Goal: Task Accomplishment & Management: Use online tool/utility

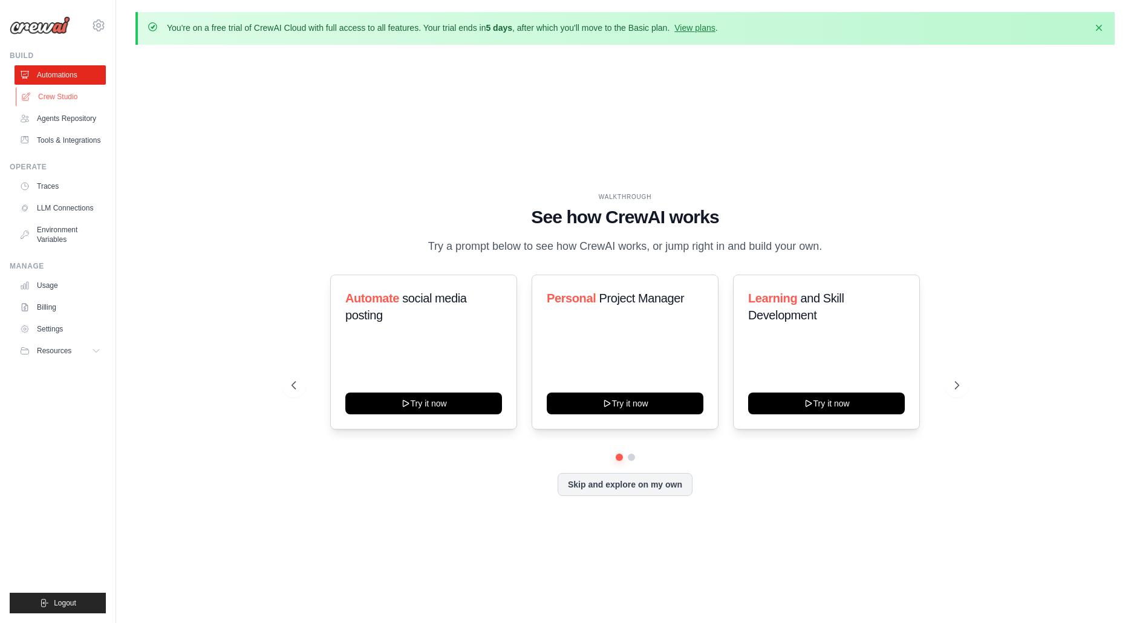
click at [66, 105] on link "Crew Studio" at bounding box center [61, 96] width 91 height 19
click at [79, 88] on link "Crew Studio" at bounding box center [61, 96] width 91 height 19
click at [85, 68] on link "Automations" at bounding box center [61, 74] width 91 height 19
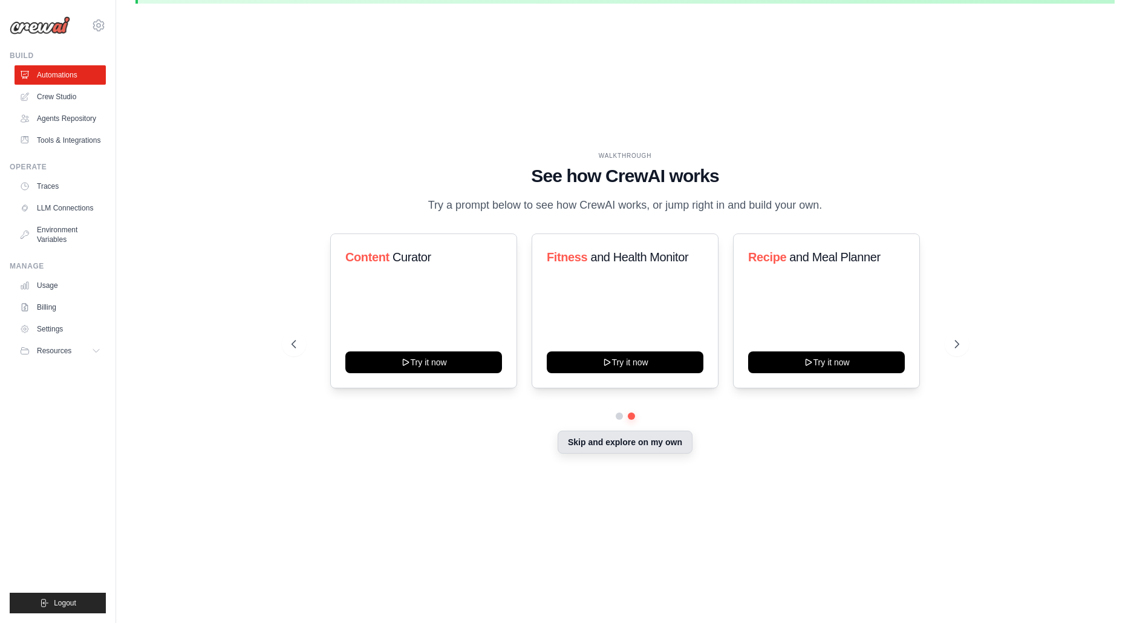
drag, startPoint x: 605, startPoint y: 446, endPoint x: 608, endPoint y: 458, distance: 12.6
click at [605, 447] on button "Skip and explore on my own" at bounding box center [624, 442] width 135 height 23
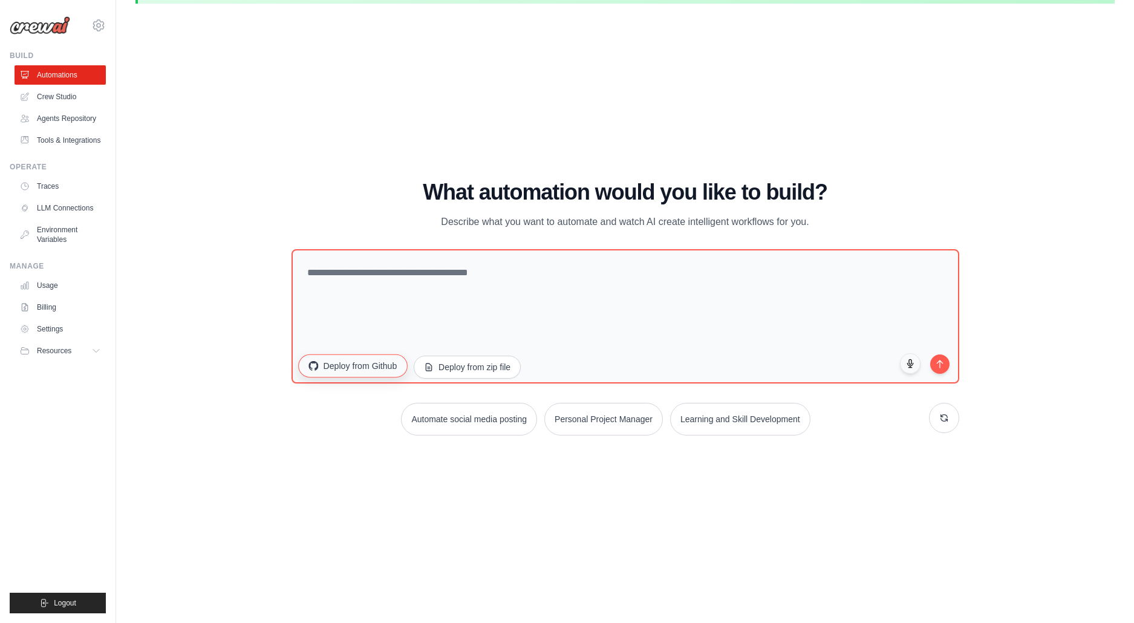
click at [315, 365] on icon "button" at bounding box center [313, 366] width 10 height 10
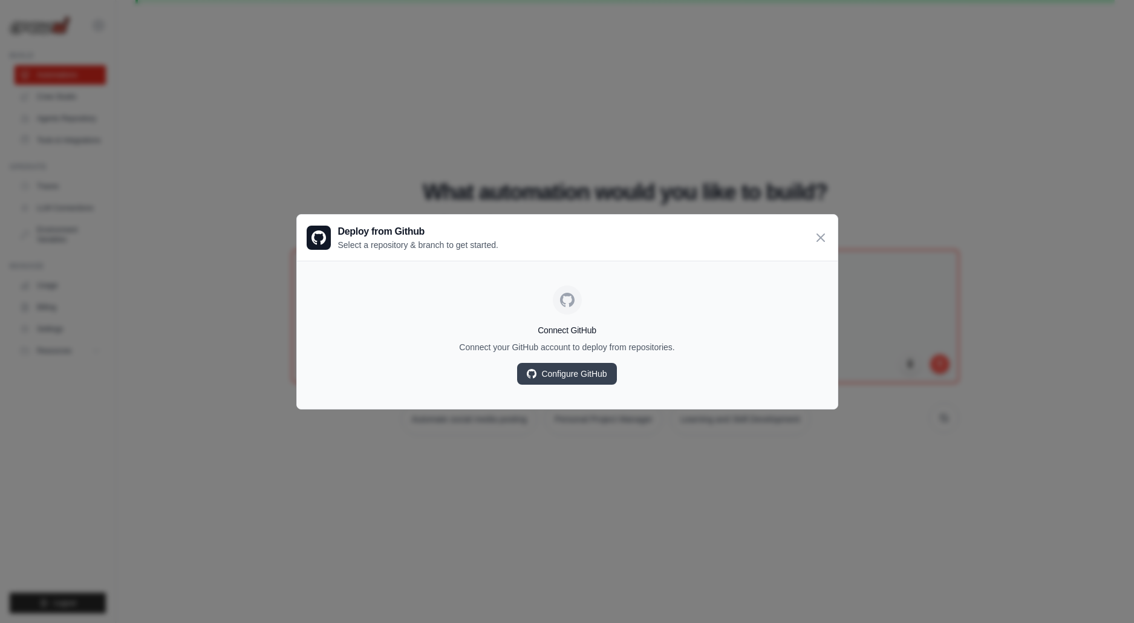
click at [813, 239] on div "Deploy from Github Select a repository & branch to get started." at bounding box center [567, 238] width 541 height 46
click at [814, 242] on icon at bounding box center [820, 237] width 15 height 15
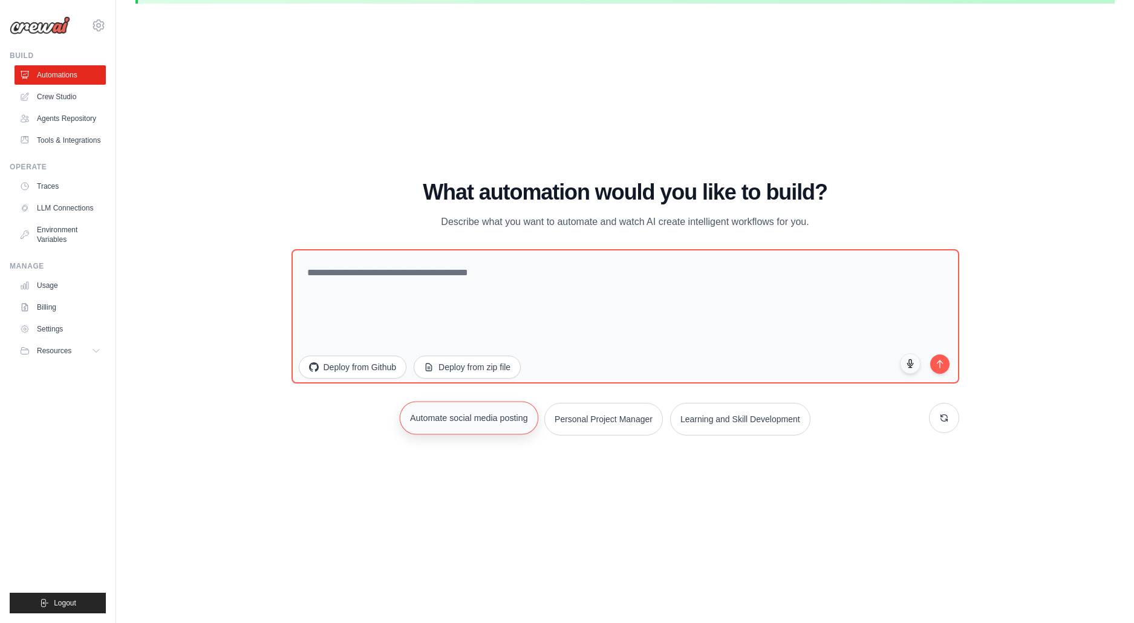
click at [470, 425] on button "Automate social media posting" at bounding box center [469, 417] width 138 height 33
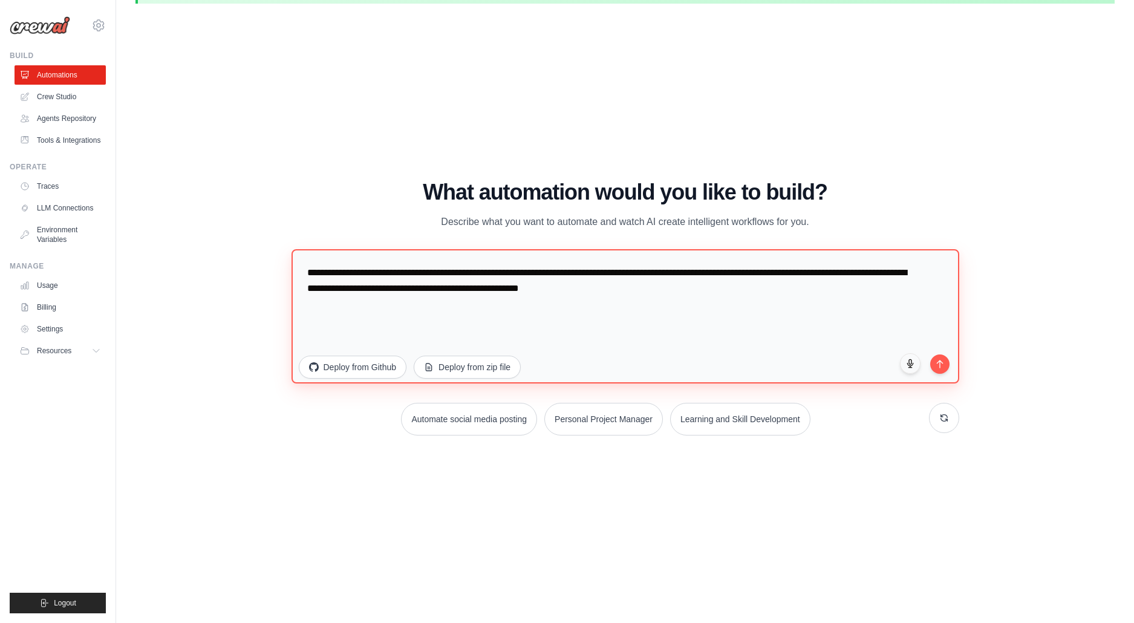
click at [431, 312] on textarea "**********" at bounding box center [625, 316] width 668 height 134
paste textarea "**********"
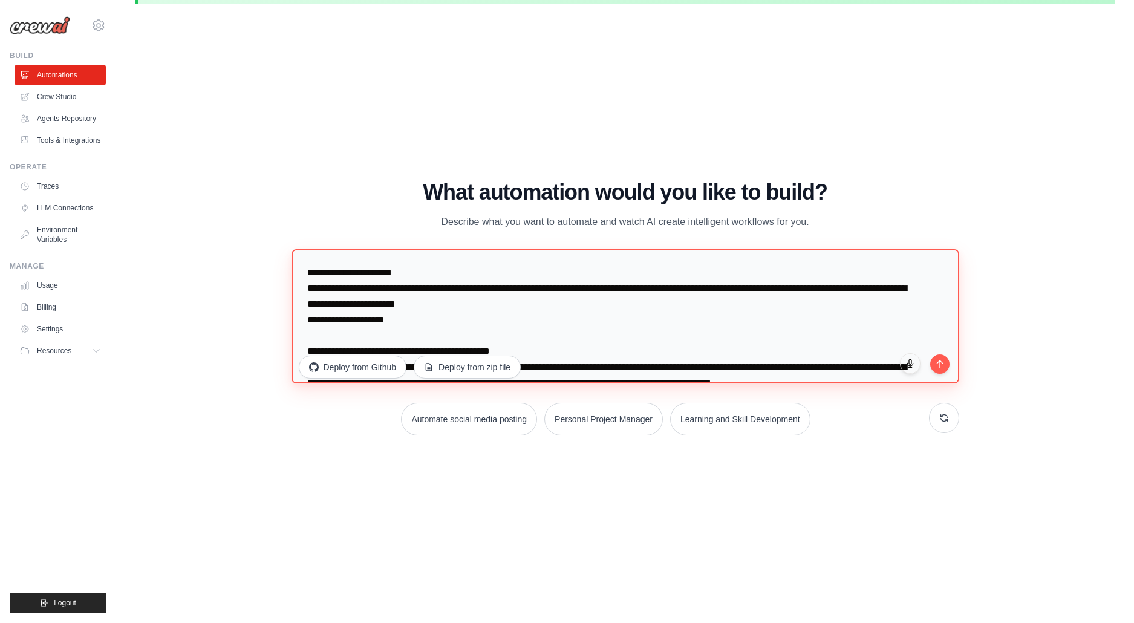
scroll to position [622, 0]
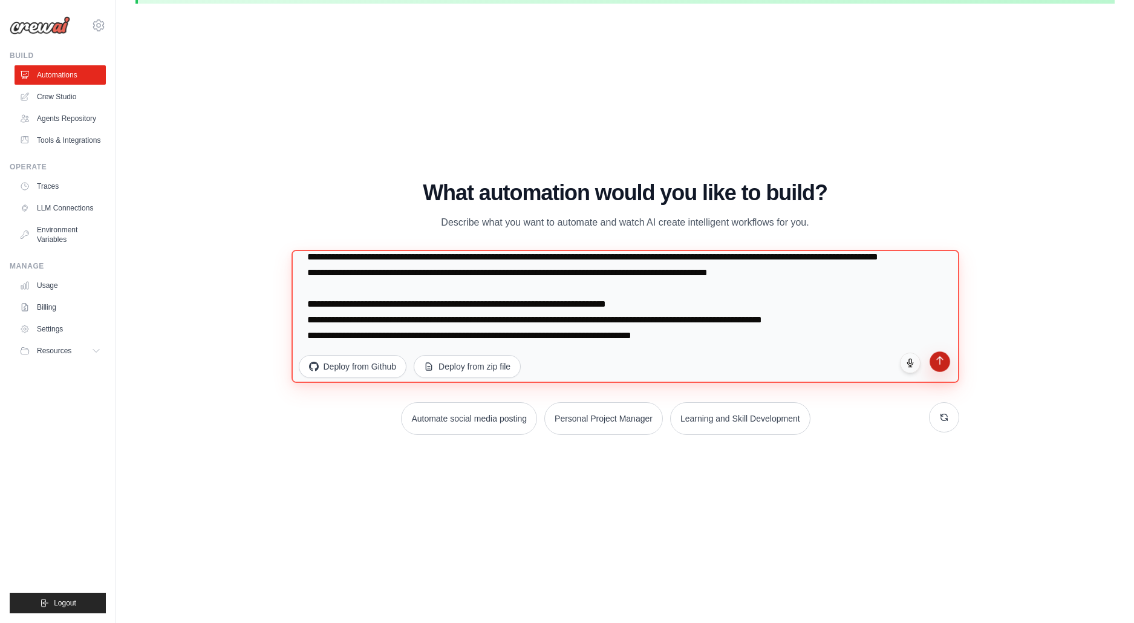
type textarea "**********"
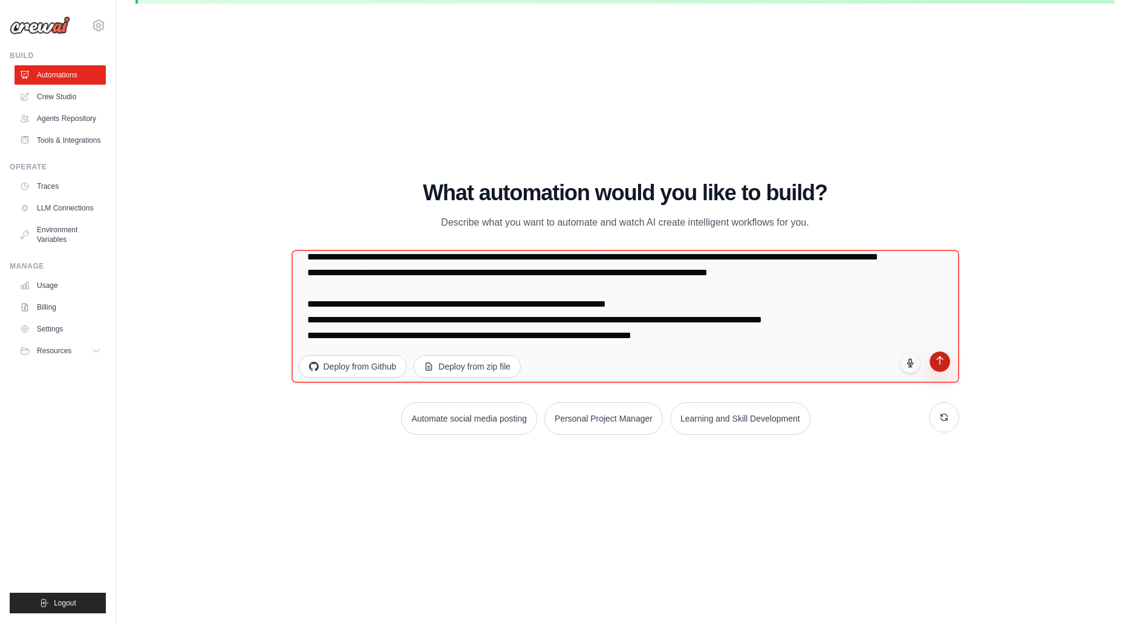
click at [938, 362] on button "submit" at bounding box center [939, 361] width 21 height 21
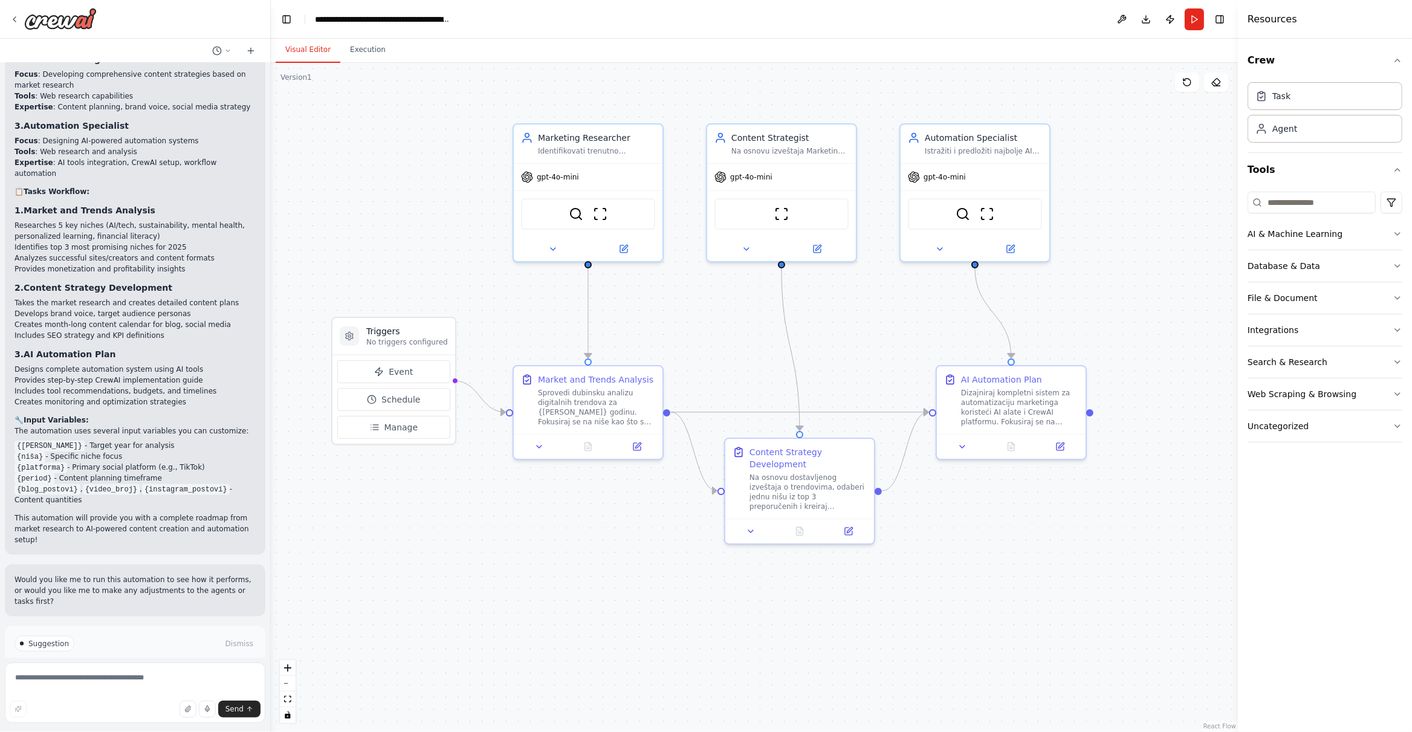
scroll to position [1742, 0]
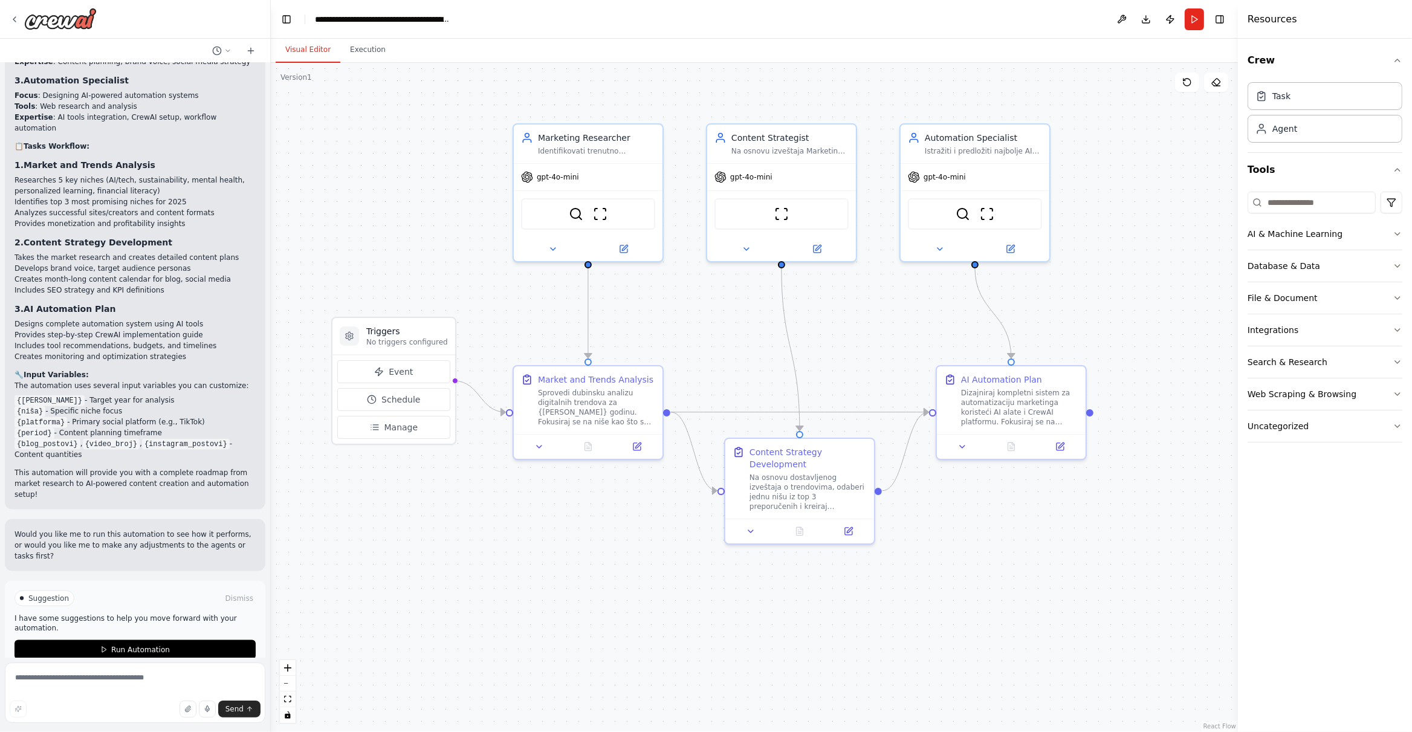
click at [145, 622] on div "Prompt za CrewAI Agente Glavni Cilj: Istražiti trenutne trendove u veb sajtovim…" at bounding box center [135, 360] width 270 height 595
click at [156, 622] on button "Run Automation" at bounding box center [135, 649] width 241 height 19
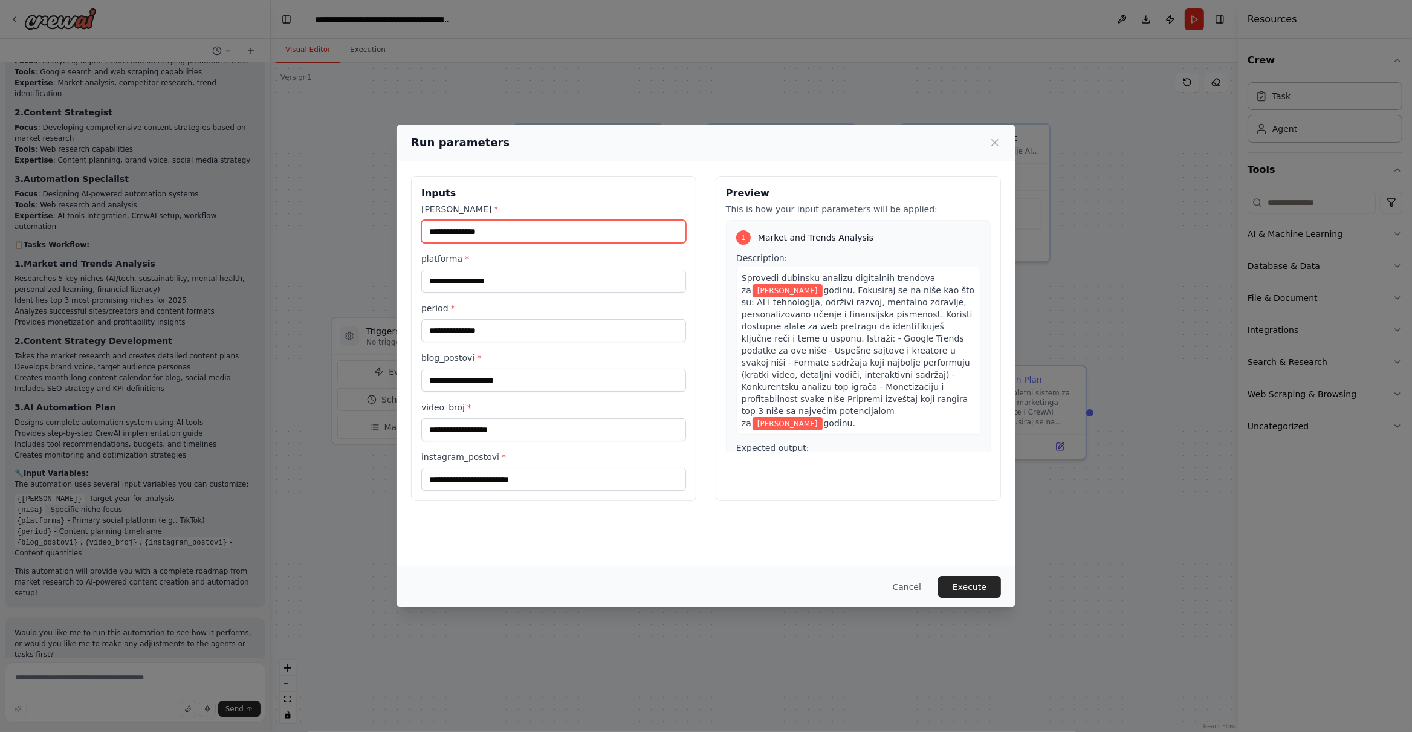
click at [559, 233] on input "[PERSON_NAME] *" at bounding box center [553, 231] width 265 height 23
type input "****"
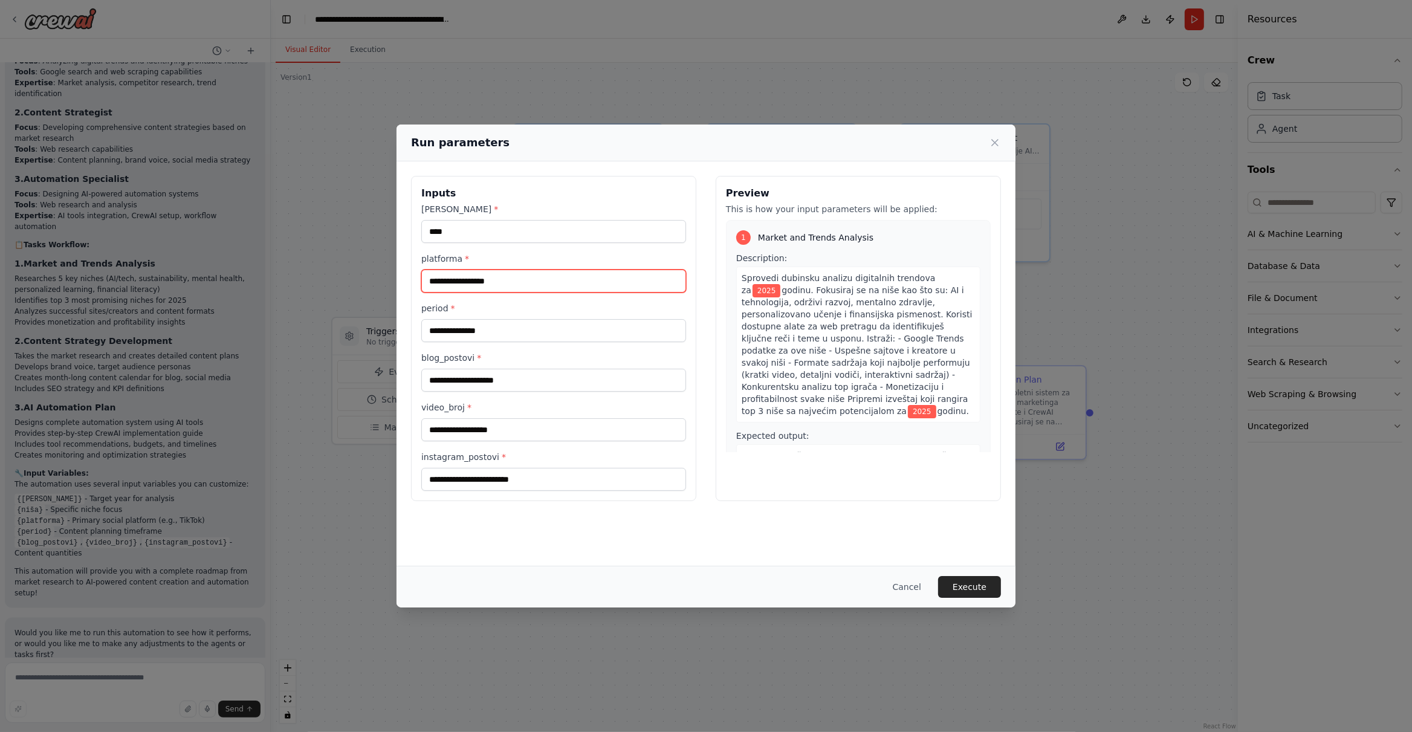
click at [507, 279] on input "platforma *" at bounding box center [553, 281] width 265 height 23
type input "**********"
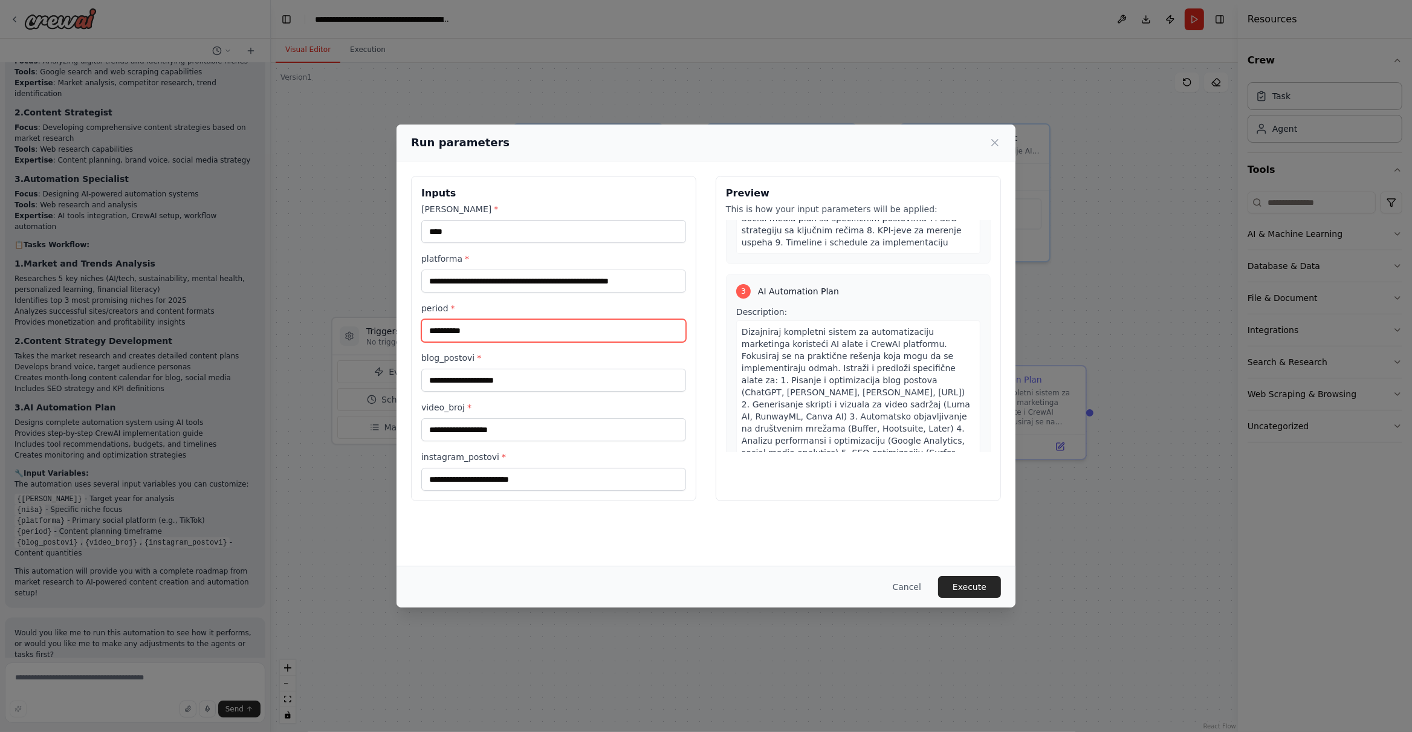
scroll to position [937, 0]
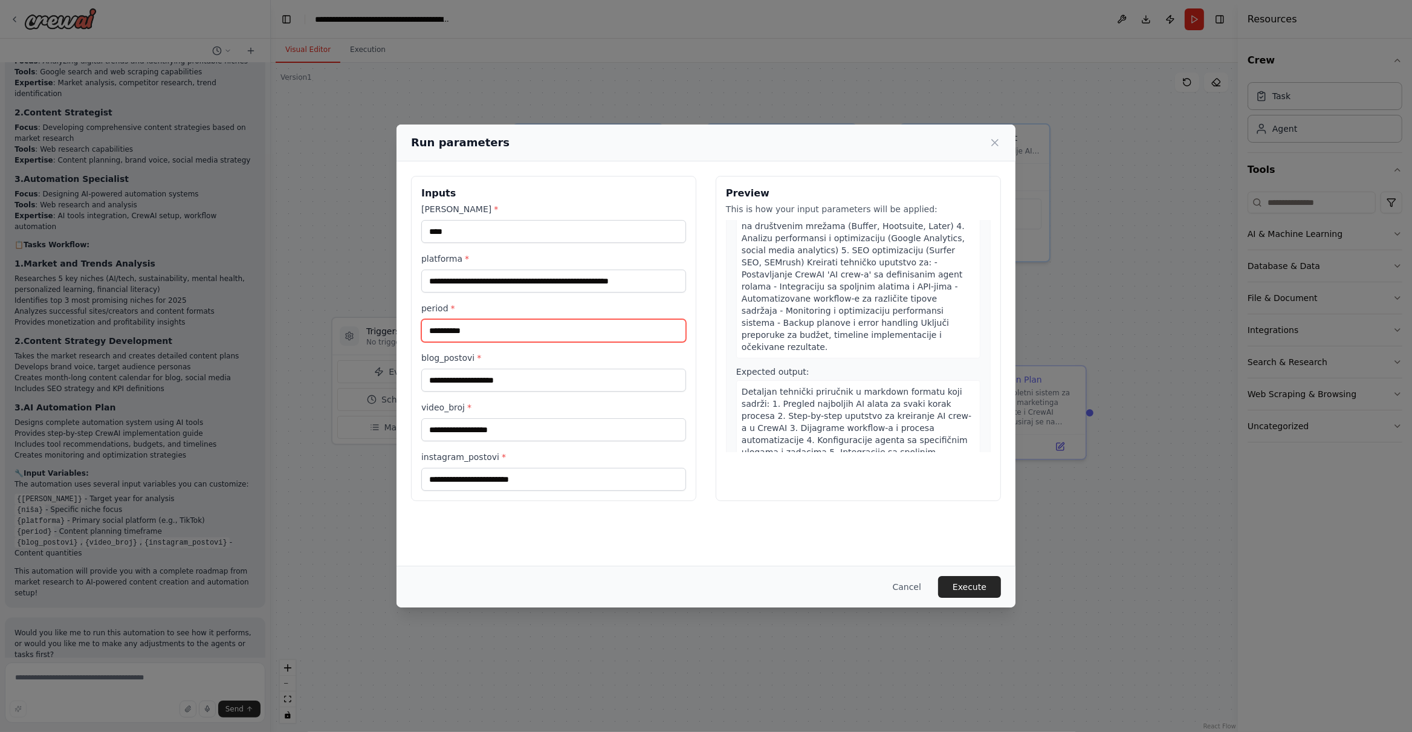
click at [536, 327] on input "*********" at bounding box center [553, 330] width 265 height 23
type input "****"
click at [592, 378] on input "blog_postovi *" at bounding box center [553, 380] width 265 height 23
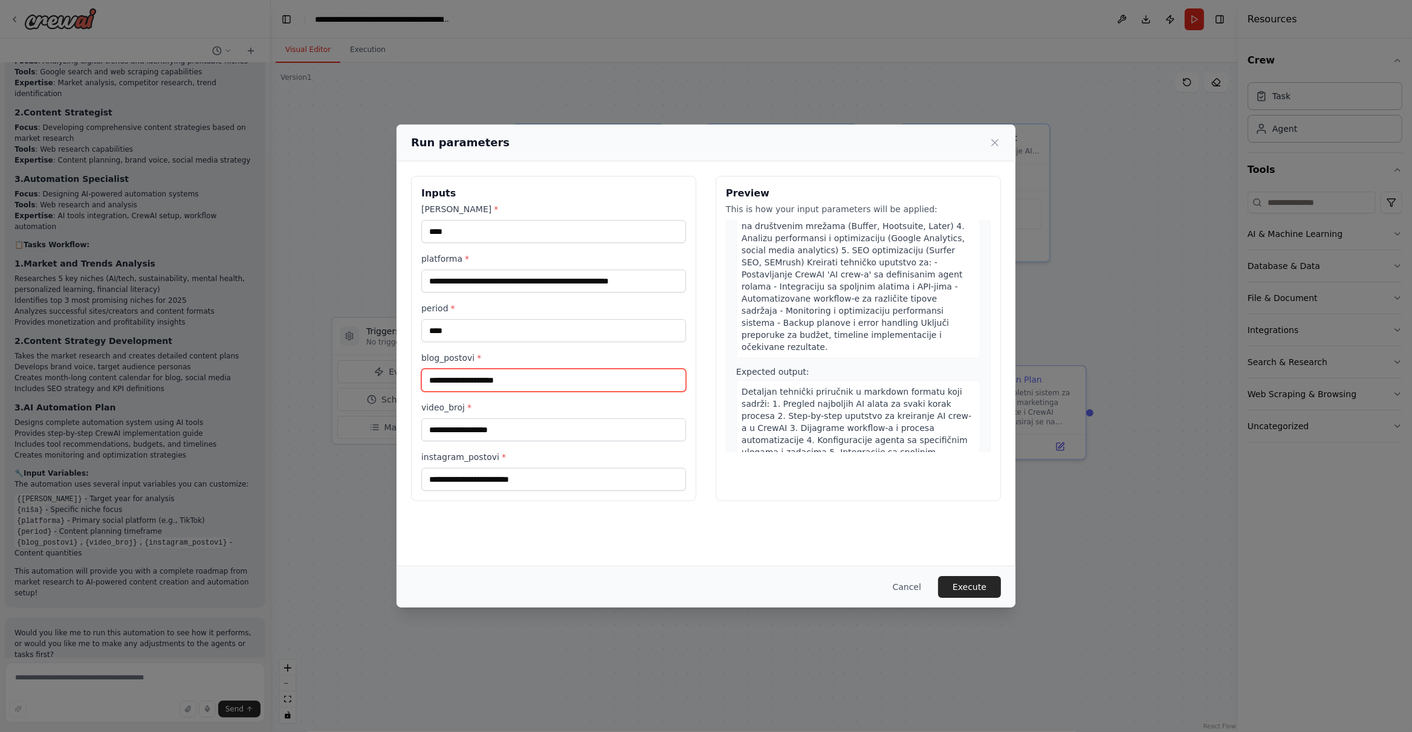
type input "*"
type input "**********"
click at [614, 429] on input "video_broj *" at bounding box center [553, 429] width 265 height 23
type input "**"
click at [599, 481] on input "instagram_postovi *" at bounding box center [553, 479] width 265 height 23
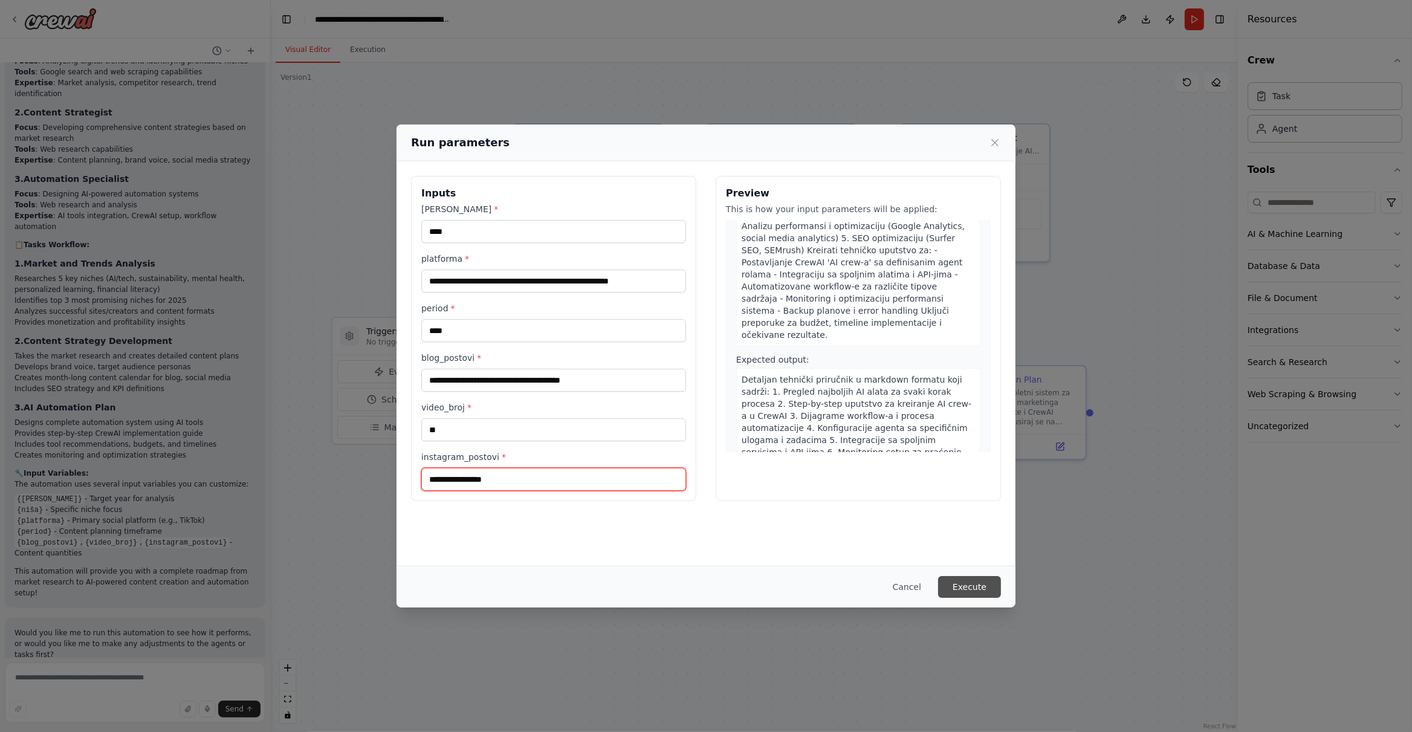
type input "**********"
click at [988, 583] on button "Execute" at bounding box center [969, 587] width 63 height 22
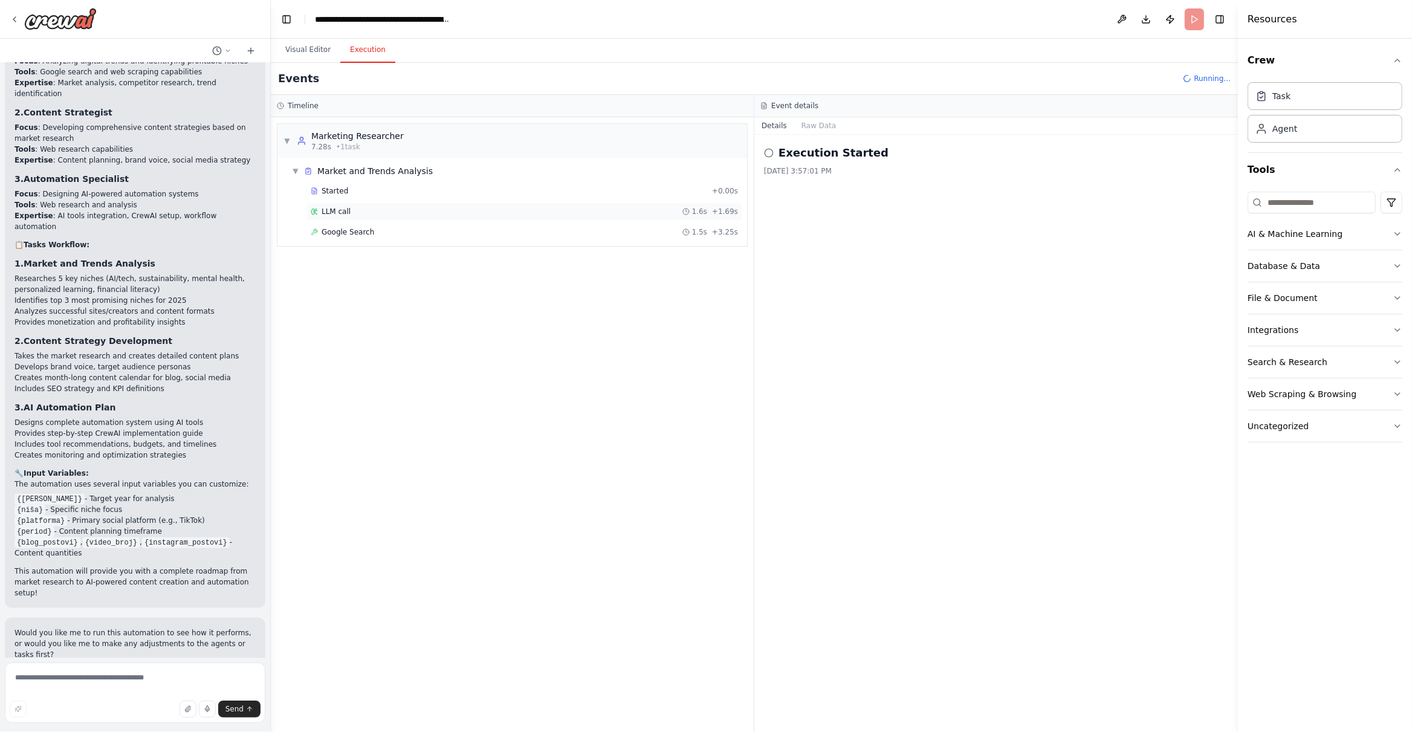
click at [401, 214] on div "LLM call 1.6s + 1.69s" at bounding box center [524, 212] width 427 height 10
click at [385, 271] on div "Google Search + 4.99s" at bounding box center [524, 273] width 427 height 10
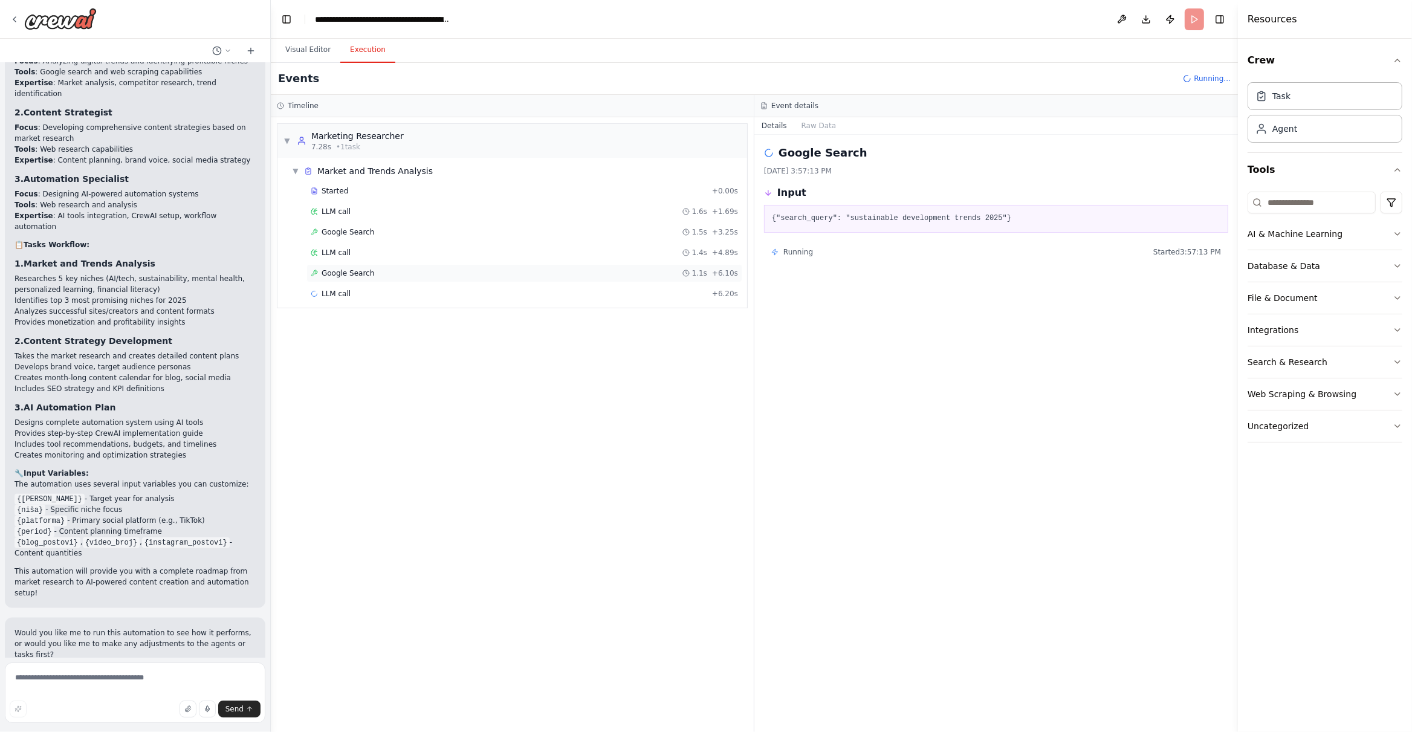
click at [644, 277] on div "Google Search 1.1s + 6.10s" at bounding box center [524, 273] width 427 height 10
click at [810, 129] on button "Raw Data" at bounding box center [820, 125] width 50 height 17
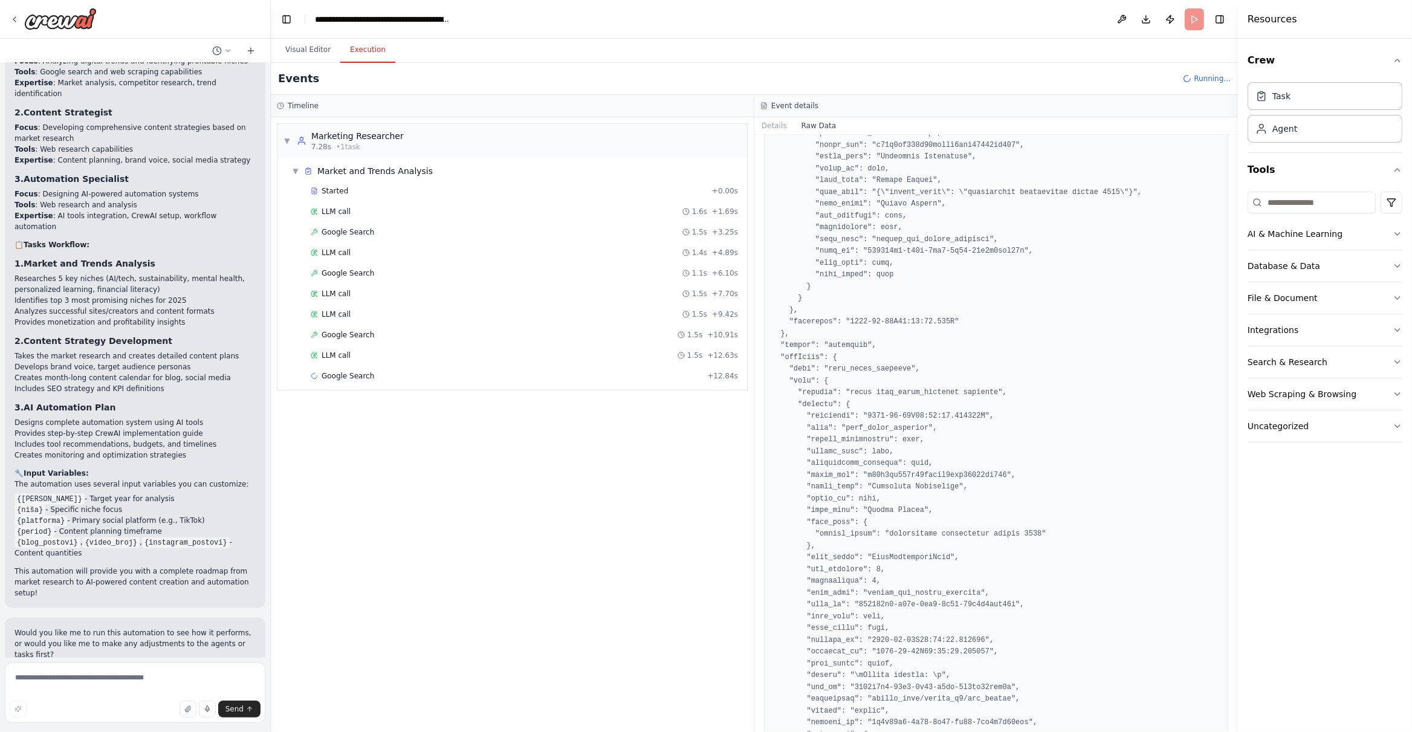
scroll to position [1301, 0]
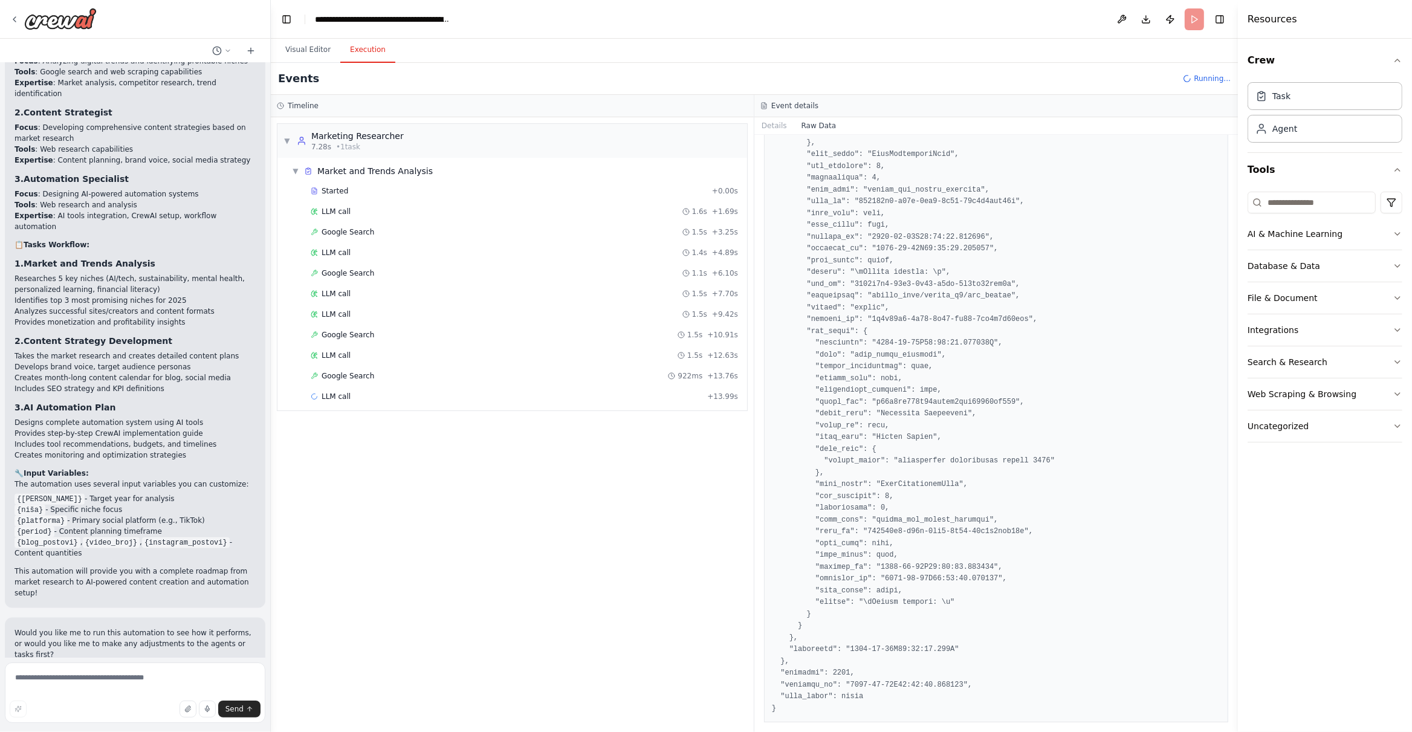
click at [496, 369] on div "Started + 0.00s LLM call 1.6s + 1.69s Google Search 1.5s + 3.25s LLM call 1.4s …" at bounding box center [517, 295] width 460 height 226
drag, startPoint x: 424, startPoint y: 406, endPoint x: 430, endPoint y: 407, distance: 6.2
click at [426, 405] on div "LLM call + 13.99s" at bounding box center [525, 397] width 436 height 18
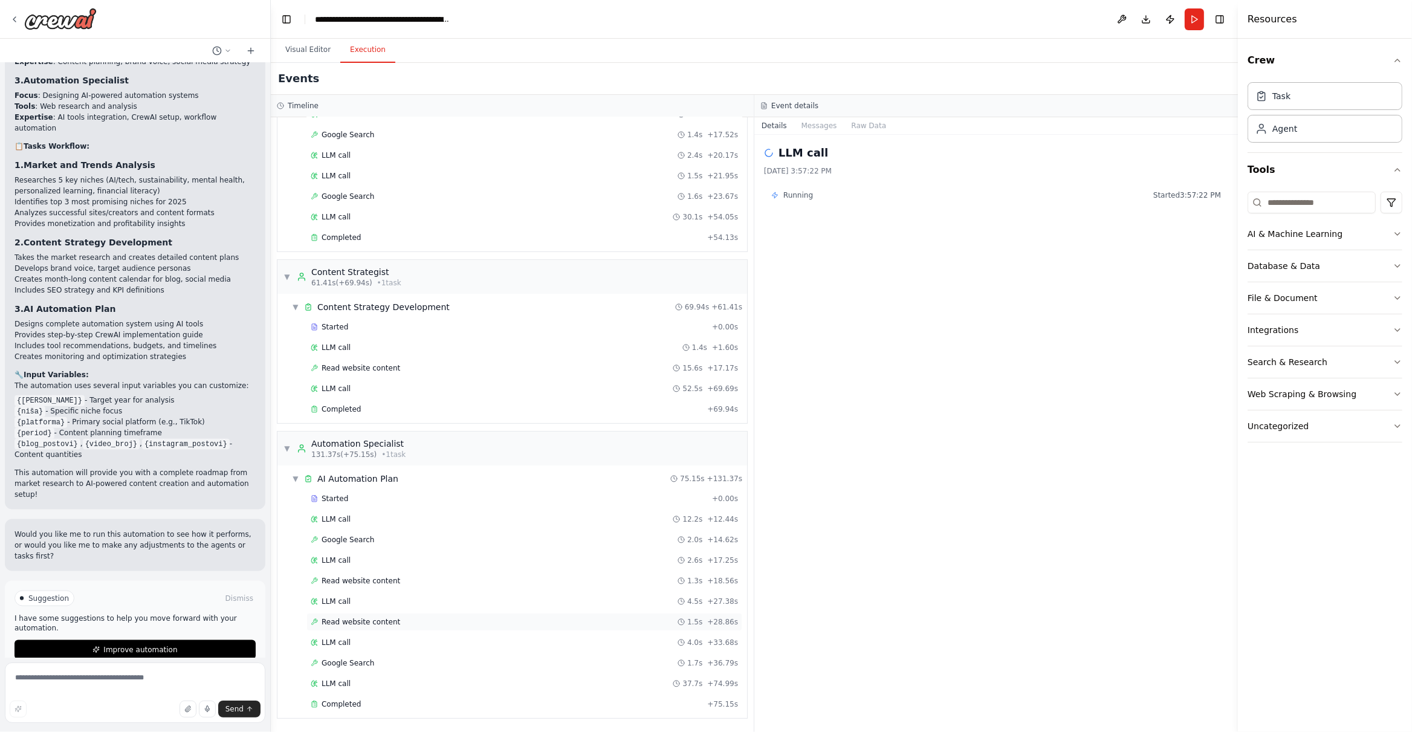
scroll to position [293, 0]
click at [440, 401] on div "Completed + 69.94s" at bounding box center [525, 409] width 436 height 18
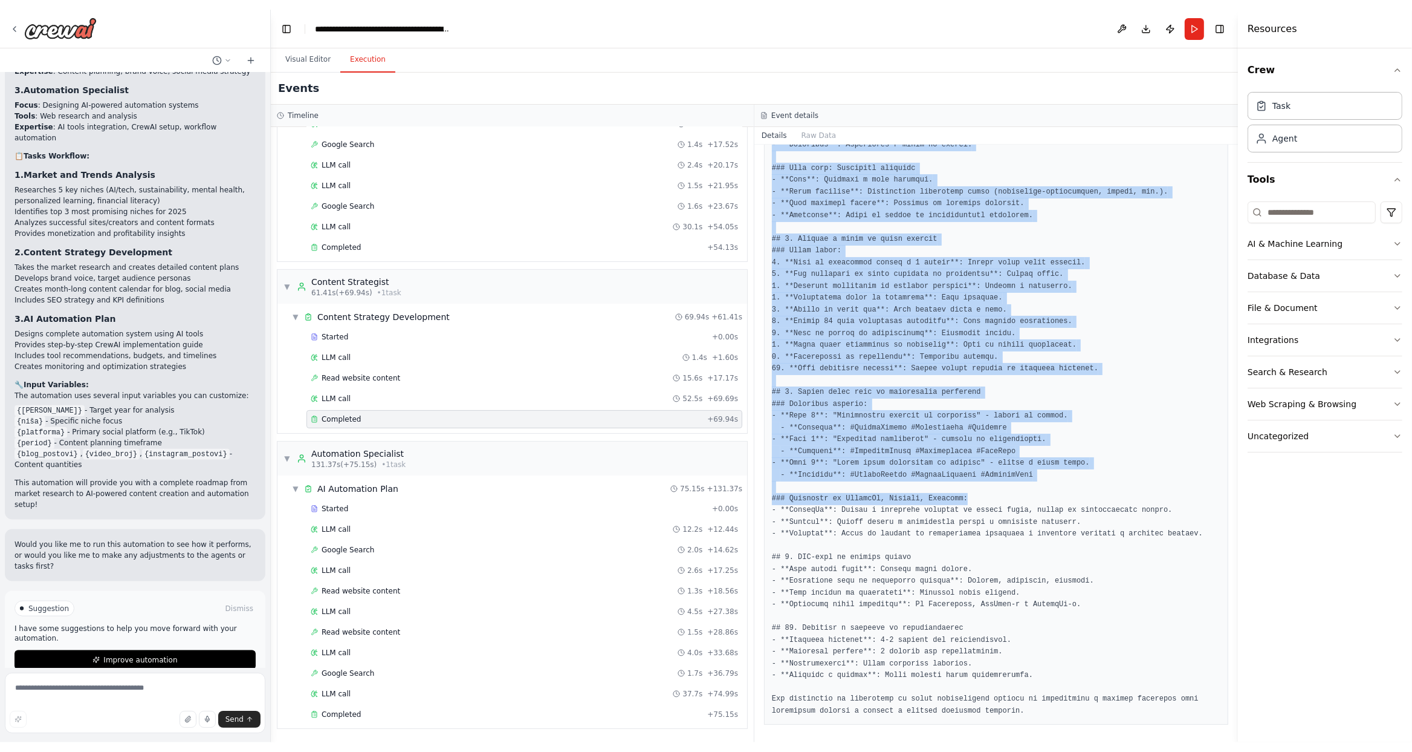
scroll to position [1201, 0]
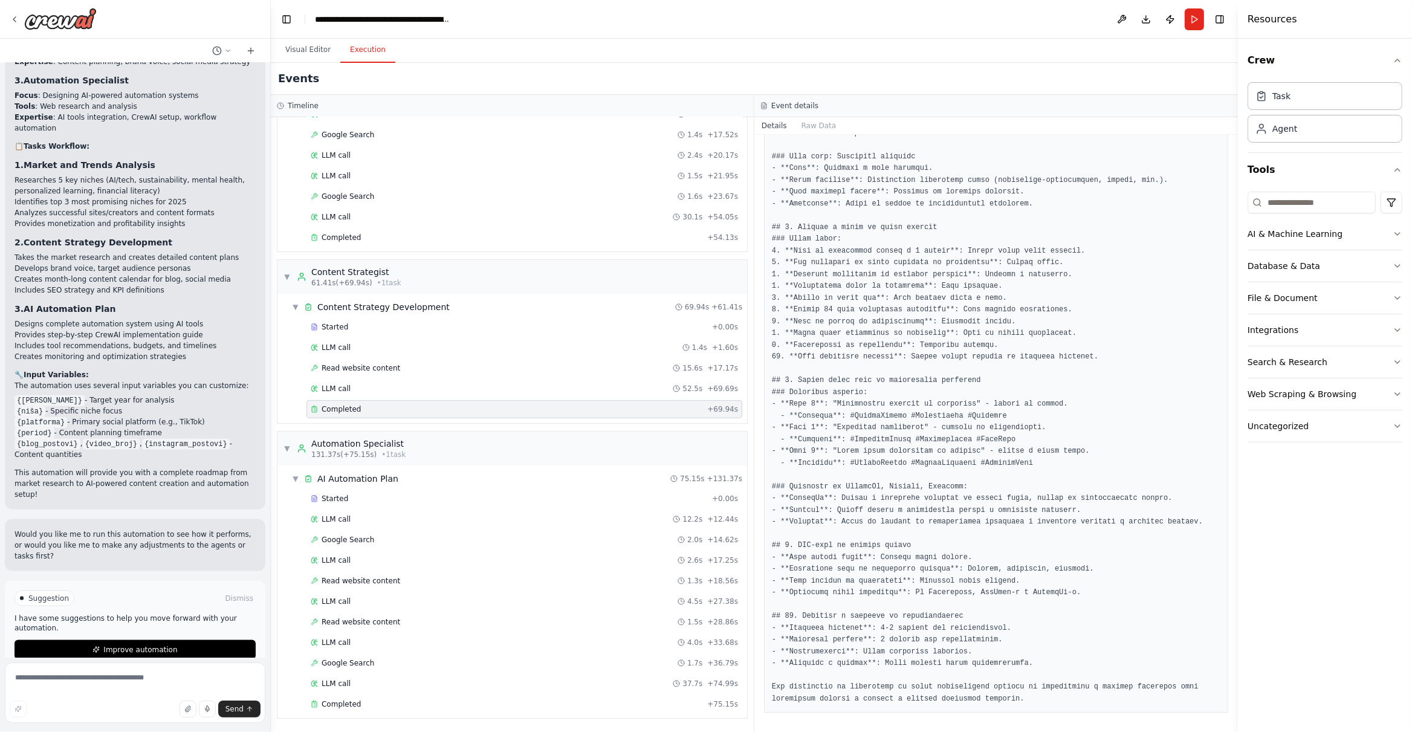
drag, startPoint x: 769, startPoint y: 359, endPoint x: 1264, endPoint y: 732, distance: 620.5
click at [1133, 622] on div "Completed [DATE] 3:59:12 PM Description Na osnovu dostavljenog izveštaja o tren…" at bounding box center [997, 433] width 484 height 597
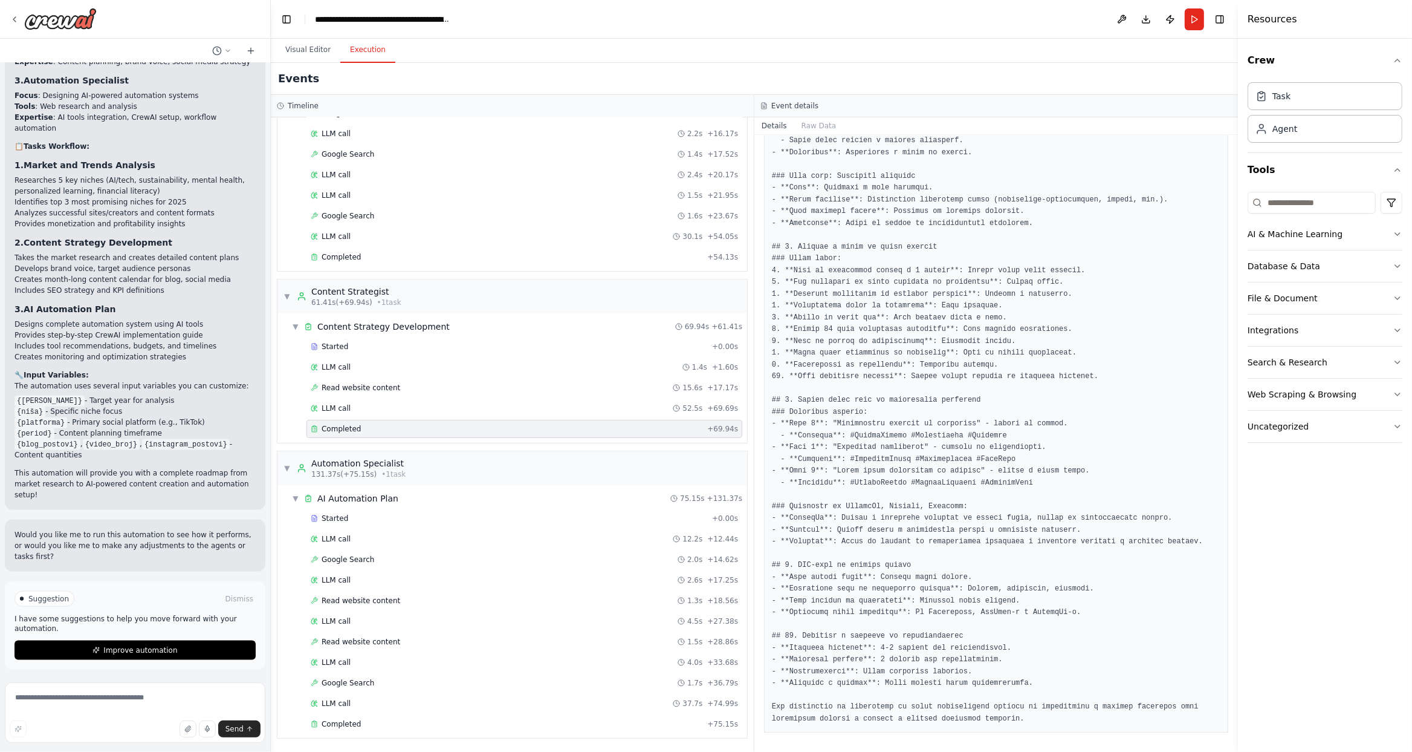
scroll to position [1723, 0]
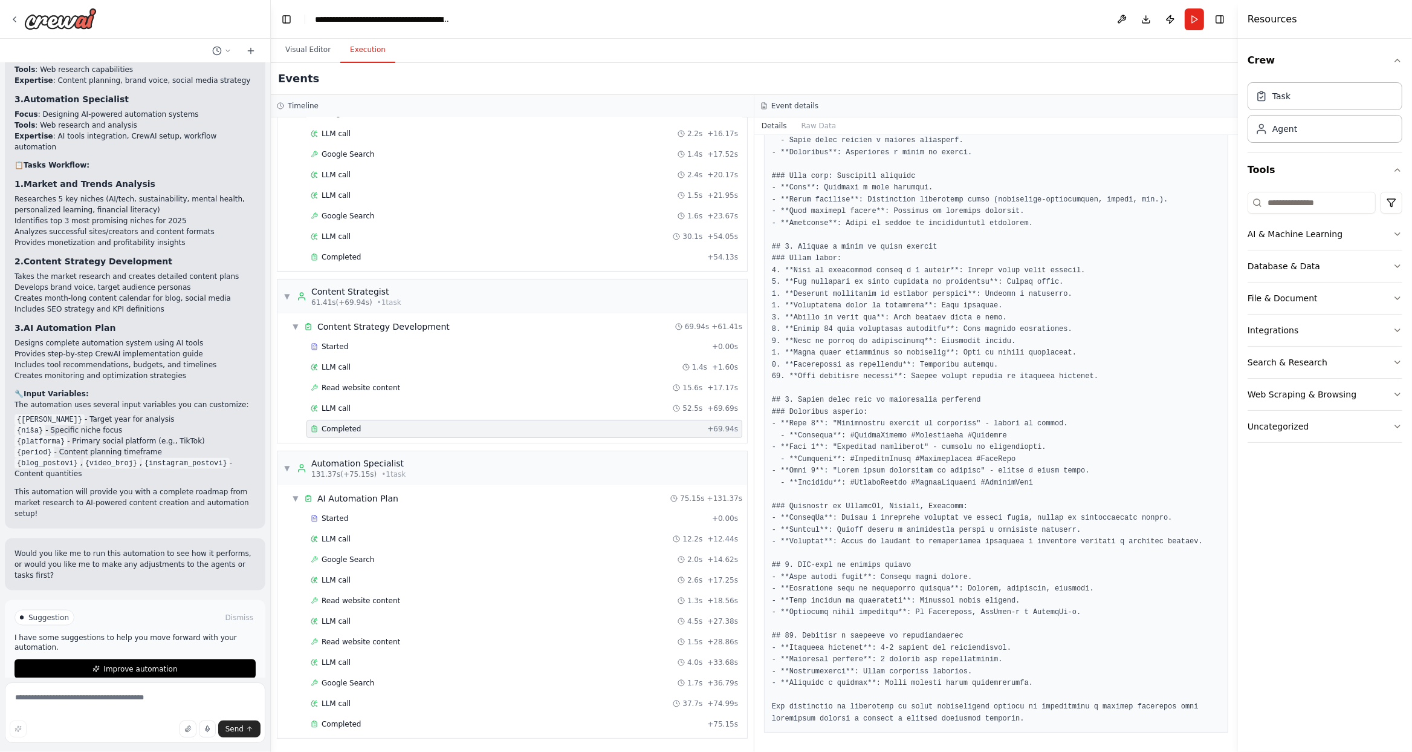
click at [908, 475] on pre at bounding box center [996, 16] width 449 height 1415
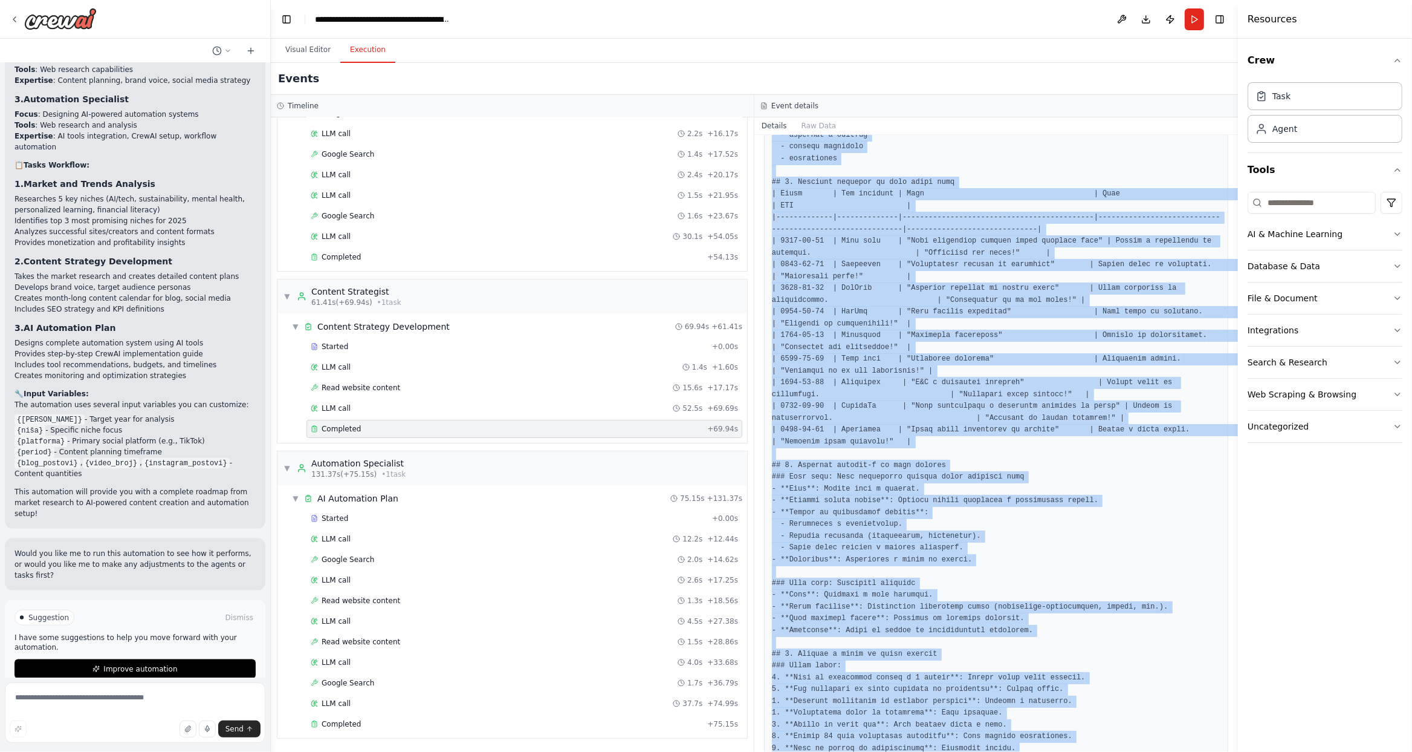
scroll to position [1183, 0]
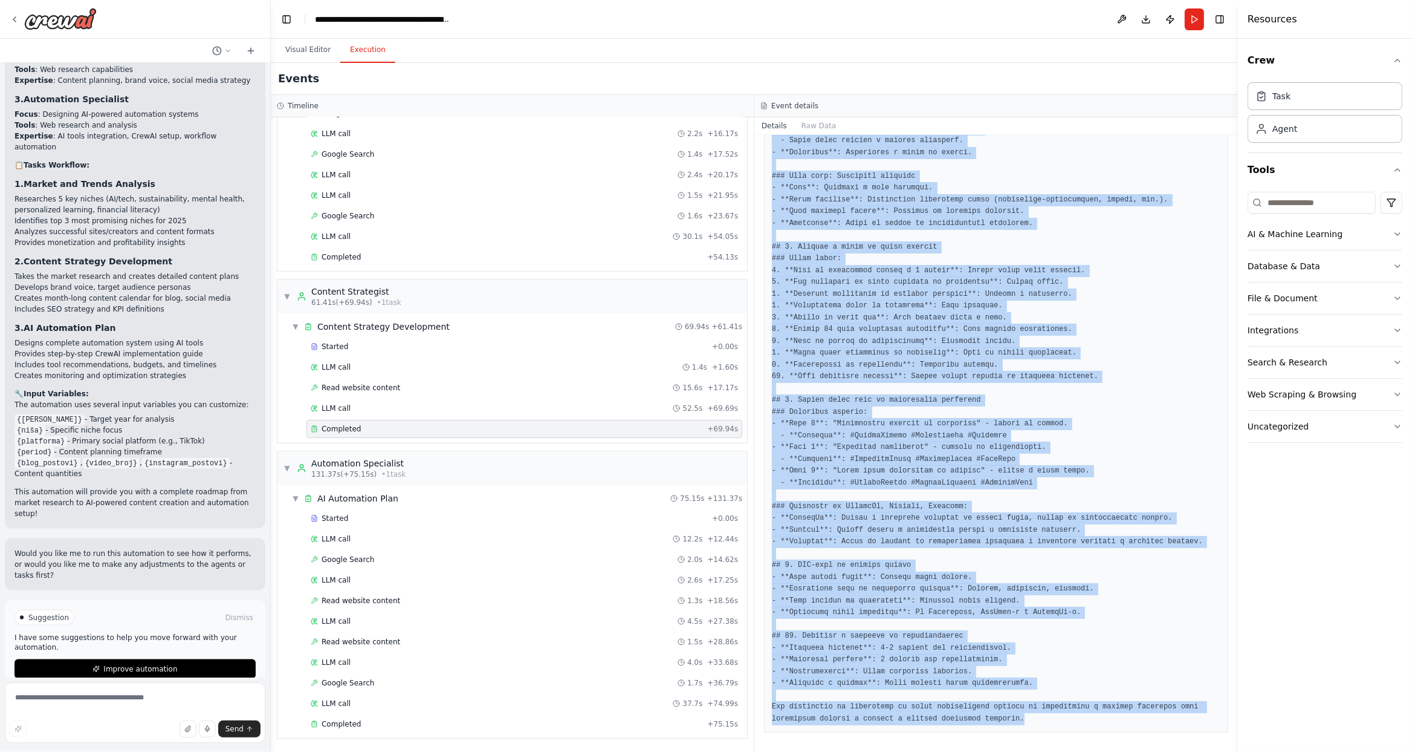
drag, startPoint x: 770, startPoint y: 293, endPoint x: 1124, endPoint y: 713, distance: 549.2
click at [1124, 622] on div at bounding box center [996, 17] width 464 height 1431
copy pre "# Loremip Dolorsit ame Consec Adipis Elits ## 6. Doeiusmodt incidi utlabor e do…"
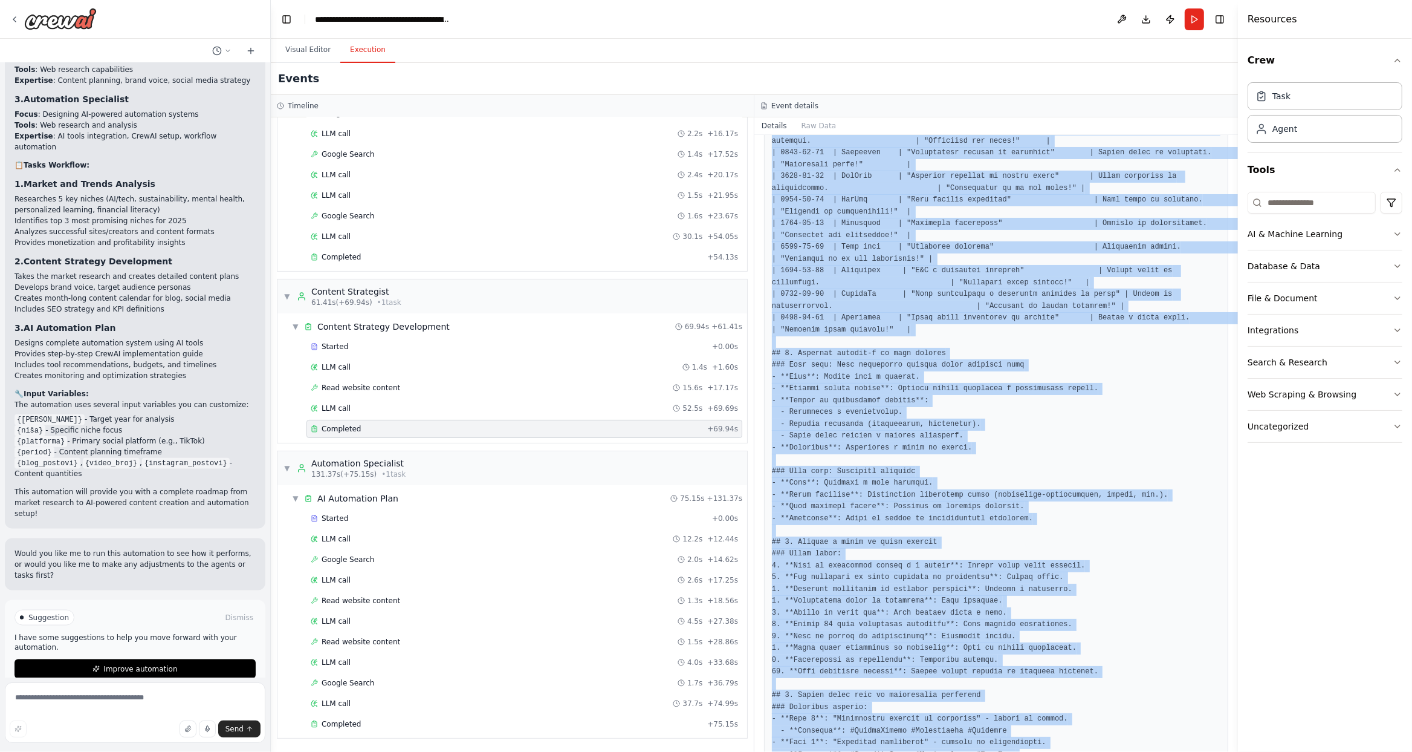
scroll to position [856, 0]
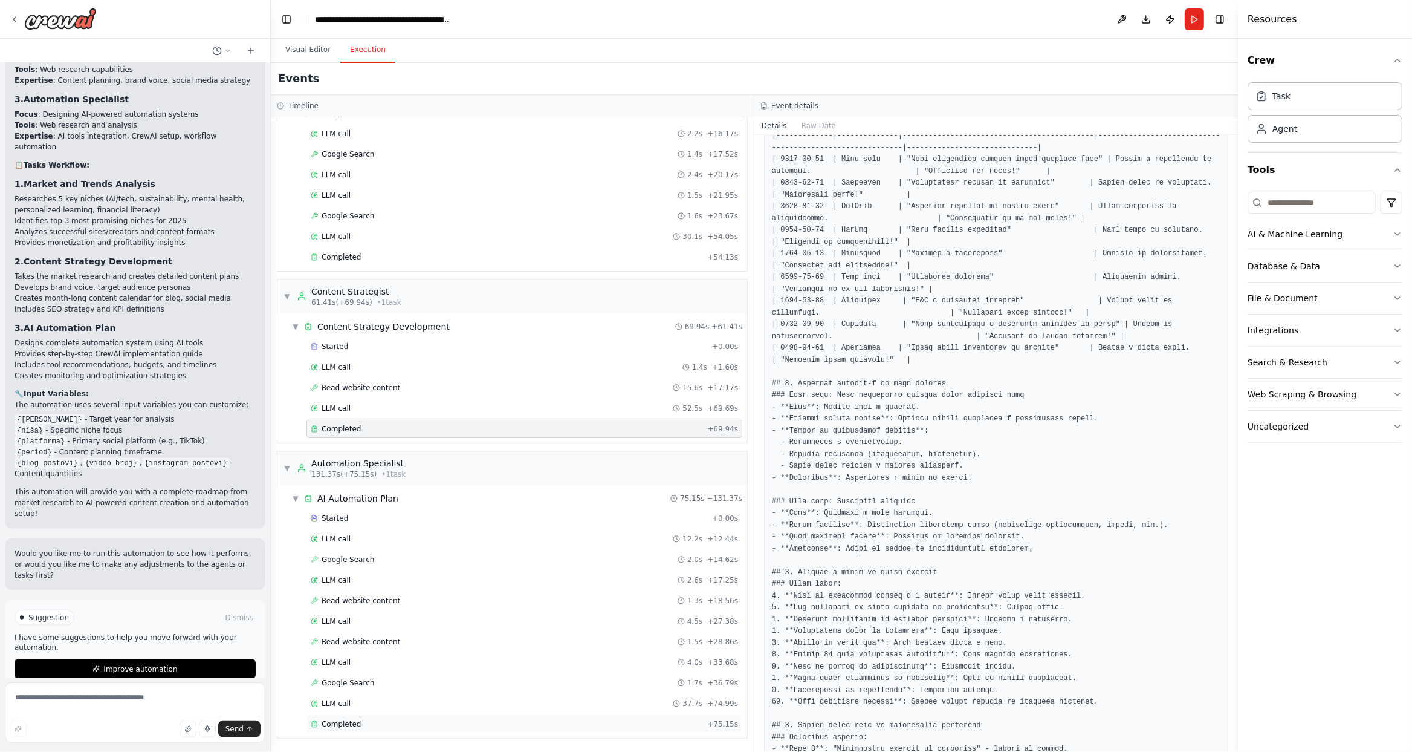
click at [349, 622] on span "Completed" at bounding box center [341, 724] width 39 height 10
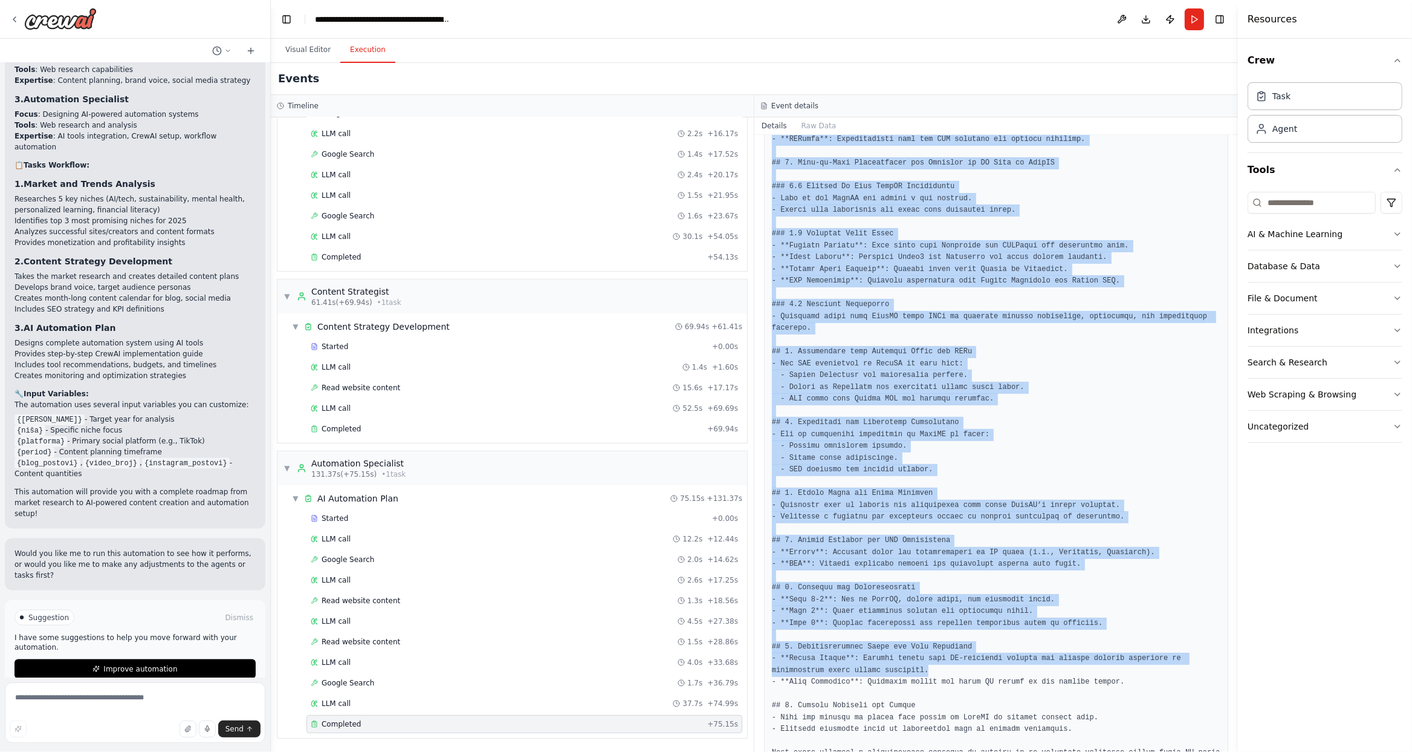
scroll to position [782, 0]
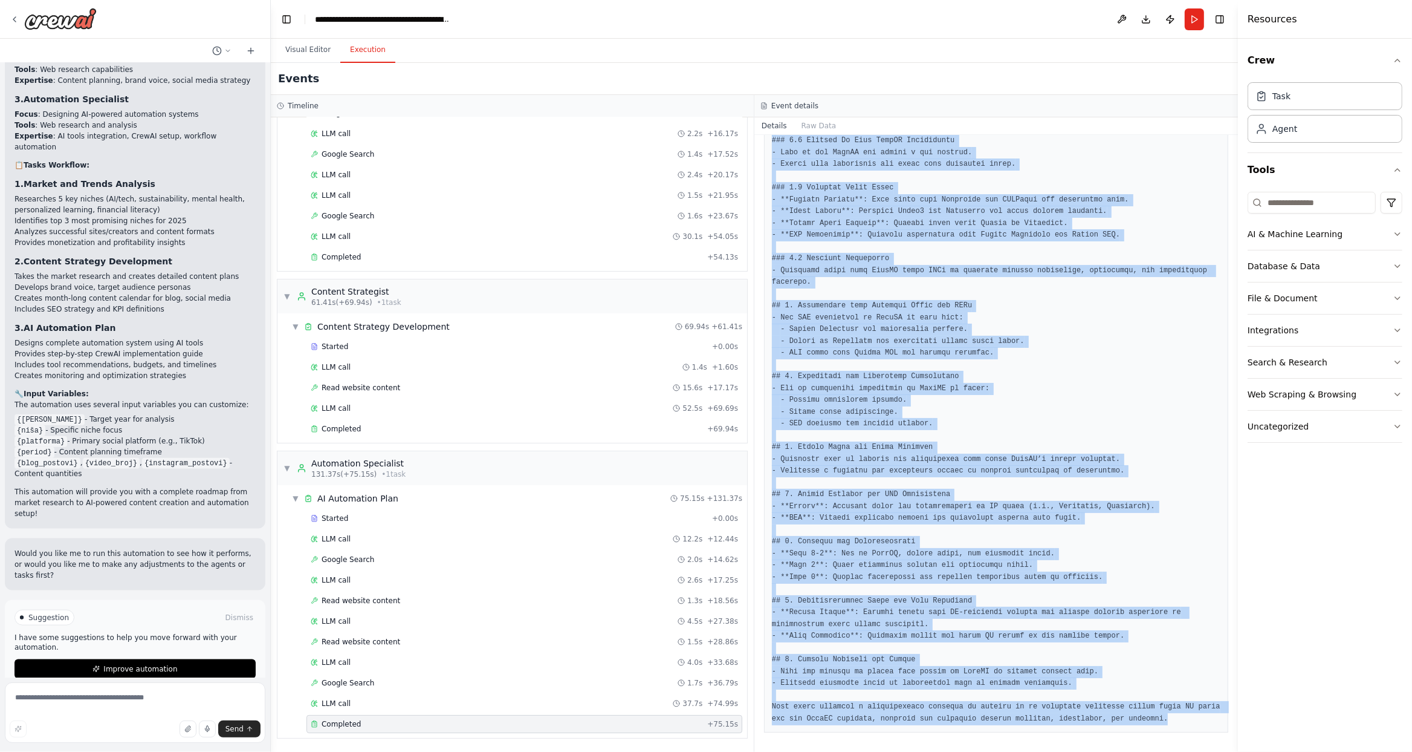
drag, startPoint x: 774, startPoint y: 218, endPoint x: 1155, endPoint y: 731, distance: 639.1
click at [1133, 622] on div "Completed [DATE] 4:00:27 PM Description Dizajniraj kompletni sistem za automati…" at bounding box center [997, 443] width 484 height 617
copy div "Output # Complete Technical Guide for Marketing Automation Using AI Tools and C…"
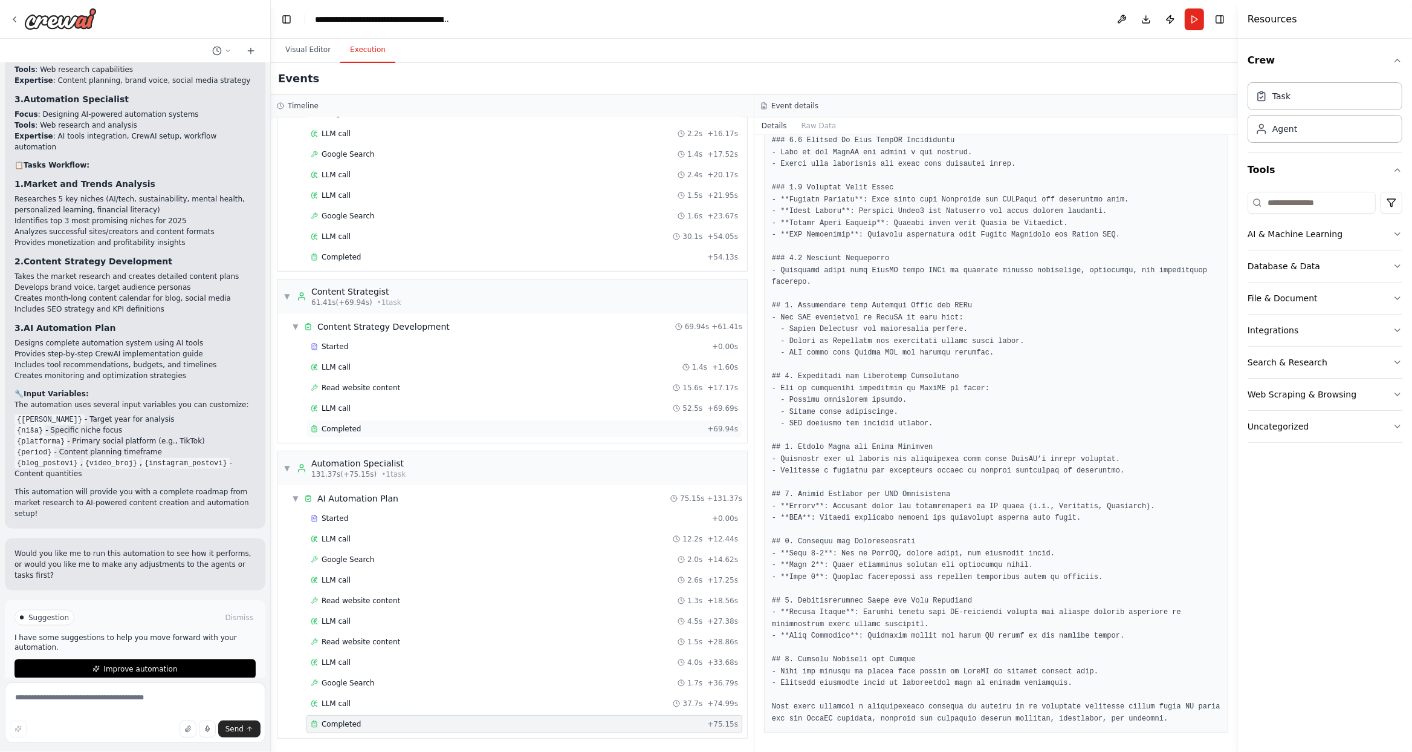
click at [412, 427] on div "Completed" at bounding box center [507, 429] width 392 height 10
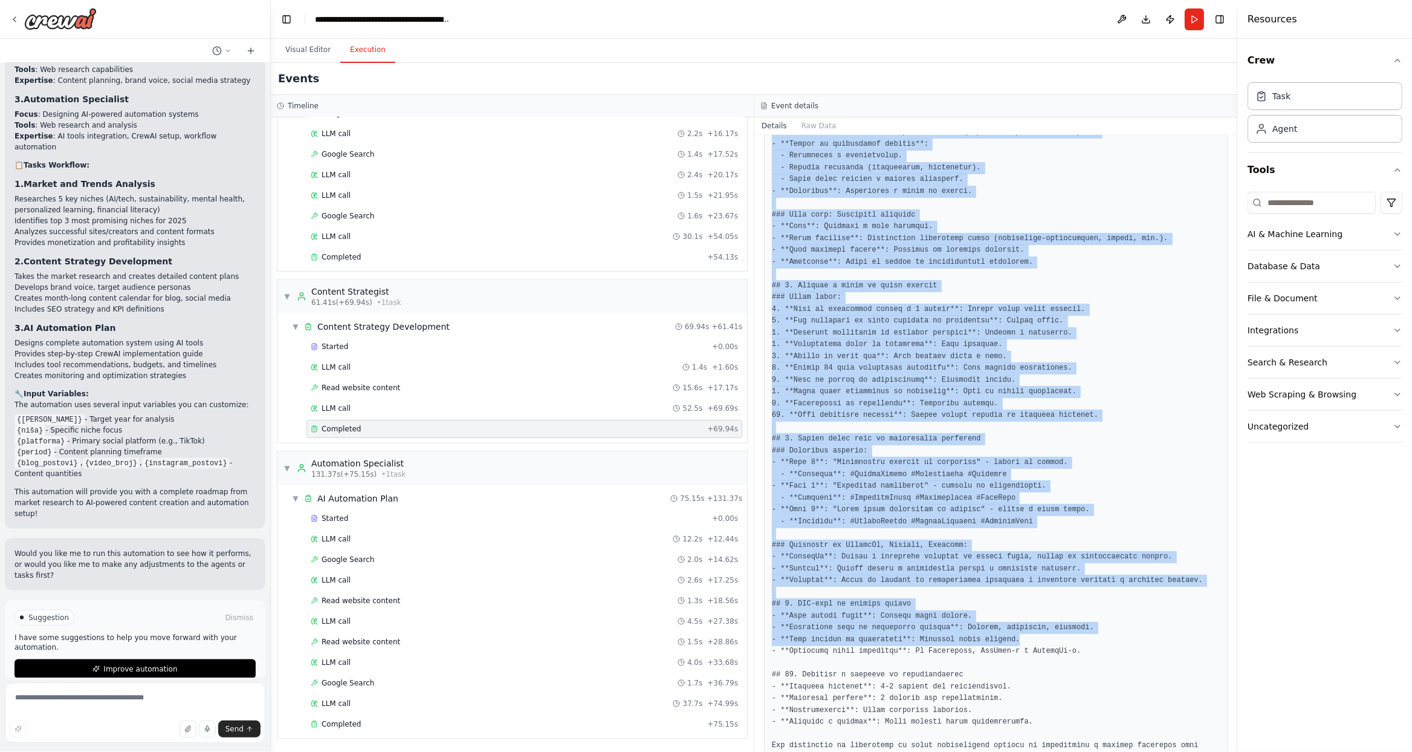
scroll to position [1183, 0]
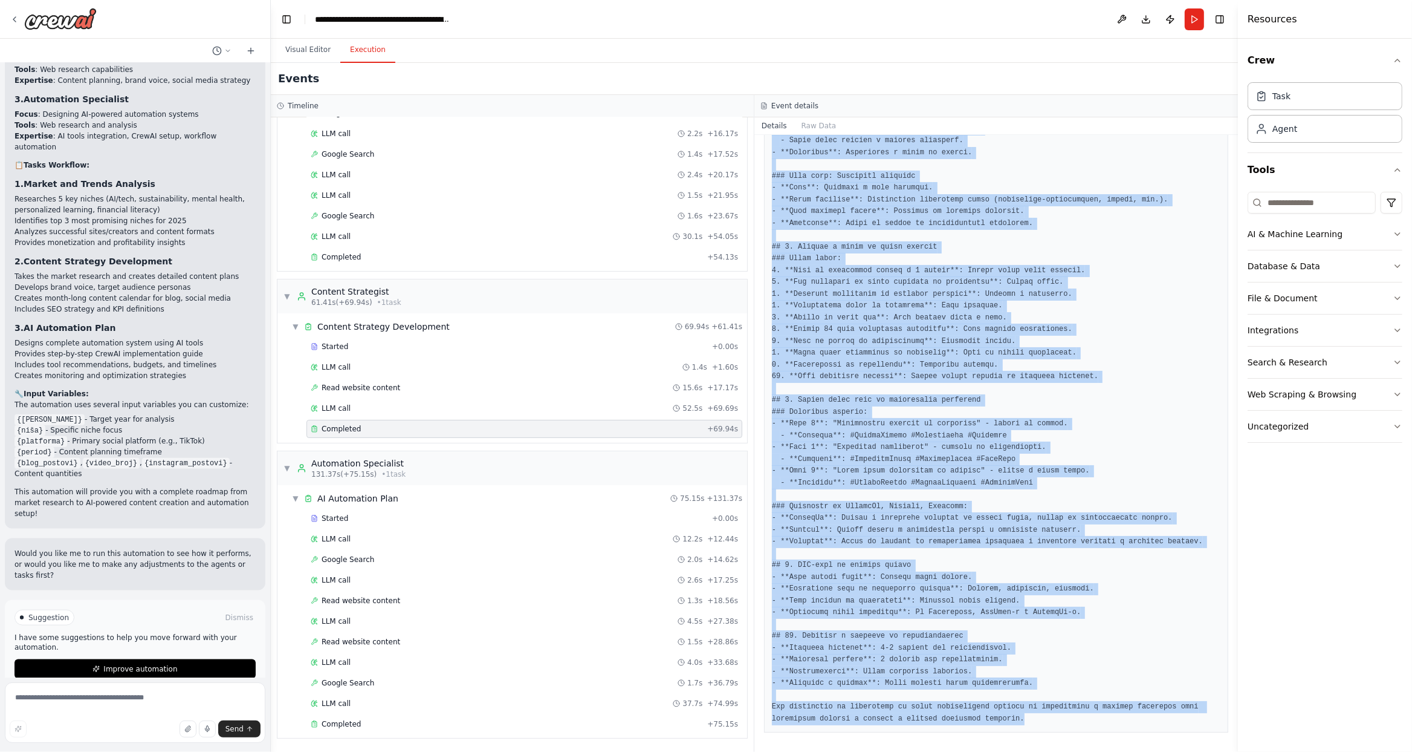
drag, startPoint x: 771, startPoint y: 217, endPoint x: 1094, endPoint y: 726, distance: 603.2
click at [1094, 622] on div "Completed [DATE] 3:59:12 PM Description Na osnovu dostavljenog izveštaja o tren…" at bounding box center [997, 443] width 484 height 617
copy div "Loremi # Dolorsi Ametcons adi Elitse Doeius Tempo ## 1. Incididunt utlabo etdol…"
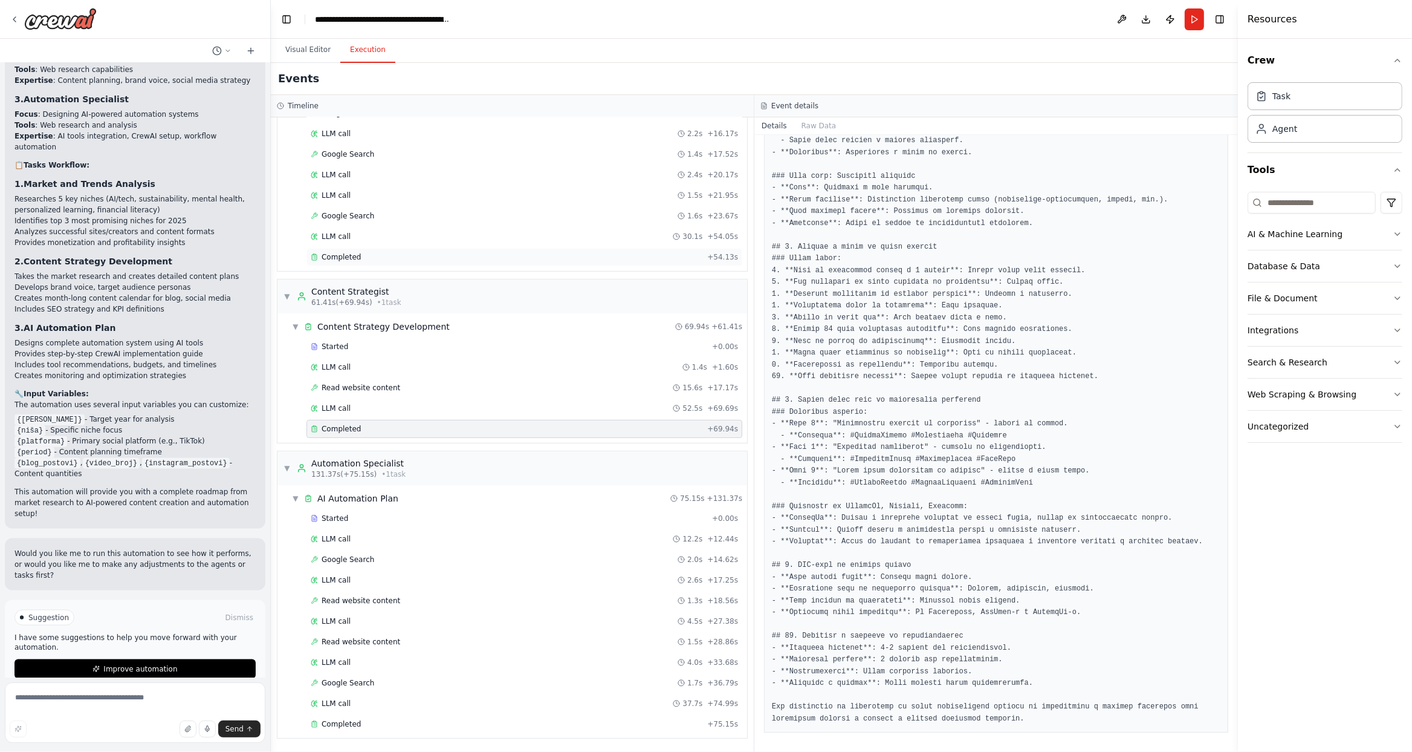
click at [390, 253] on div "Completed" at bounding box center [507, 257] width 392 height 10
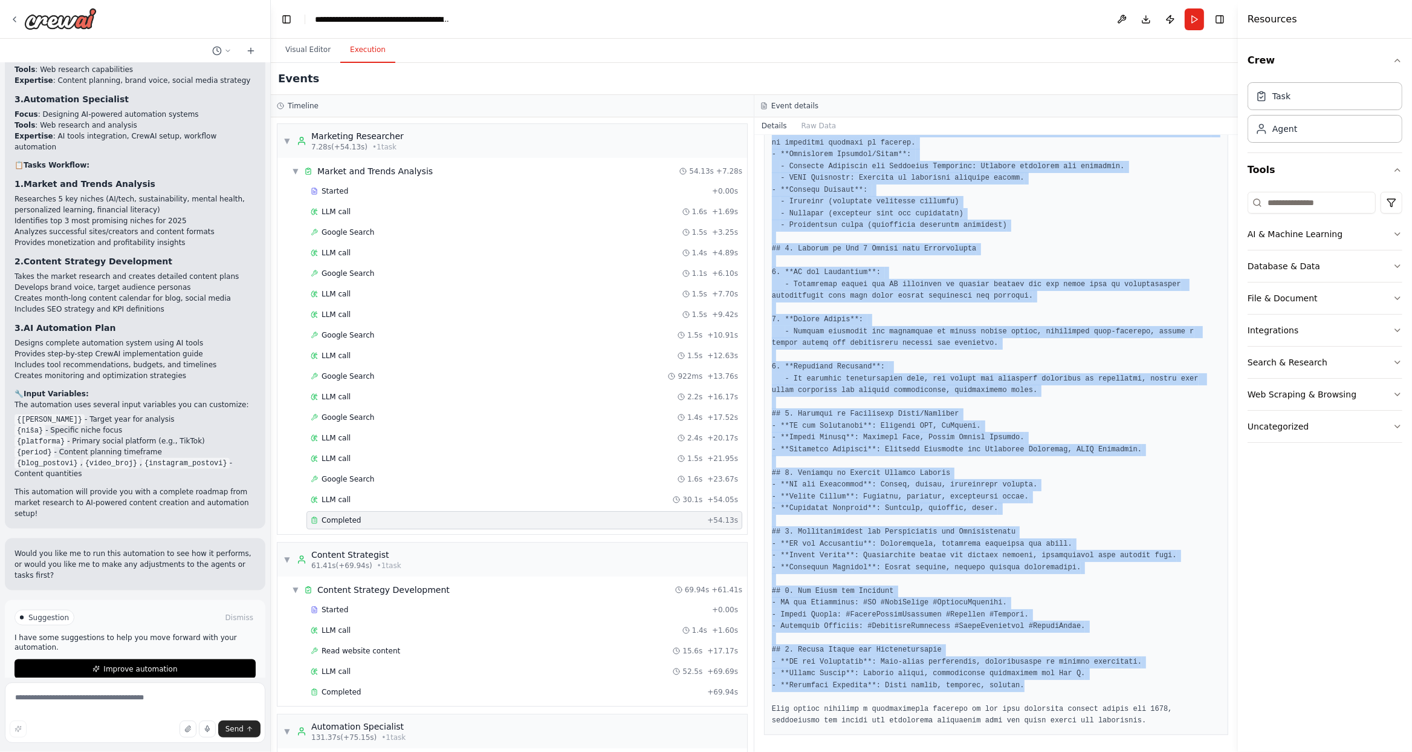
scroll to position [841, 0]
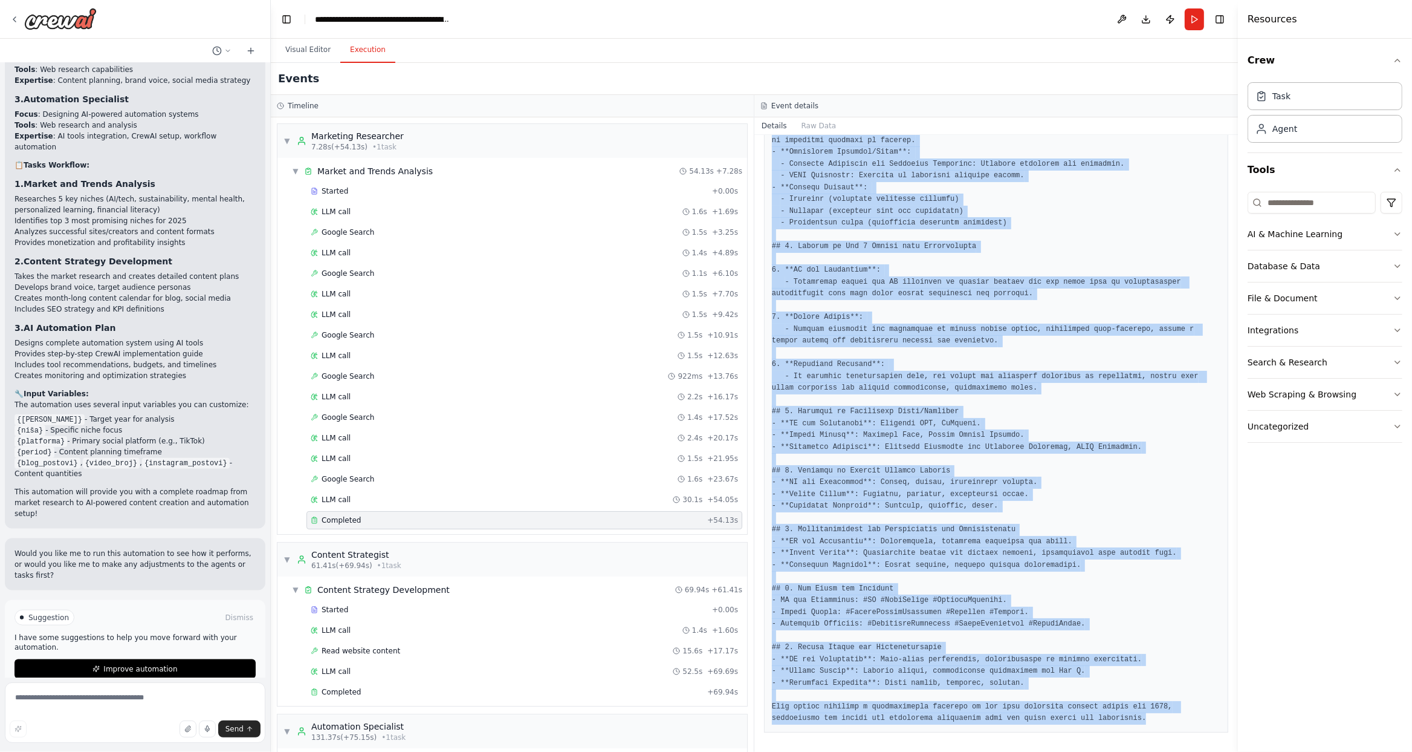
drag, startPoint x: 773, startPoint y: 218, endPoint x: 1152, endPoint y: 717, distance: 626.9
click at [1133, 622] on div "Completed [DATE] 3:58:02 PM Description Sprovedi dubinsku analizu digitalnih tr…" at bounding box center [997, 443] width 484 height 617
copy div "Output # Detailed Report on Digital Trends for 2025 ## 1. Analysis of Trends fo…"
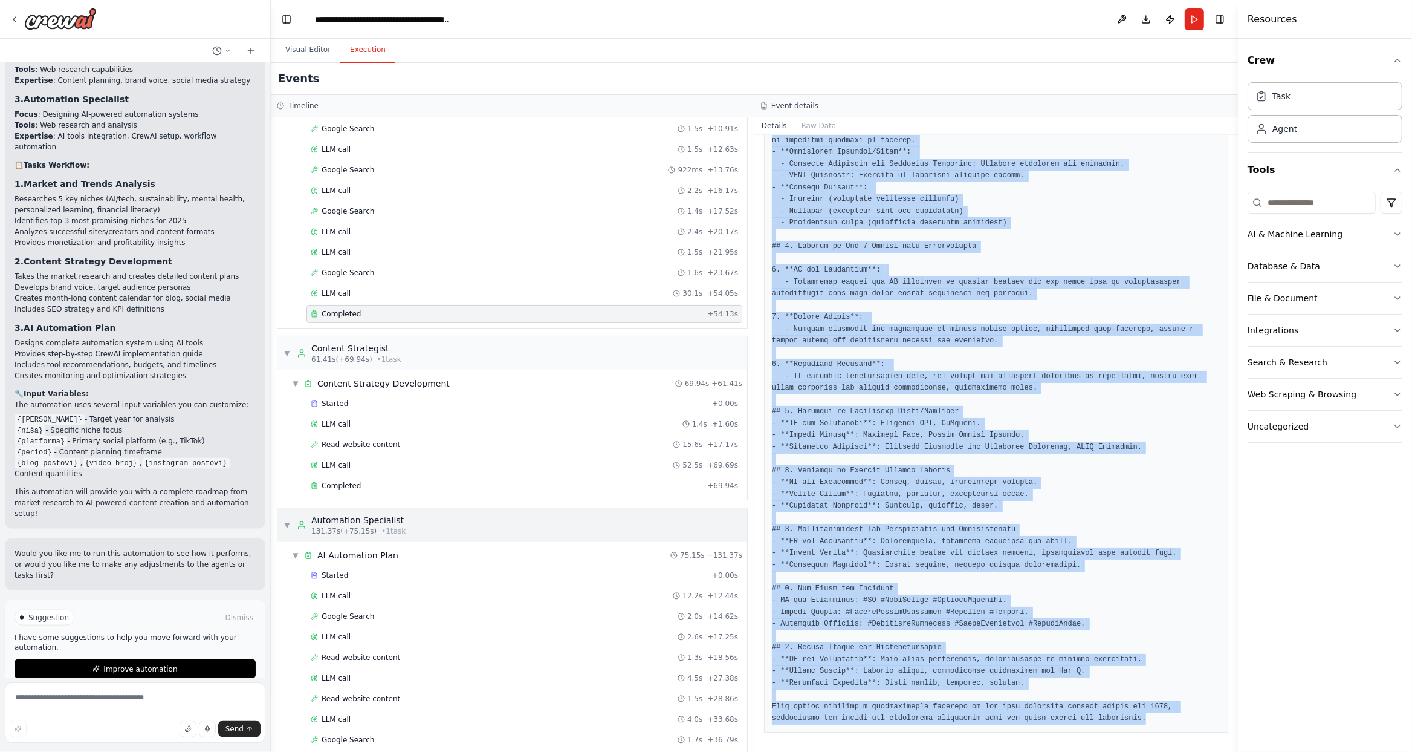
scroll to position [192, 0]
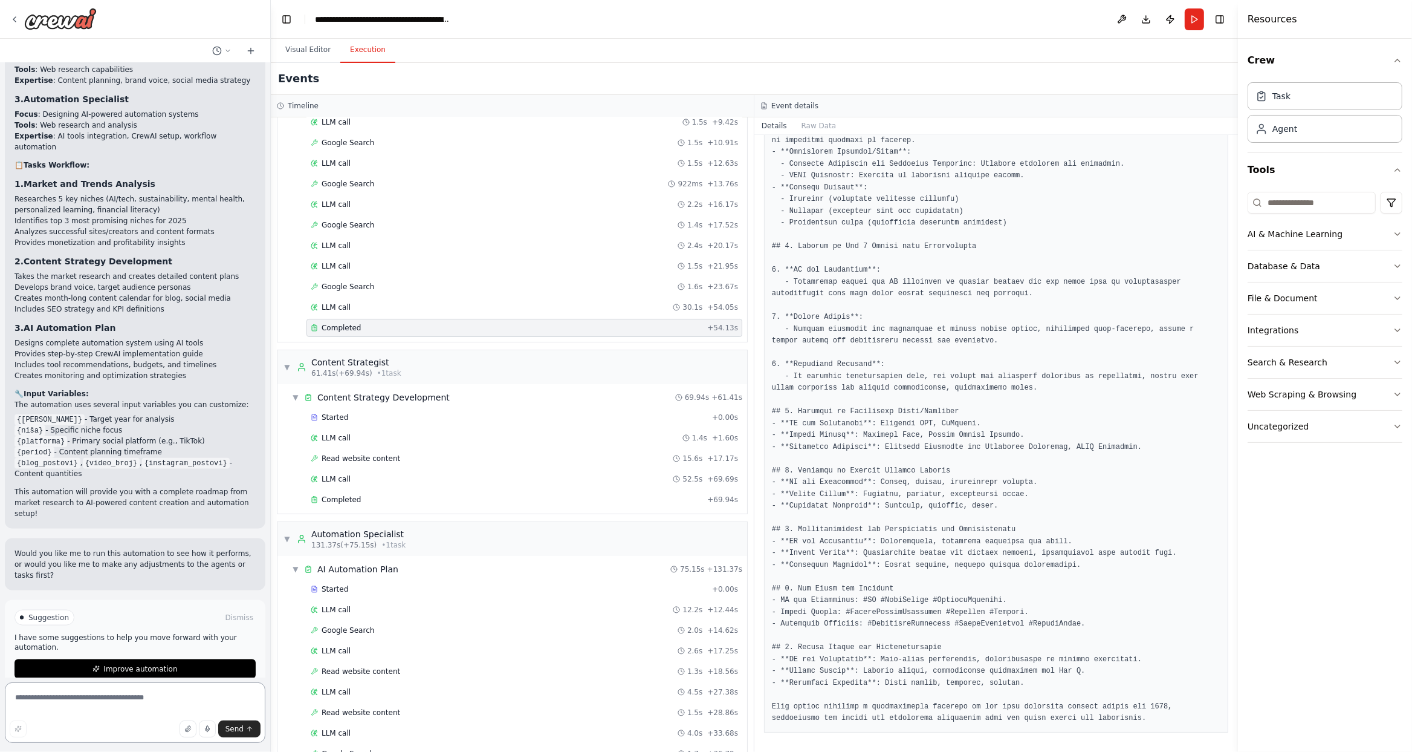
click at [180, 622] on textarea at bounding box center [135, 712] width 261 height 60
type textarea "**********"
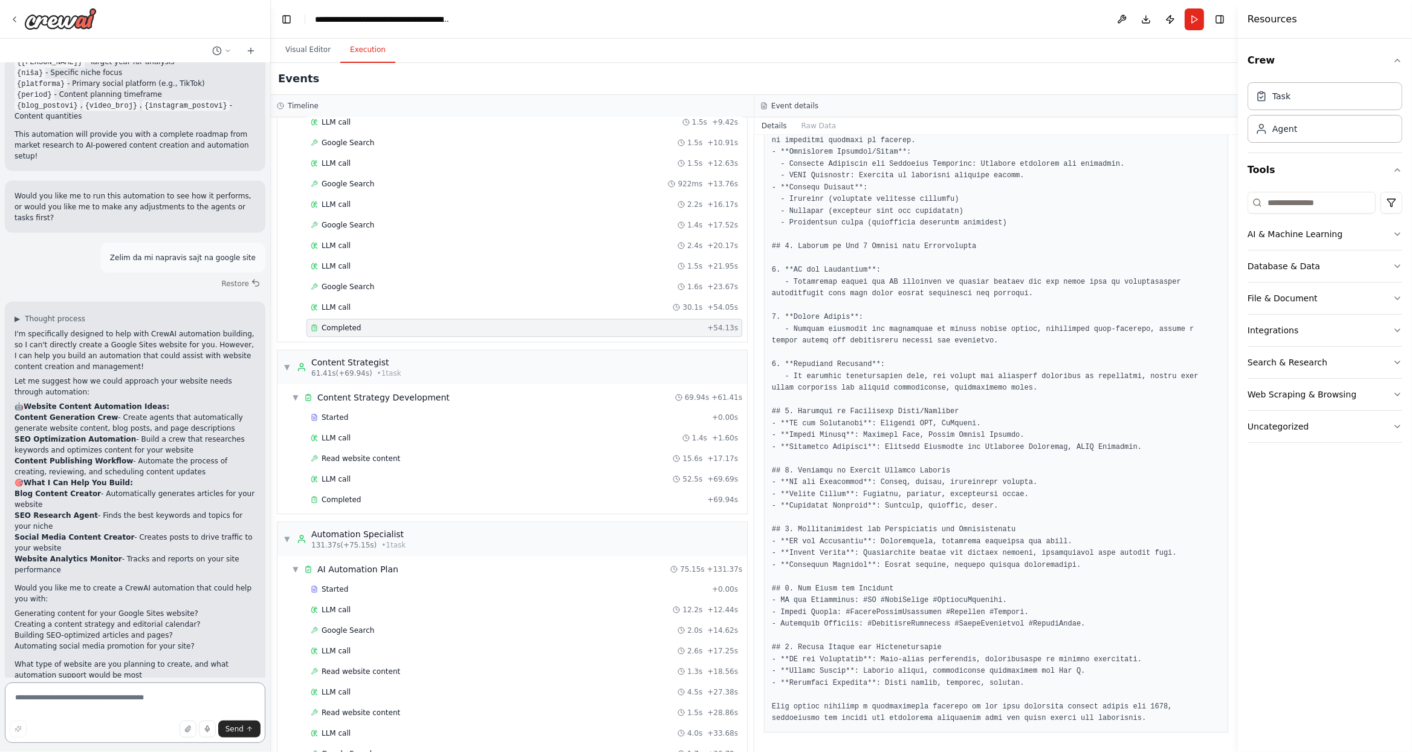
scroll to position [2082, 0]
drag, startPoint x: 11, startPoint y: 596, endPoint x: 221, endPoint y: 629, distance: 213.0
click at [221, 622] on div "▶ Thought process I'm specifically designed to help with CrewAI automation buil…" at bounding box center [135, 495] width 261 height 388
click at [151, 587] on div "I'm specifically designed to help with CrewAI automation building, so I can't d…" at bounding box center [135, 503] width 241 height 352
drag, startPoint x: 196, startPoint y: 598, endPoint x: 15, endPoint y: 594, distance: 181.4
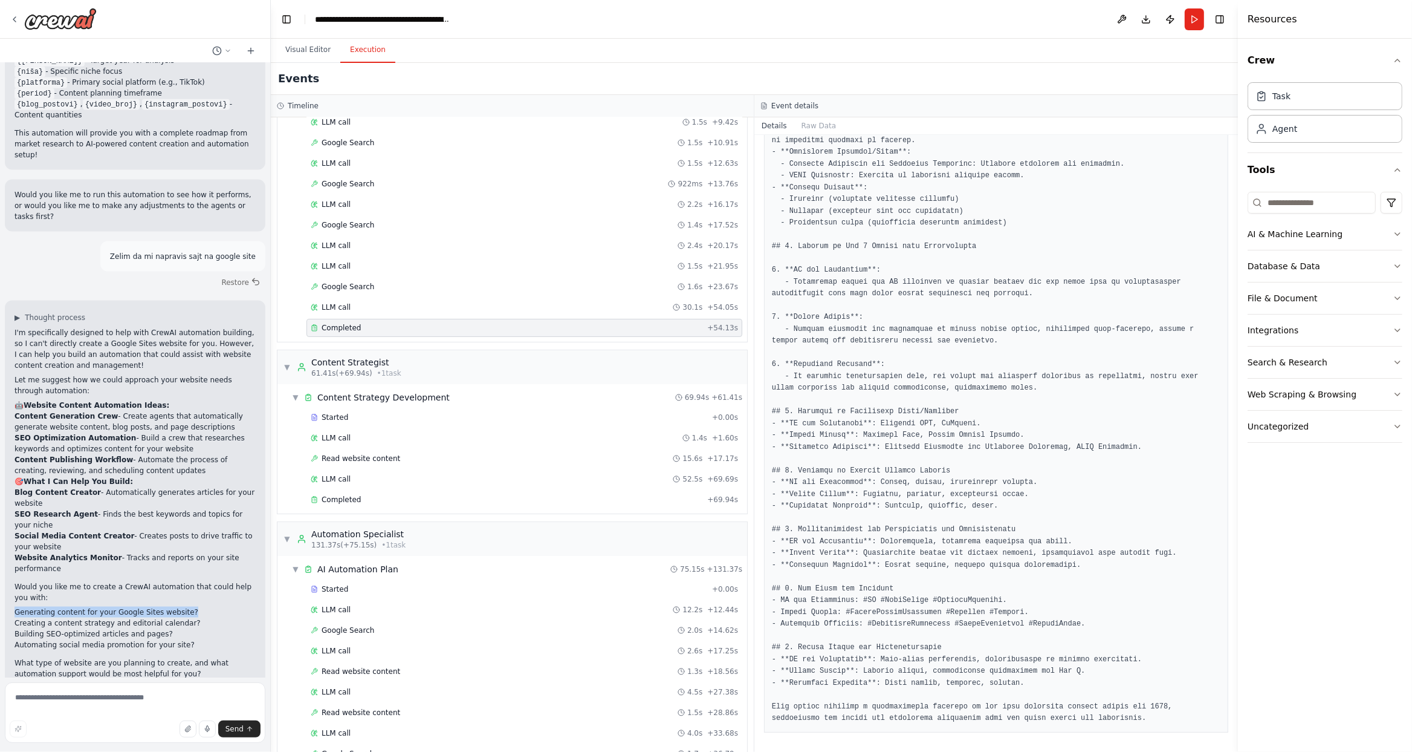
click at [15, 594] on div "I'm specifically designed to help with CrewAI automation building, so I can't d…" at bounding box center [135, 503] width 241 height 352
copy li "Generating content for your Google Sites website?"
drag, startPoint x: 105, startPoint y: 683, endPoint x: 99, endPoint y: 697, distance: 15.4
click at [105, 622] on form "Send" at bounding box center [135, 714] width 270 height 74
click at [96, 622] on textarea at bounding box center [135, 712] width 261 height 60
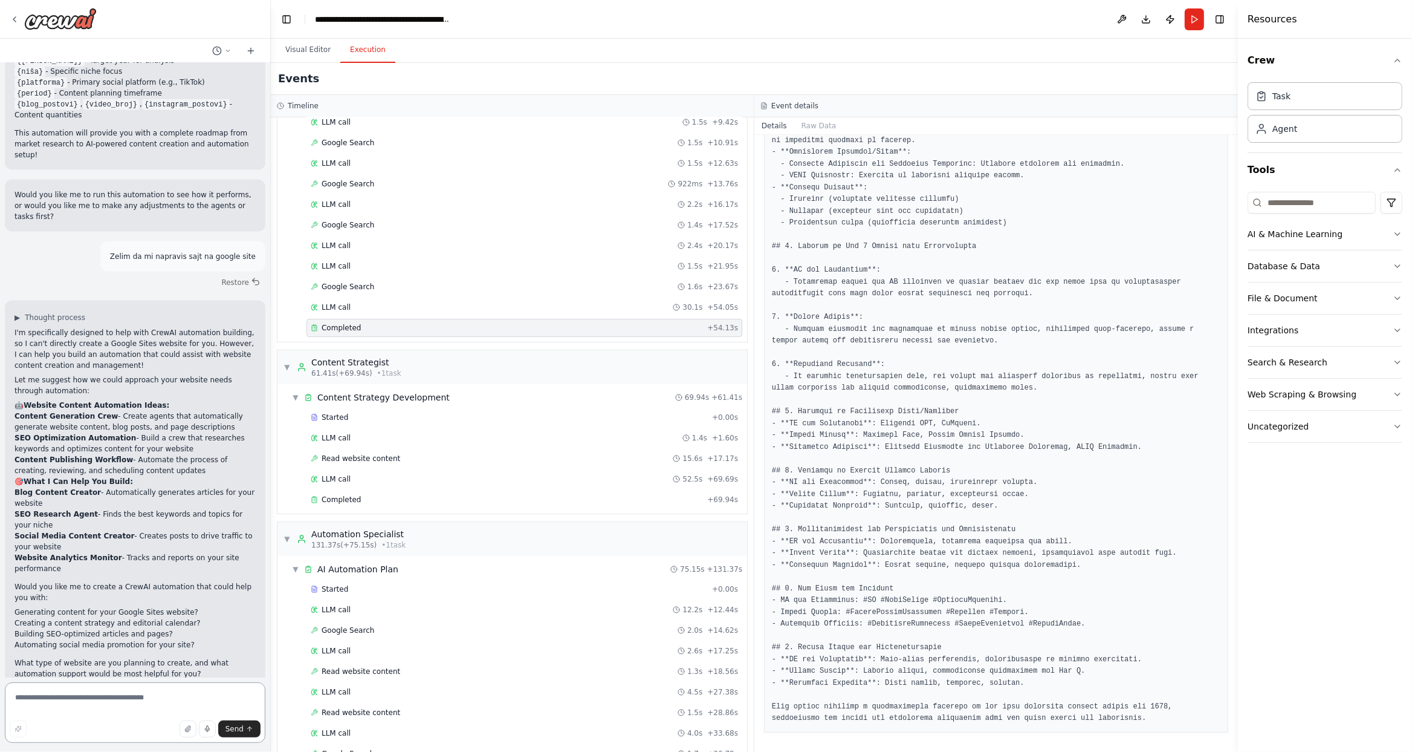
paste textarea "**********"
type textarea "**********"
drag, startPoint x: 245, startPoint y: 733, endPoint x: 320, endPoint y: 646, distance: 115.8
click at [247, 622] on button "Send" at bounding box center [239, 728] width 42 height 17
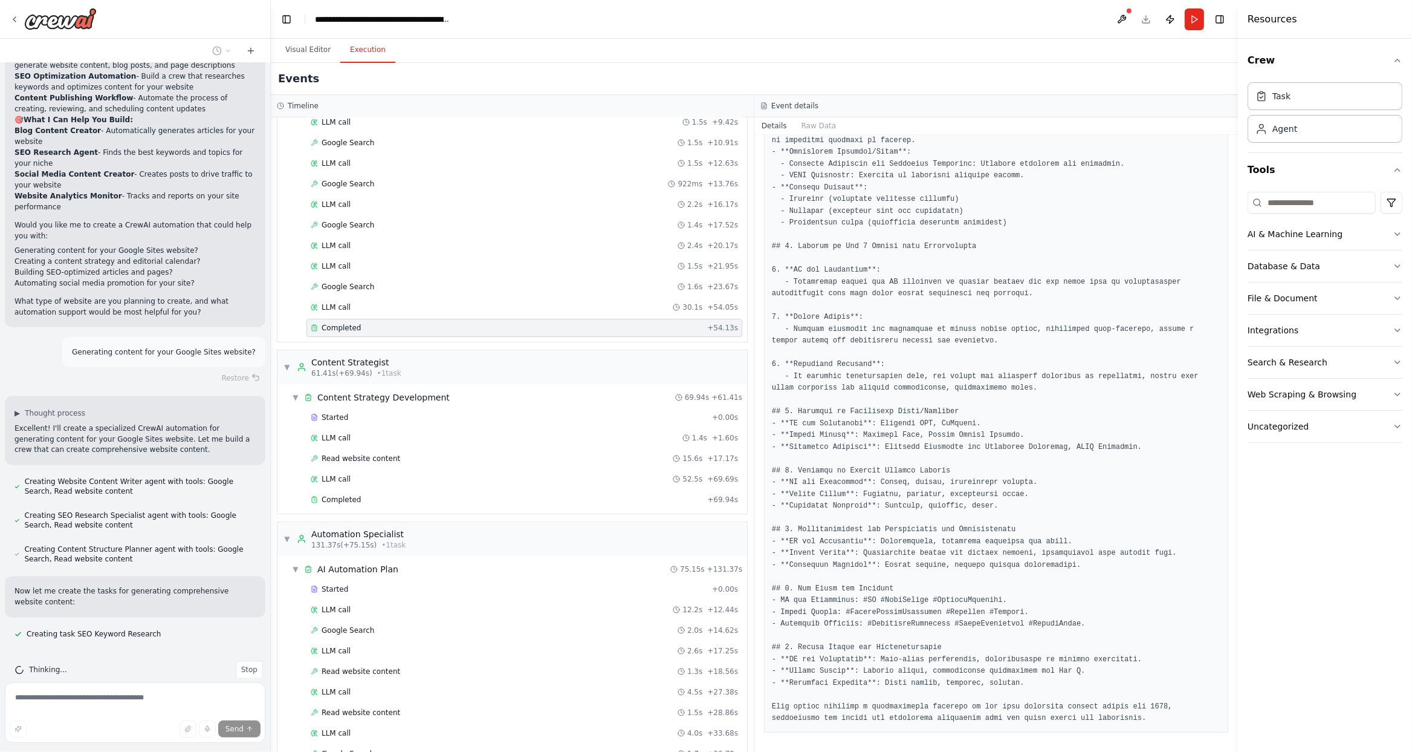
scroll to position [2444, 0]
click at [317, 46] on button "Visual Editor" at bounding box center [308, 49] width 65 height 25
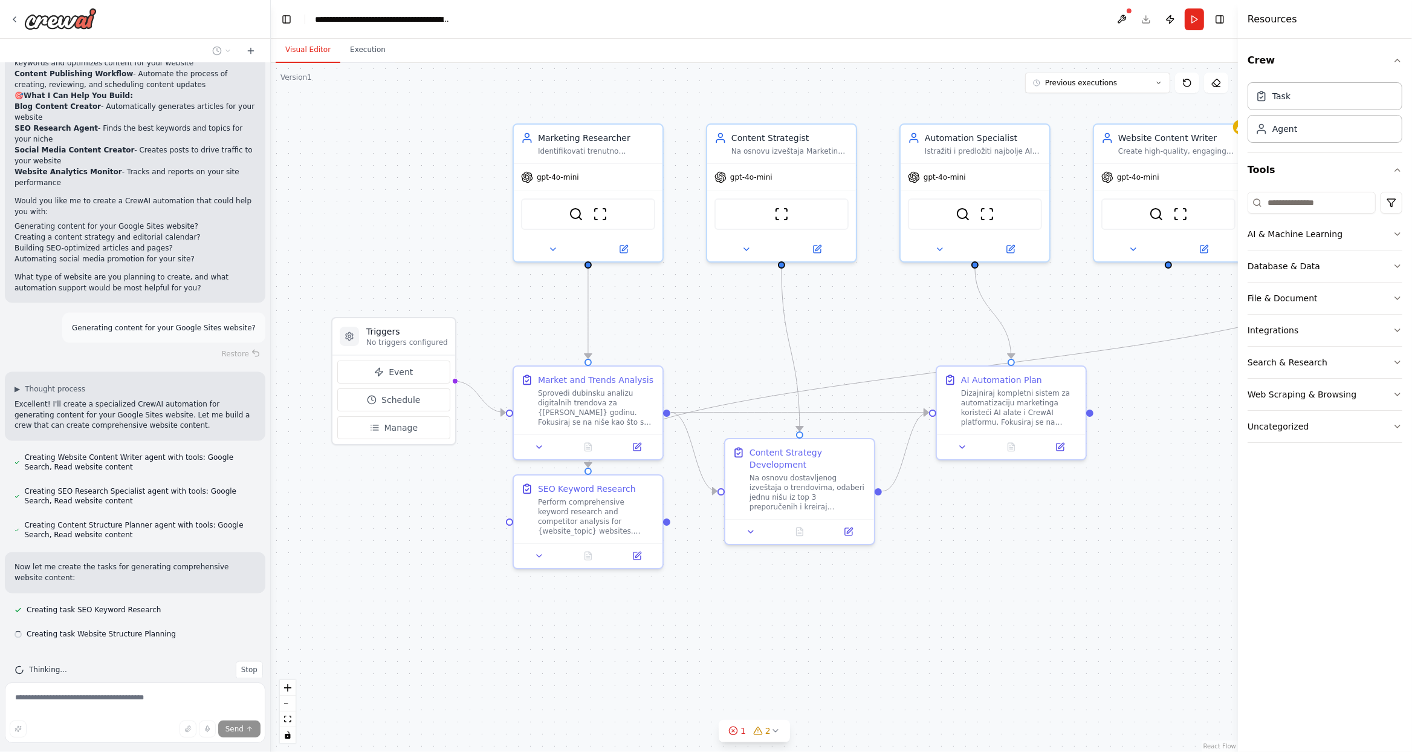
scroll to position [2468, 0]
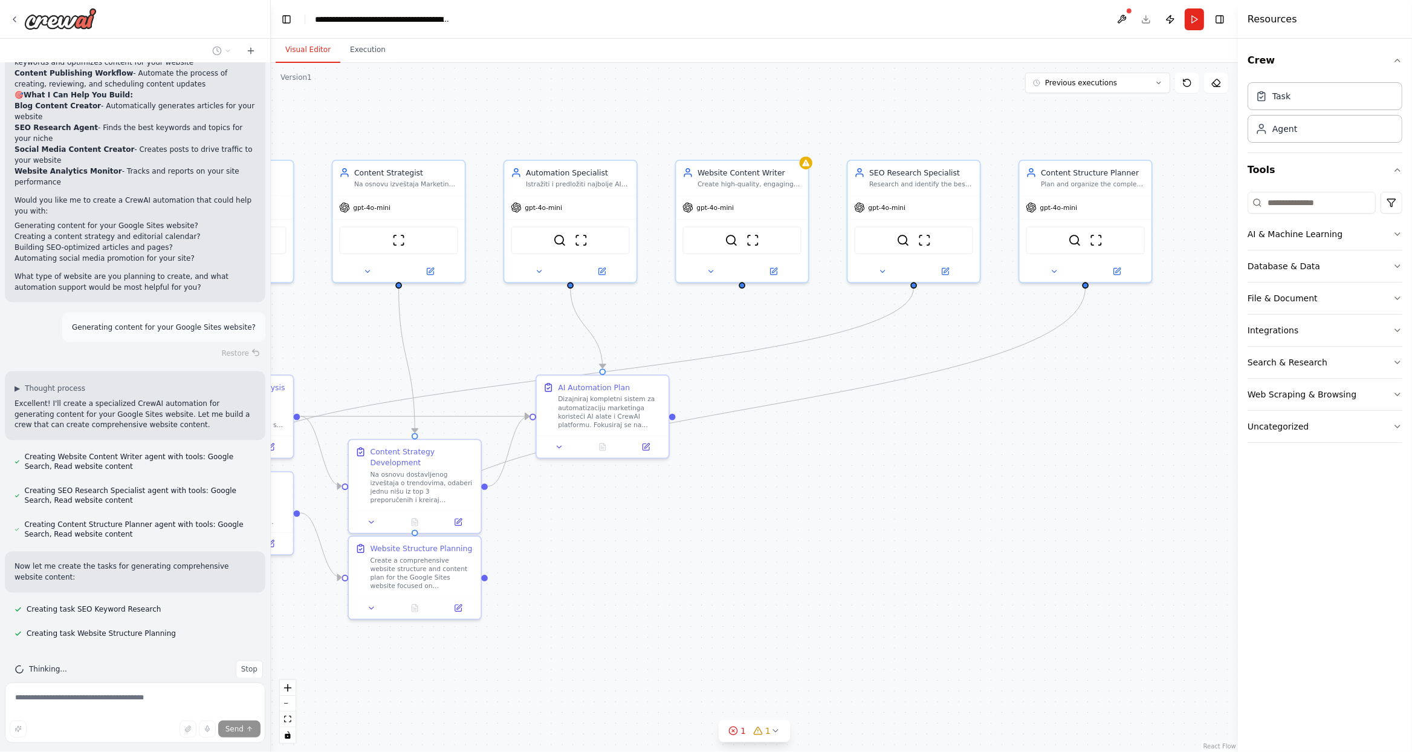
drag, startPoint x: 1110, startPoint y: 499, endPoint x: 868, endPoint y: 489, distance: 242.7
click at [868, 489] on div ".deletable-edge-delete-btn { width: 20px; height: 20px; border: 0px solid #ffff…" at bounding box center [754, 407] width 967 height 689
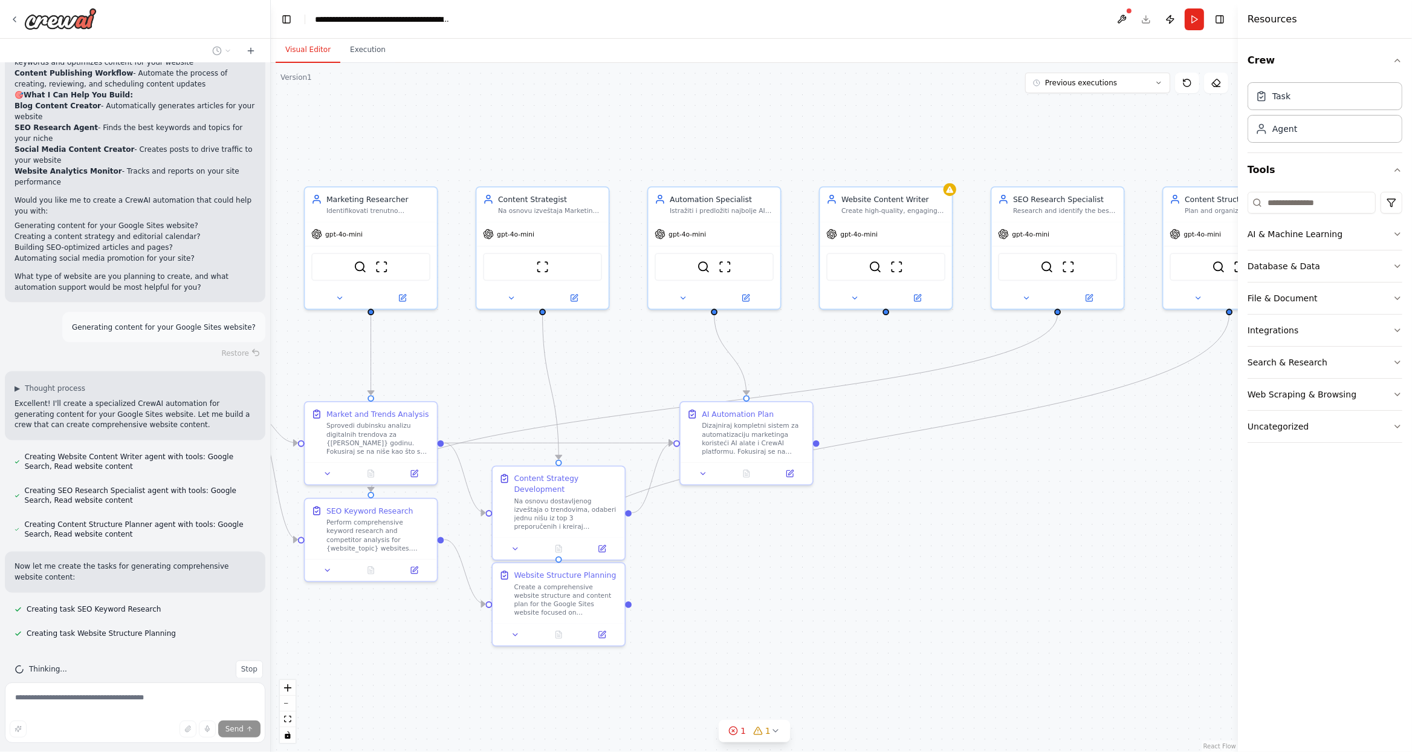
drag, startPoint x: 869, startPoint y: 490, endPoint x: 1010, endPoint y: 517, distance: 143.4
click at [1010, 517] on div ".deletable-edge-delete-btn { width: 20px; height: 20px; border: 0px solid #ffff…" at bounding box center [754, 407] width 967 height 689
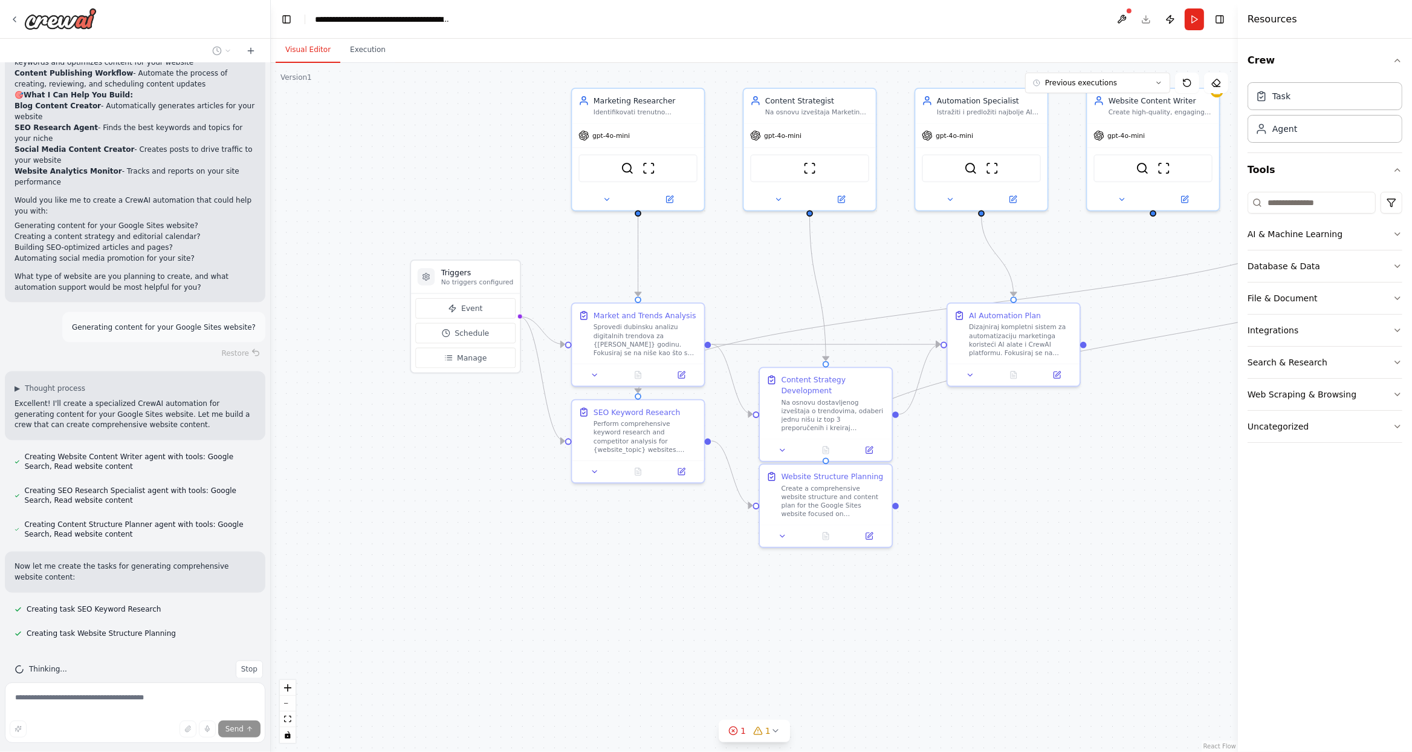
drag, startPoint x: 864, startPoint y: 566, endPoint x: 1131, endPoint y: 467, distance: 284.9
click at [1131, 467] on div ".deletable-edge-delete-btn { width: 20px; height: 20px; border: 0px solid #ffff…" at bounding box center [754, 407] width 967 height 689
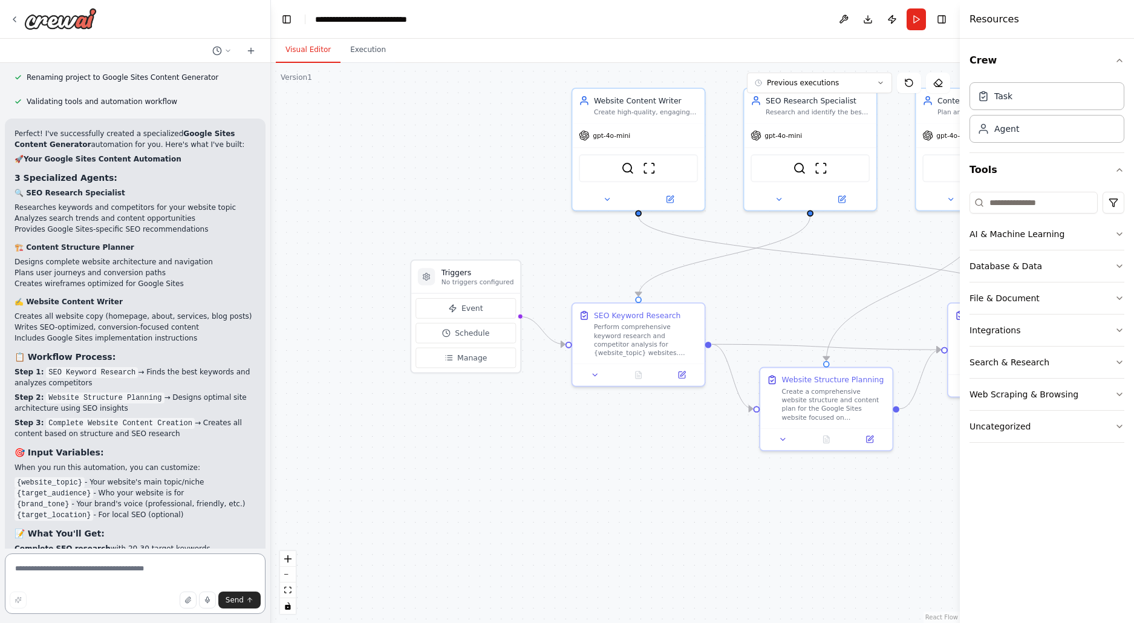
scroll to position [3700, 0]
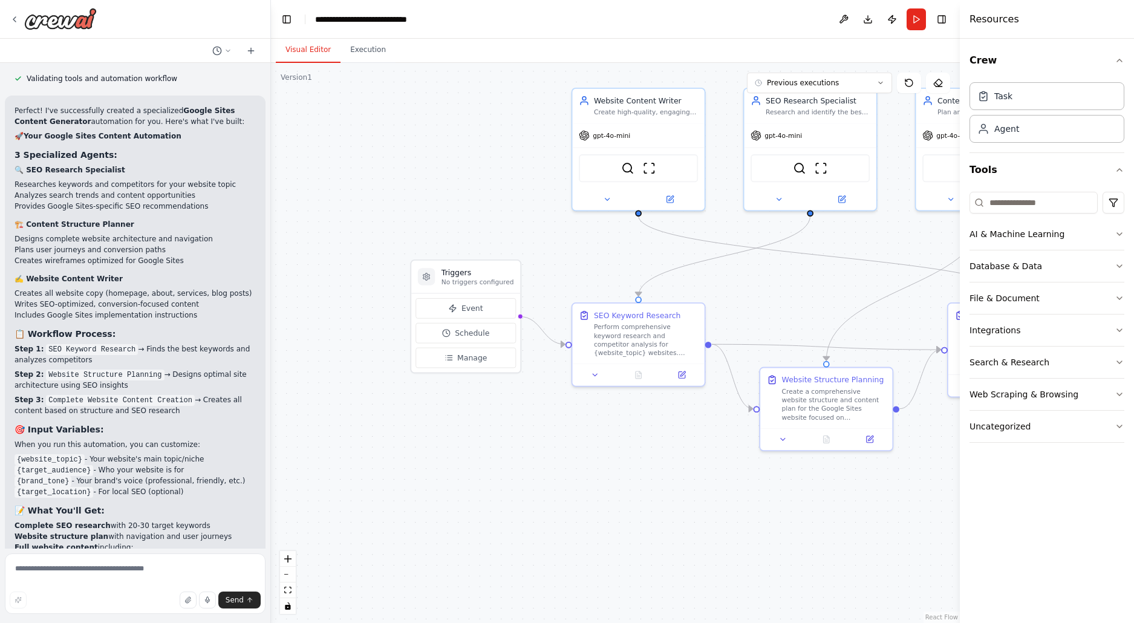
drag, startPoint x: 244, startPoint y: 596, endPoint x: 200, endPoint y: 435, distance: 167.5
click at [262, 463] on div "Prompt za CrewAI Agente Glavni Cilj: Istražiti trenutne trendove u veb sajtovim…" at bounding box center [135, 311] width 271 height 623
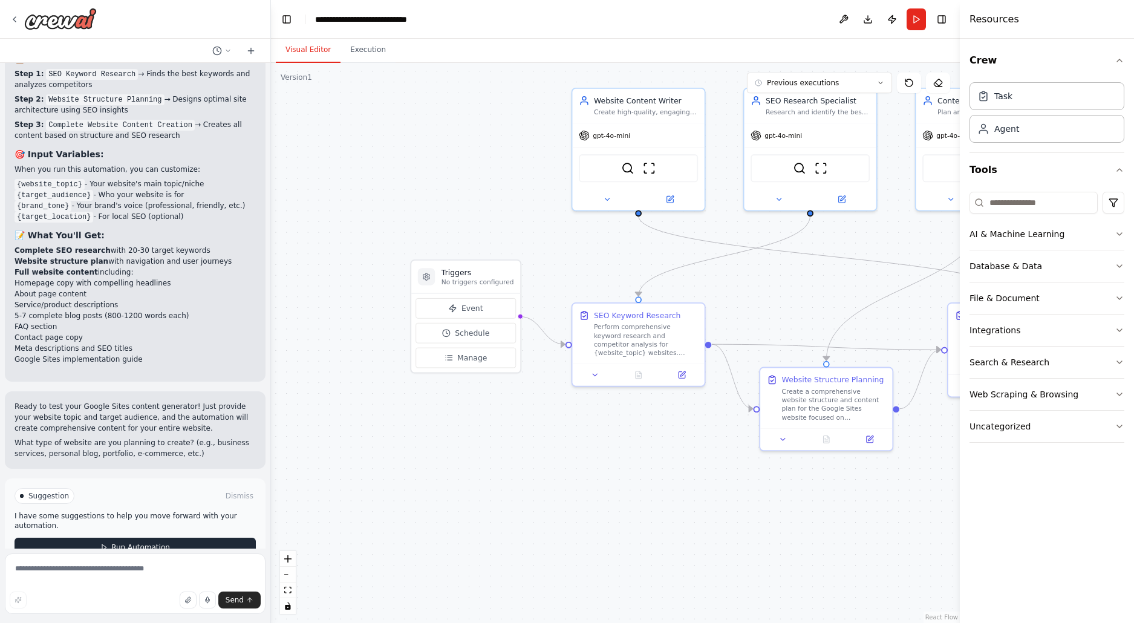
scroll to position [3976, 0]
click at [144, 536] on div "Suggestion Dismiss I have some suggestions to help you move forward with your a…" at bounding box center [135, 522] width 261 height 88
click at [165, 542] on span "Run Automation" at bounding box center [140, 547] width 59 height 10
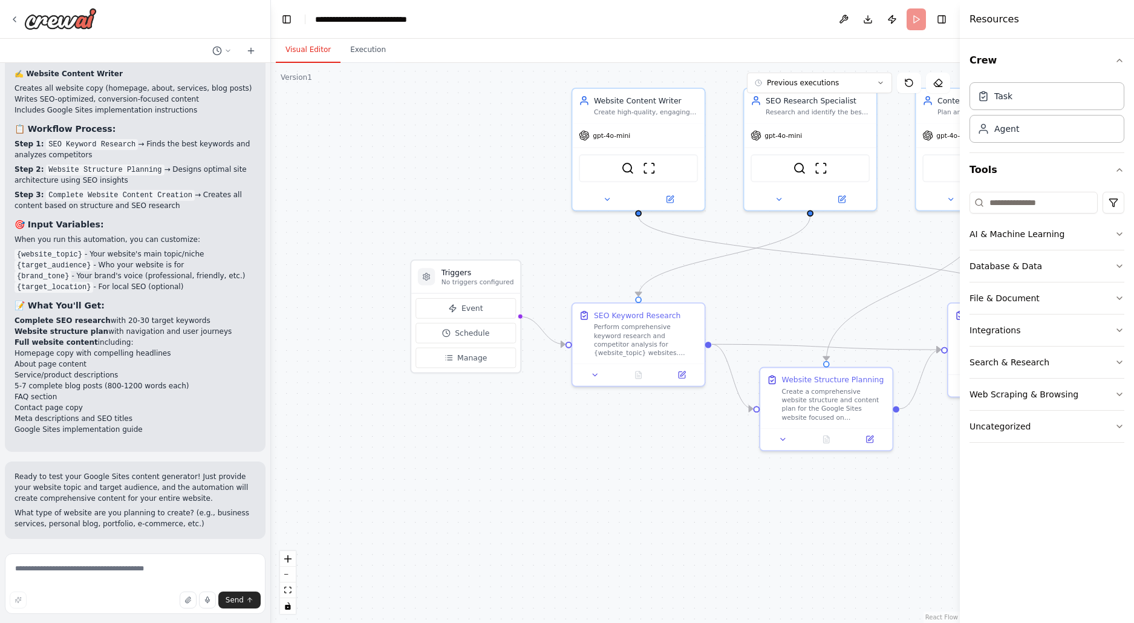
scroll to position [3877, 0]
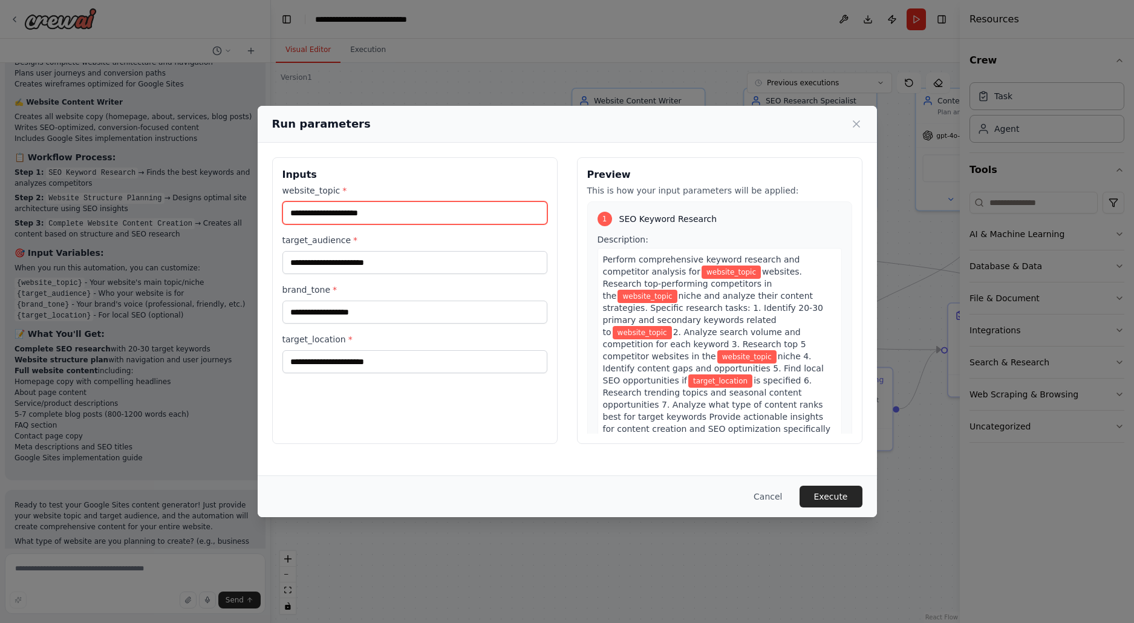
click at [462, 210] on input "website_topic *" at bounding box center [414, 212] width 265 height 23
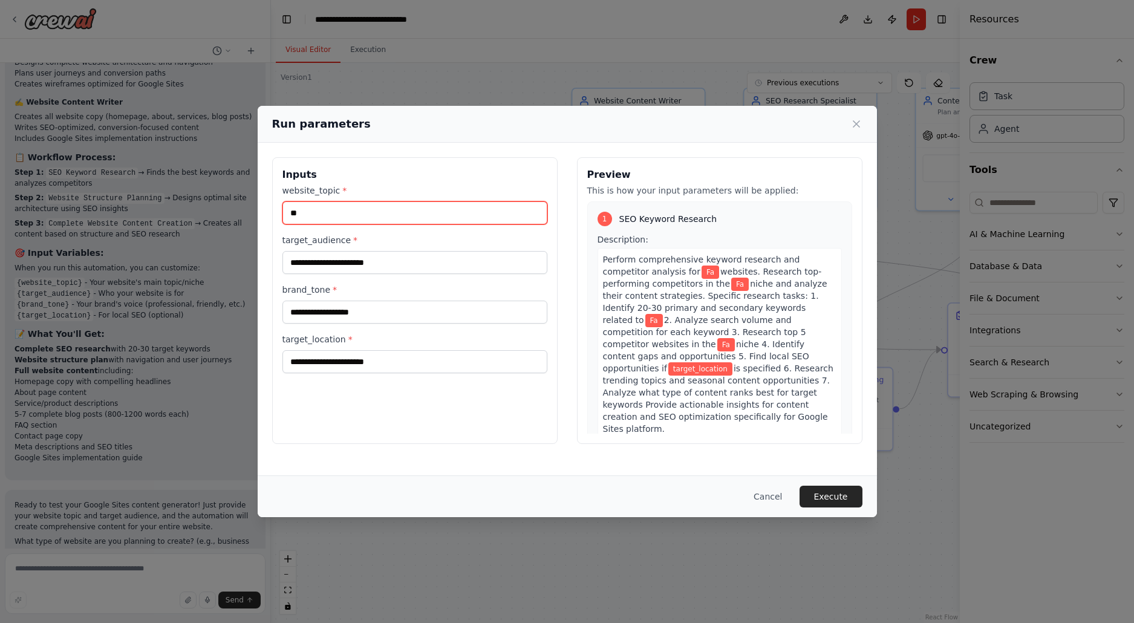
type input "*"
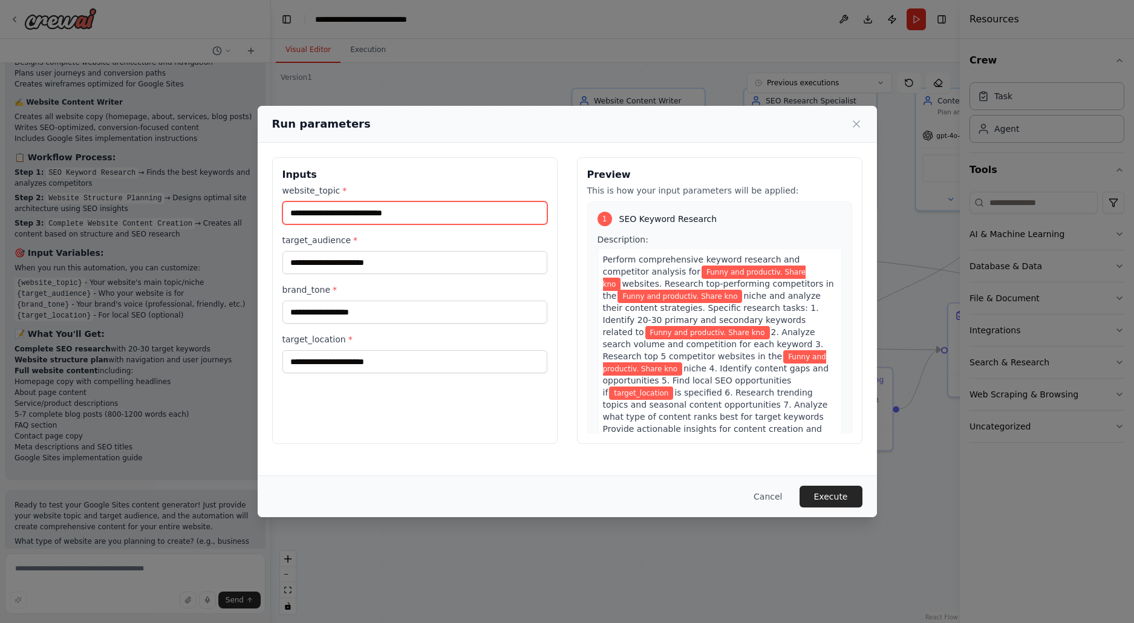
drag, startPoint x: 398, startPoint y: 213, endPoint x: 490, endPoint y: 213, distance: 91.9
click at [490, 213] on input "**********" at bounding box center [414, 212] width 265 height 23
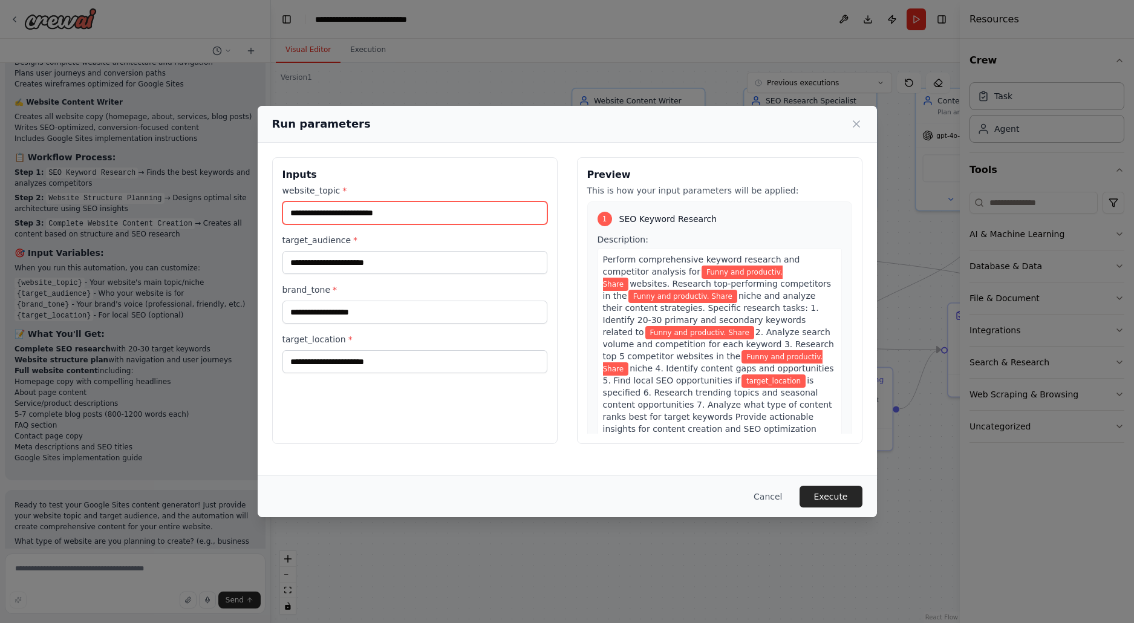
paste input "**********"
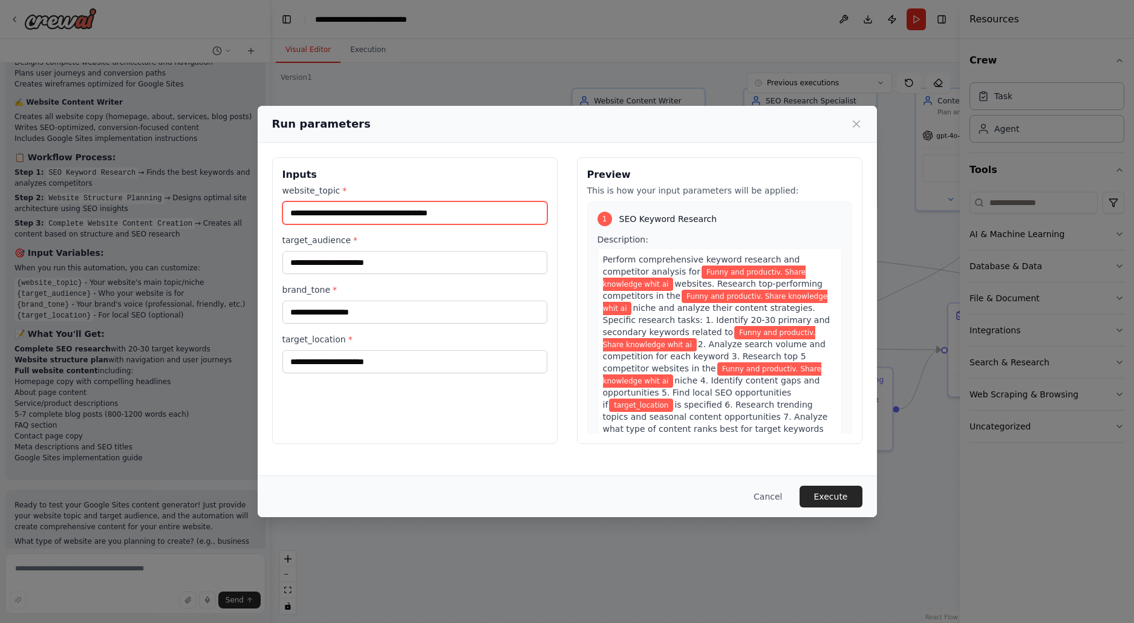
type input "**********"
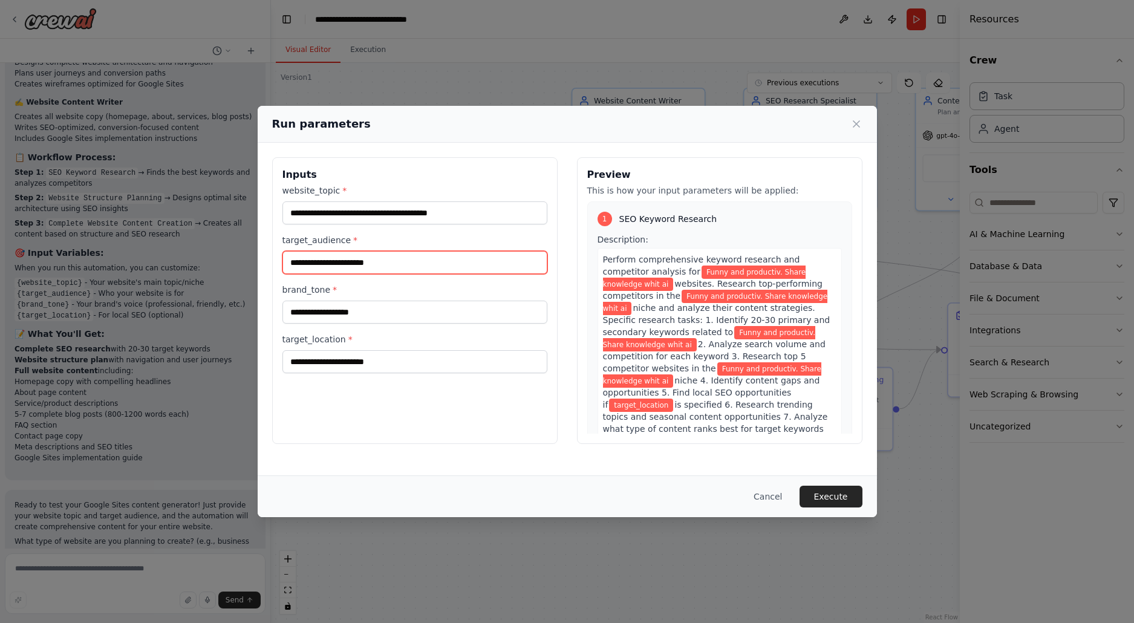
click at [360, 254] on input "target_audience *" at bounding box center [414, 262] width 265 height 23
click at [429, 263] on input "target_audience *" at bounding box center [414, 262] width 265 height 23
paste input "**********"
type input "**********"
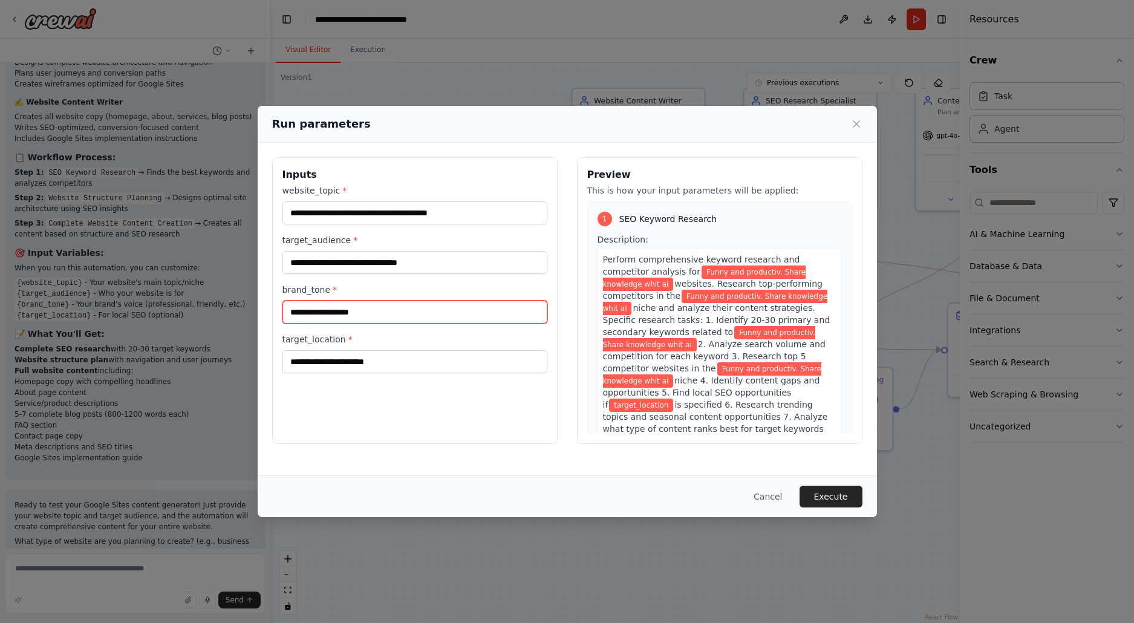
click at [416, 310] on input "brand_tone *" at bounding box center [414, 312] width 265 height 23
click at [453, 319] on input "brand_tone *" at bounding box center [414, 312] width 265 height 23
paste input "**********"
type input "**********"
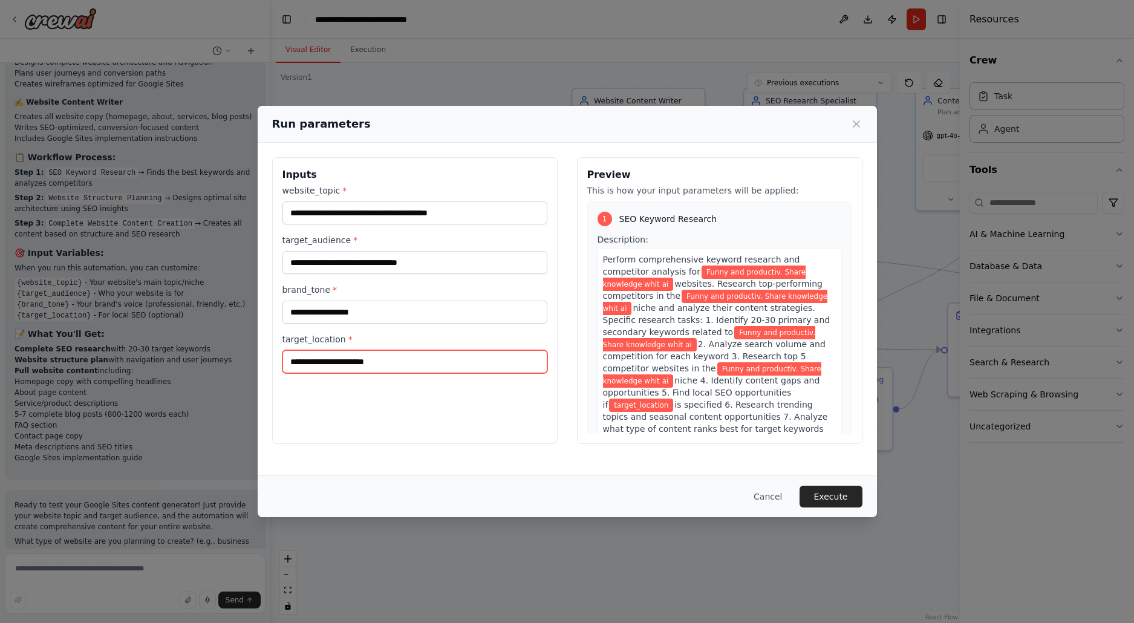
click at [495, 373] on input "target_location *" at bounding box center [414, 361] width 265 height 23
type input "*"
type input "**********"
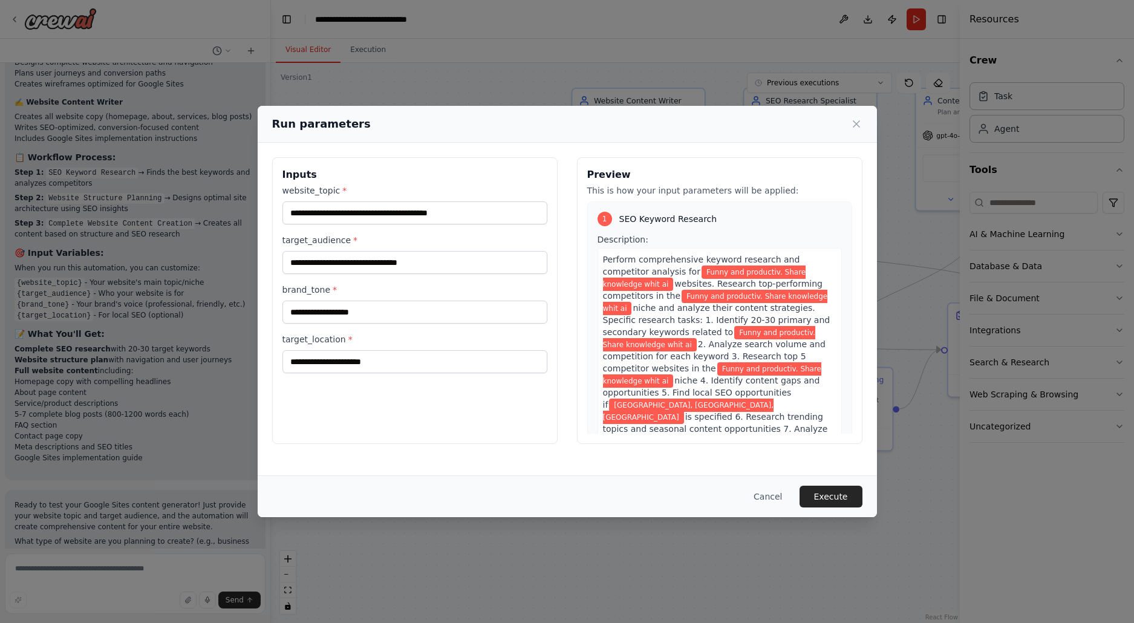
click at [827, 466] on div "**********" at bounding box center [567, 309] width 619 height 333
click at [832, 492] on button "Execute" at bounding box center [830, 497] width 63 height 22
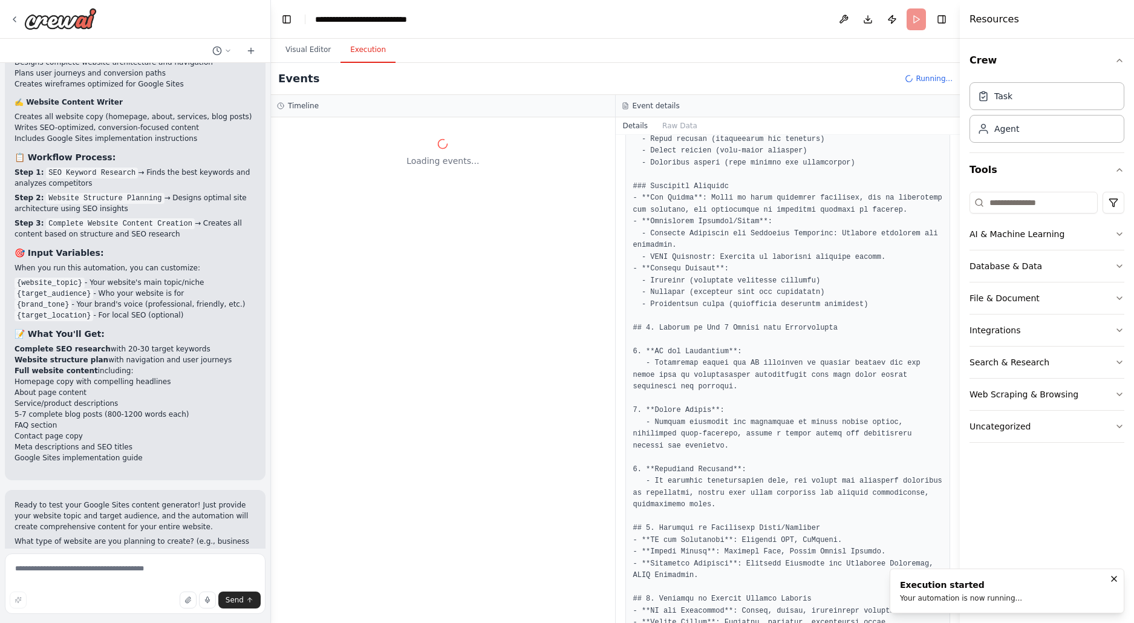
scroll to position [841, 0]
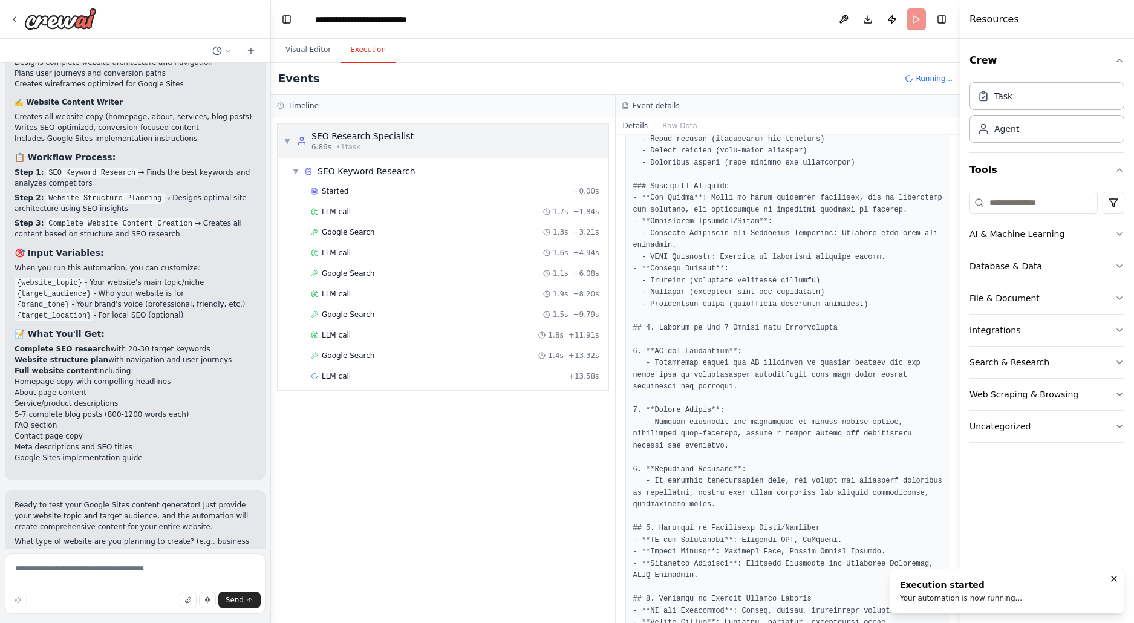
click at [390, 150] on div "6.86s • 1 task" at bounding box center [362, 147] width 102 height 10
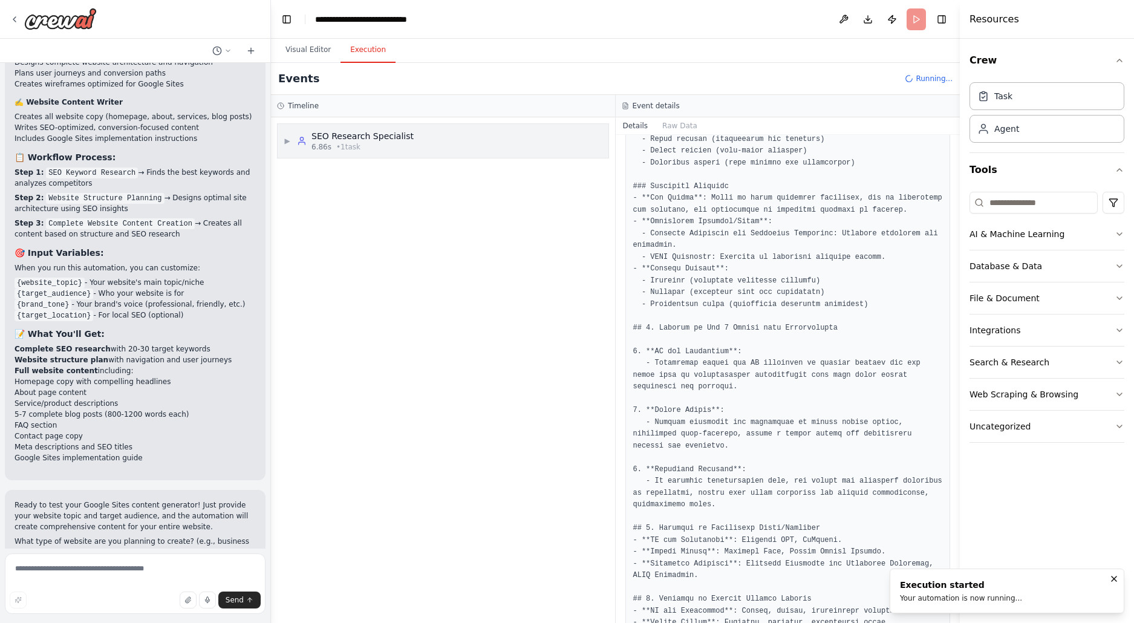
click at [398, 155] on div "▶ SEO Research Specialist 6.86s • 1 task" at bounding box center [443, 141] width 331 height 34
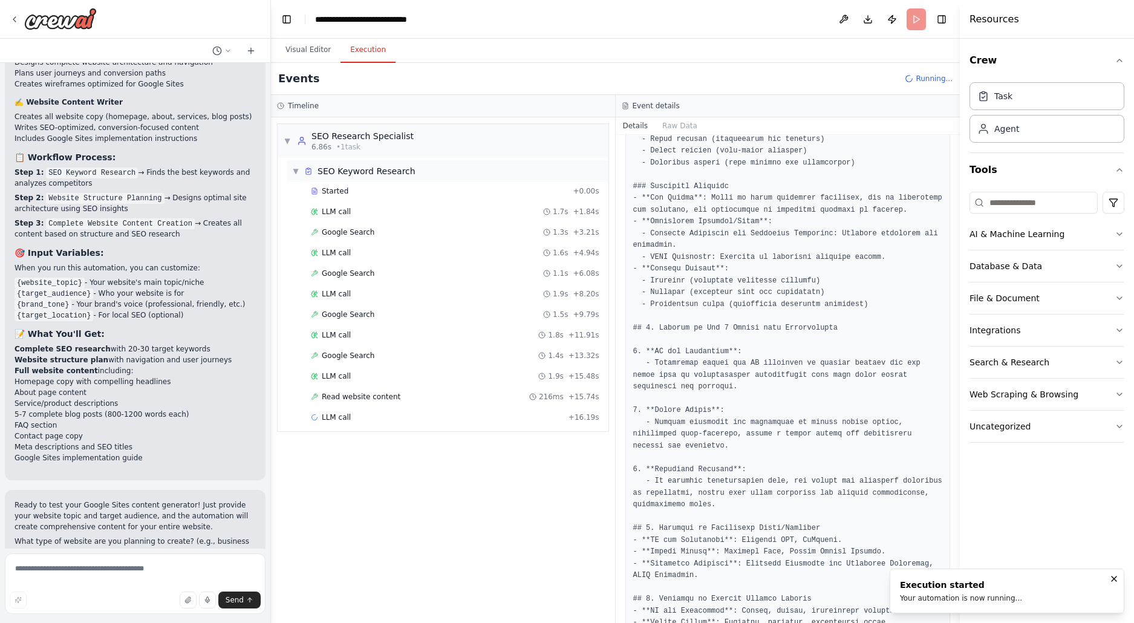
click at [408, 178] on div "▼ SEO Keyword Research" at bounding box center [447, 171] width 321 height 22
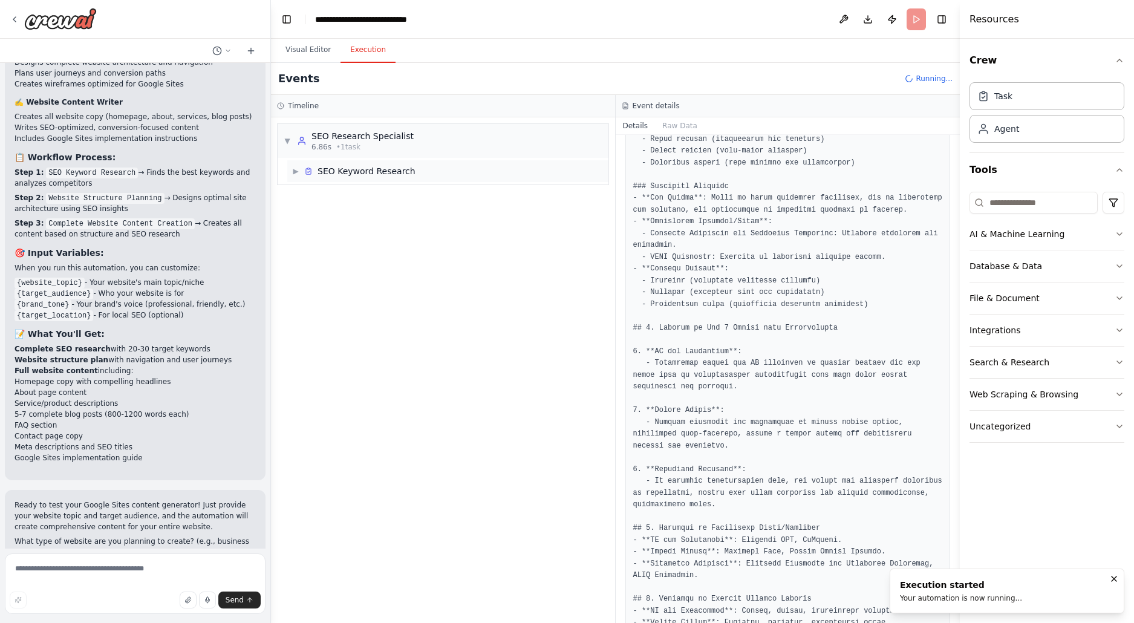
click at [528, 181] on div "▶ SEO Keyword Research" at bounding box center [447, 171] width 321 height 22
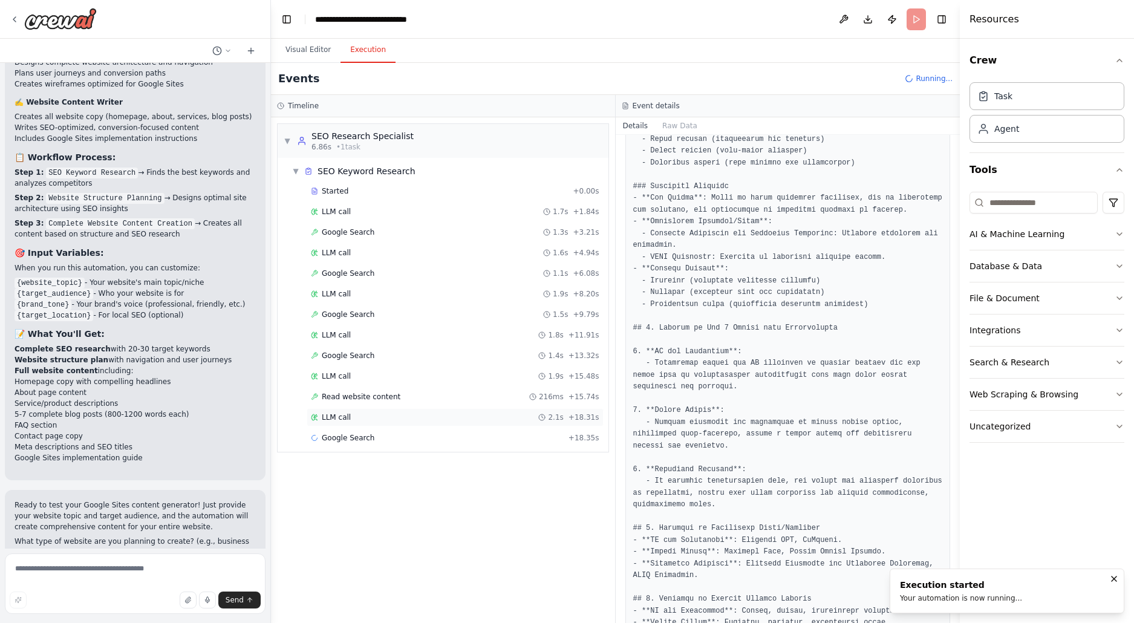
click at [396, 422] on div "LLM call 2.1s + 18.31s" at bounding box center [455, 417] width 288 height 10
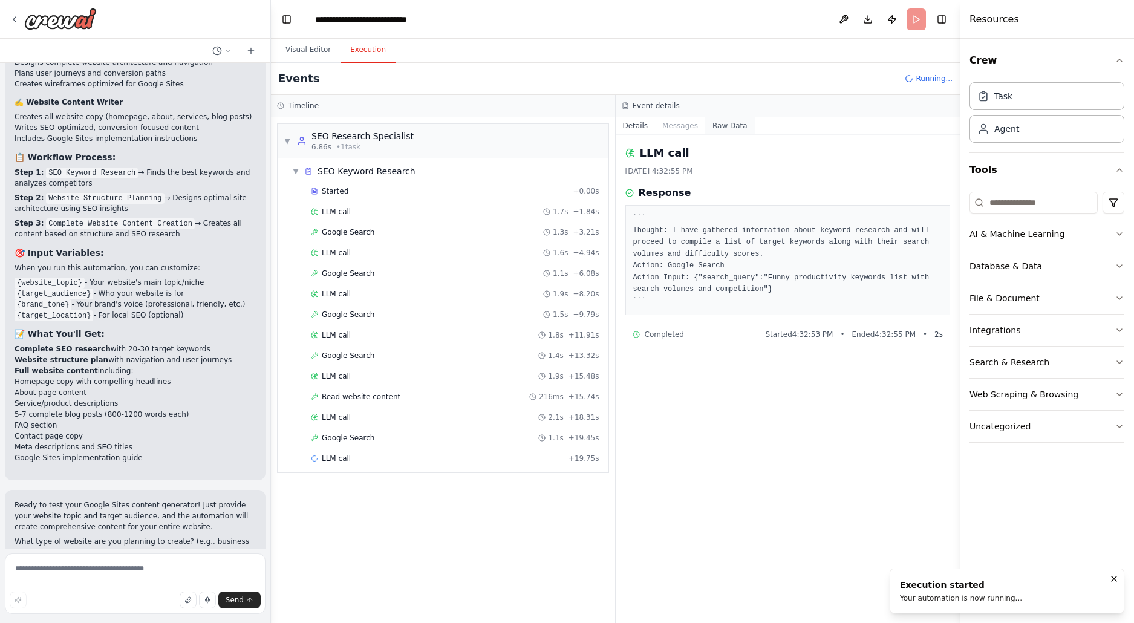
drag, startPoint x: 711, startPoint y: 129, endPoint x: 703, endPoint y: 129, distance: 7.9
click at [705, 129] on button "Raw Data" at bounding box center [730, 125] width 50 height 17
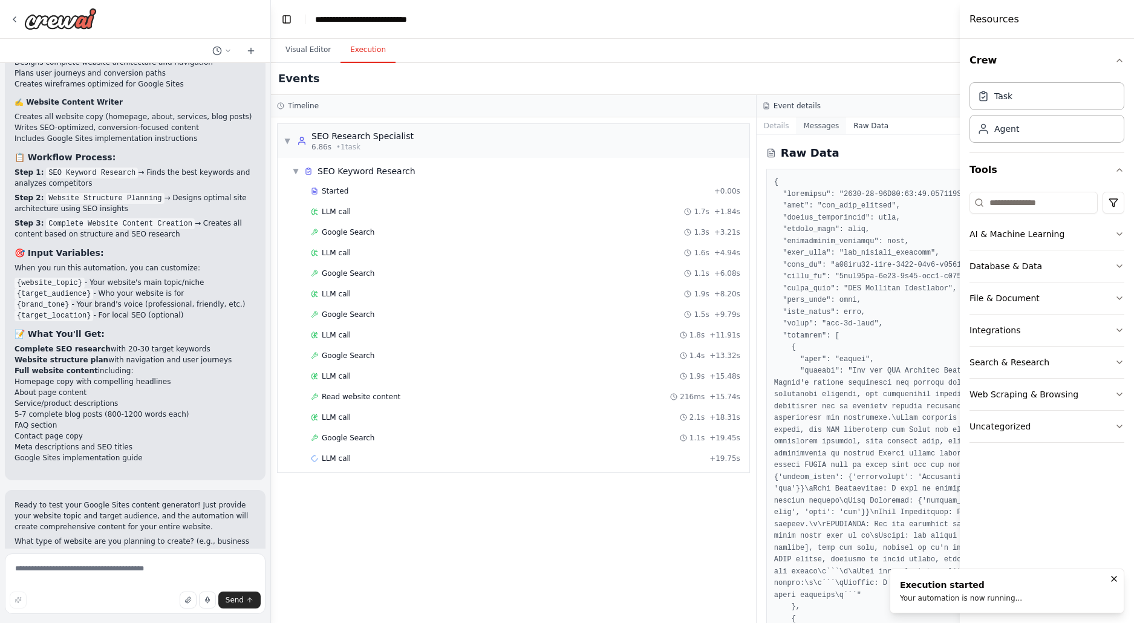
click at [796, 129] on button "Messages" at bounding box center [821, 125] width 50 height 17
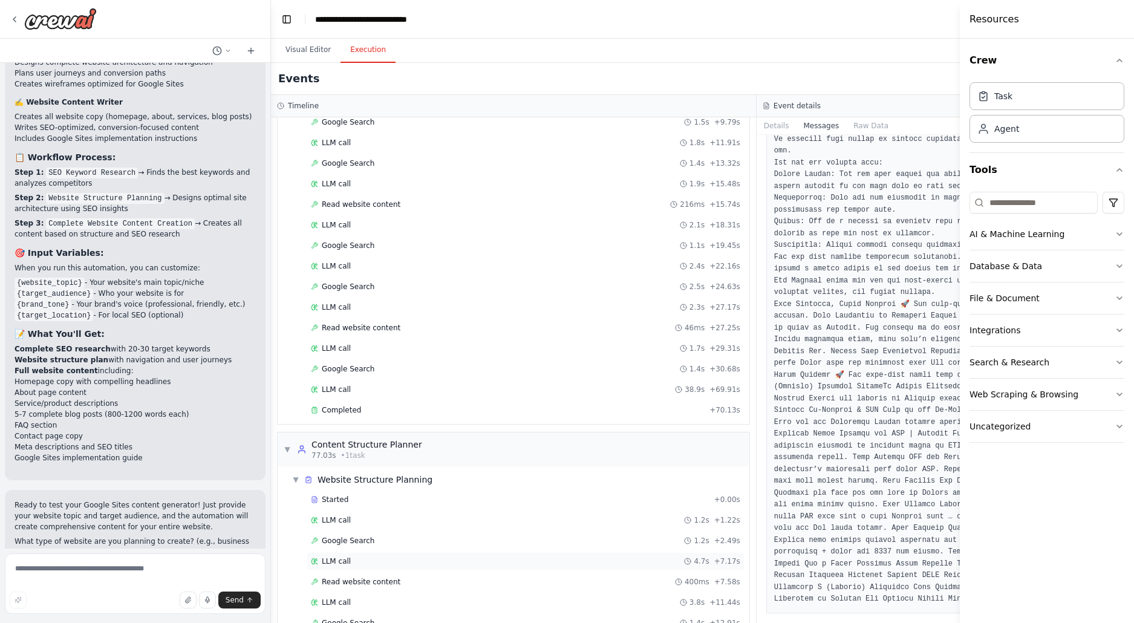
scroll to position [271, 0]
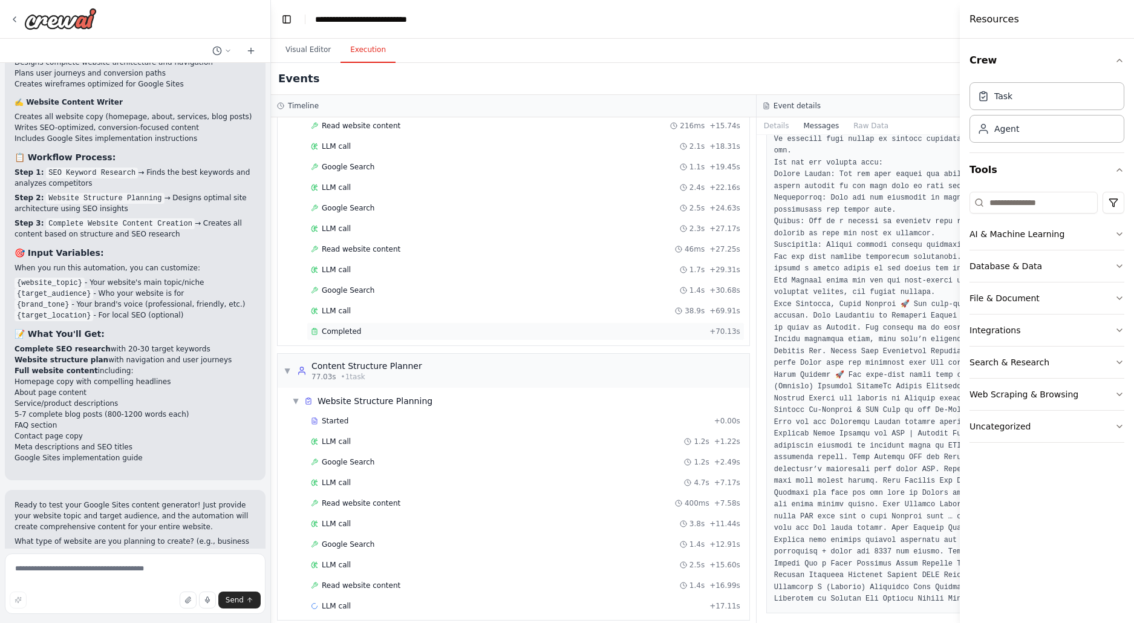
click at [466, 336] on div "Completed" at bounding box center [508, 332] width 394 height 10
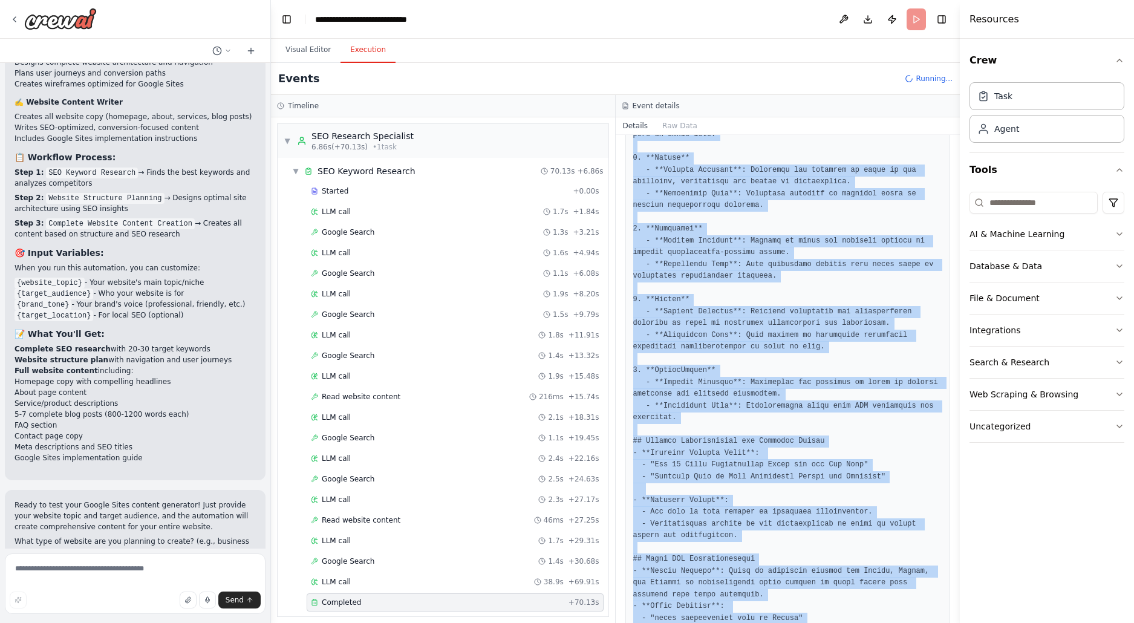
scroll to position [1512, 0]
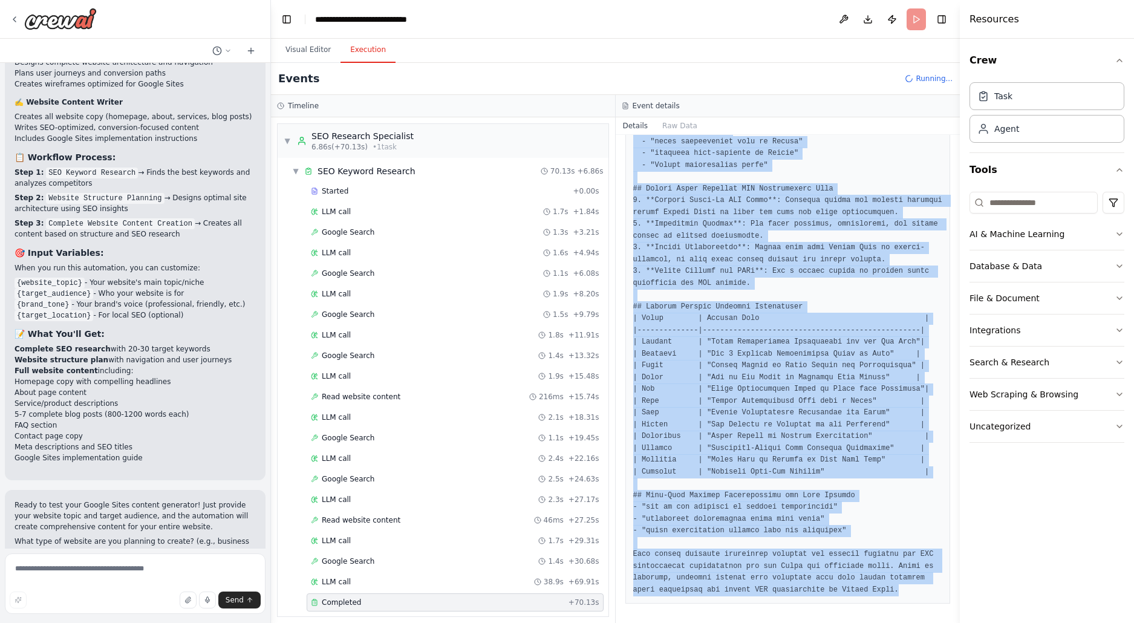
drag, startPoint x: 651, startPoint y: 207, endPoint x: 808, endPoint y: 746, distance: 561.2
click at [808, 622] on div "Completed [DATE] 4:33:47 PM Description Perform comprehensive keyword research …" at bounding box center [788, 379] width 345 height 488
copy div "Output # SEO Research Report for the "Funny and Productiv" Niche ## Target Keyw…"
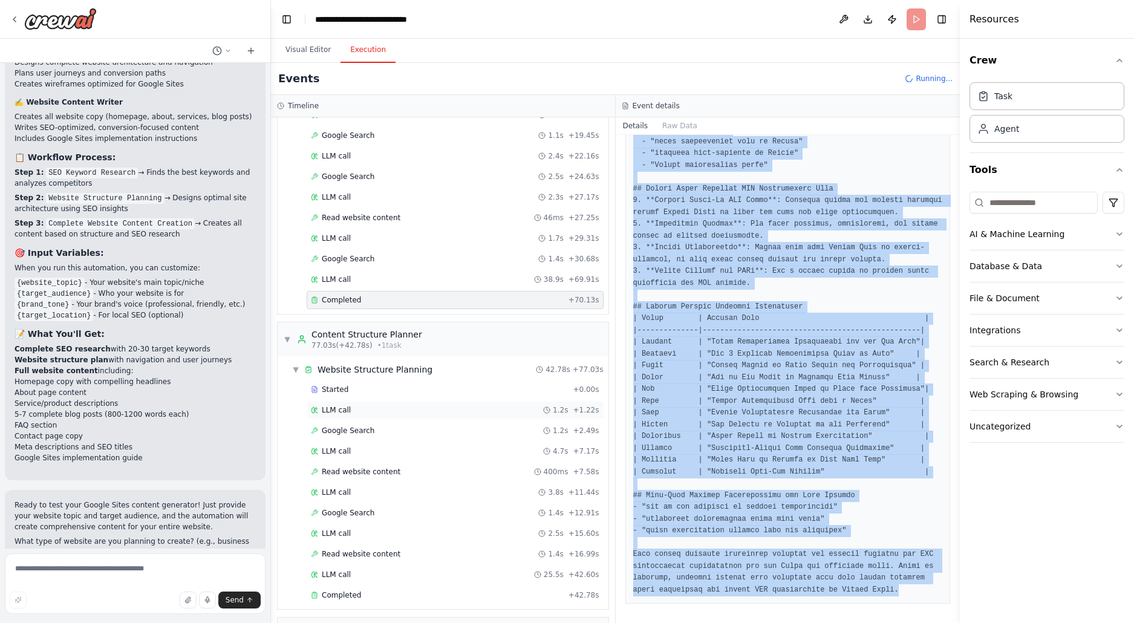
scroll to position [384, 0]
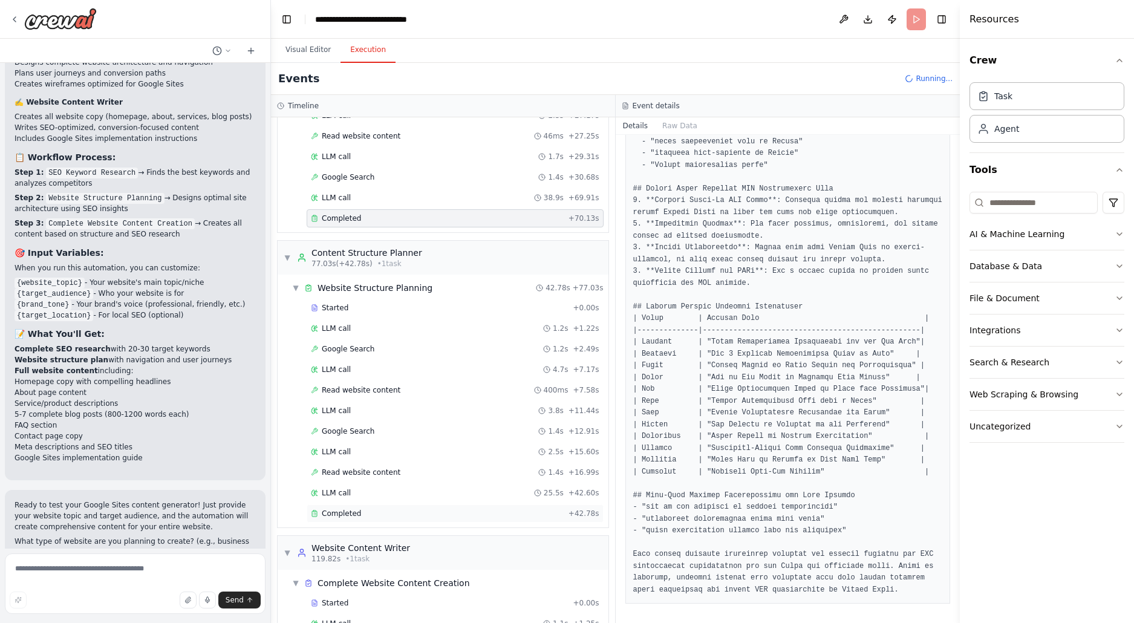
click at [408, 518] on div "Completed" at bounding box center [437, 514] width 253 height 10
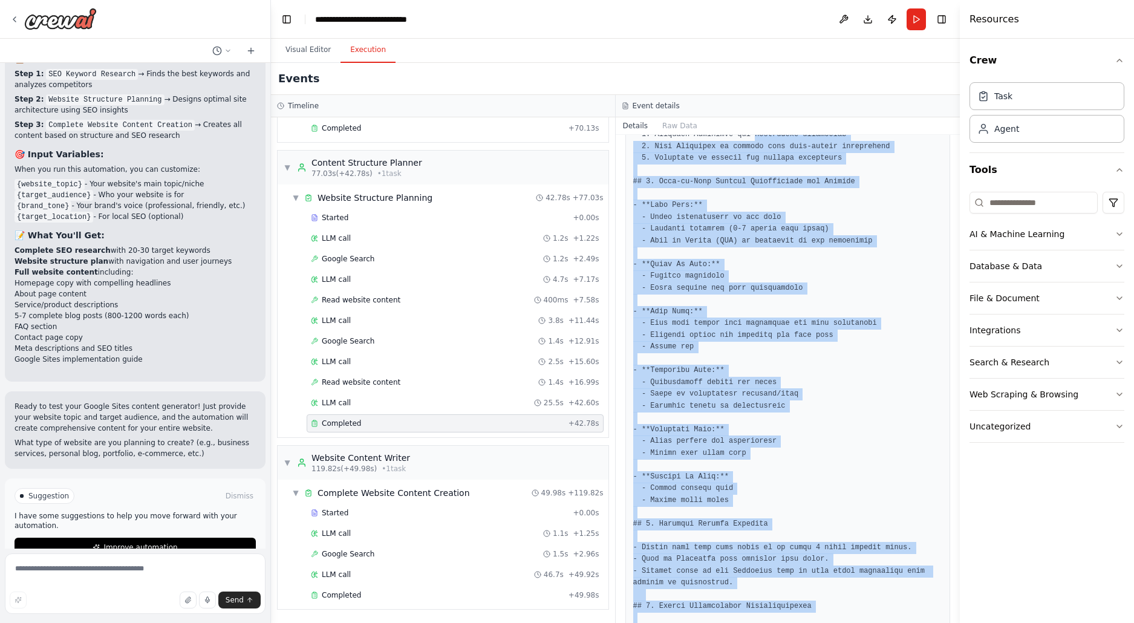
scroll to position [0, 0]
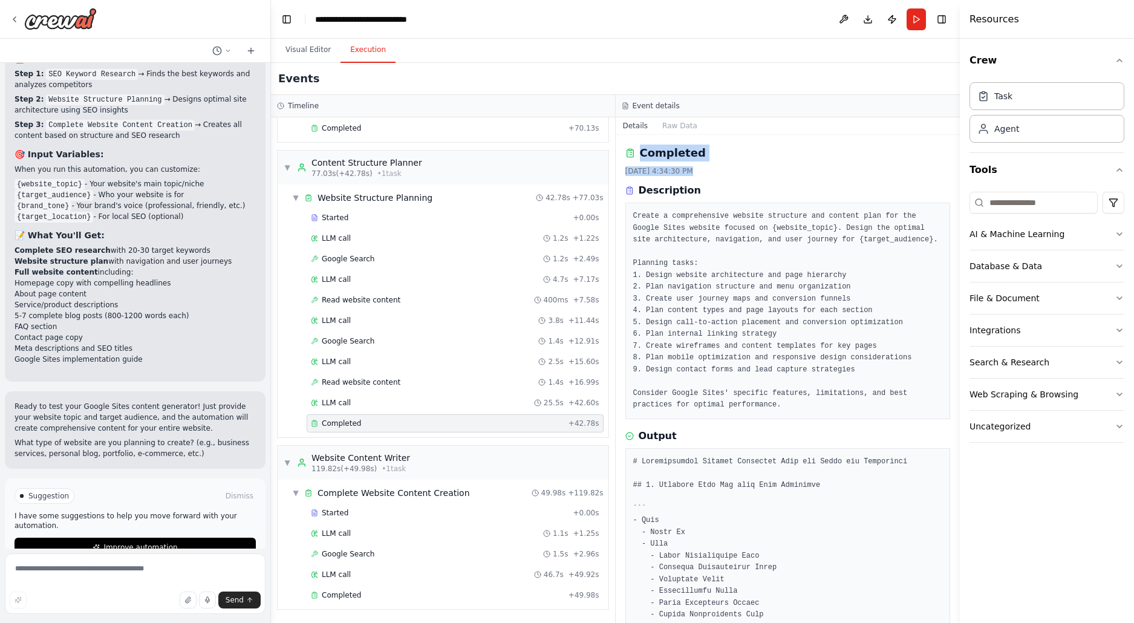
drag, startPoint x: 715, startPoint y: 593, endPoint x: 623, endPoint y: 147, distance: 455.7
click at [623, 147] on div "Completed [DATE] 4:34:30 PM Description Create a comprehensive website structur…" at bounding box center [788, 379] width 345 height 488
copy div "Completed [DATE] 4:34:30 PM"
click at [415, 599] on div "Completed + 49.98s" at bounding box center [455, 595] width 297 height 18
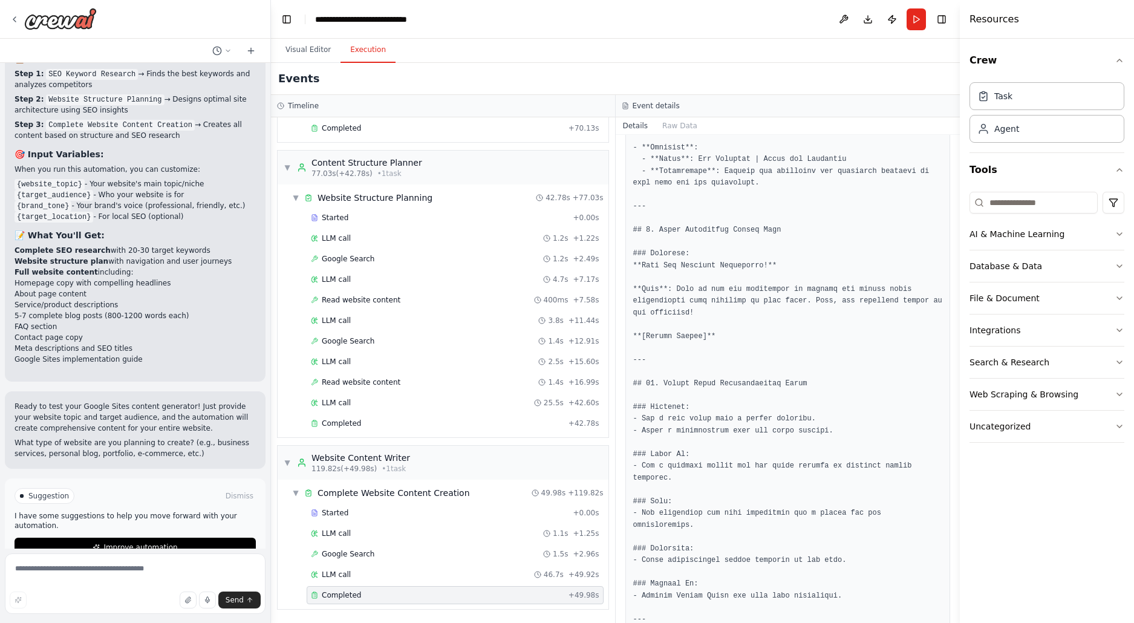
scroll to position [2726, 0]
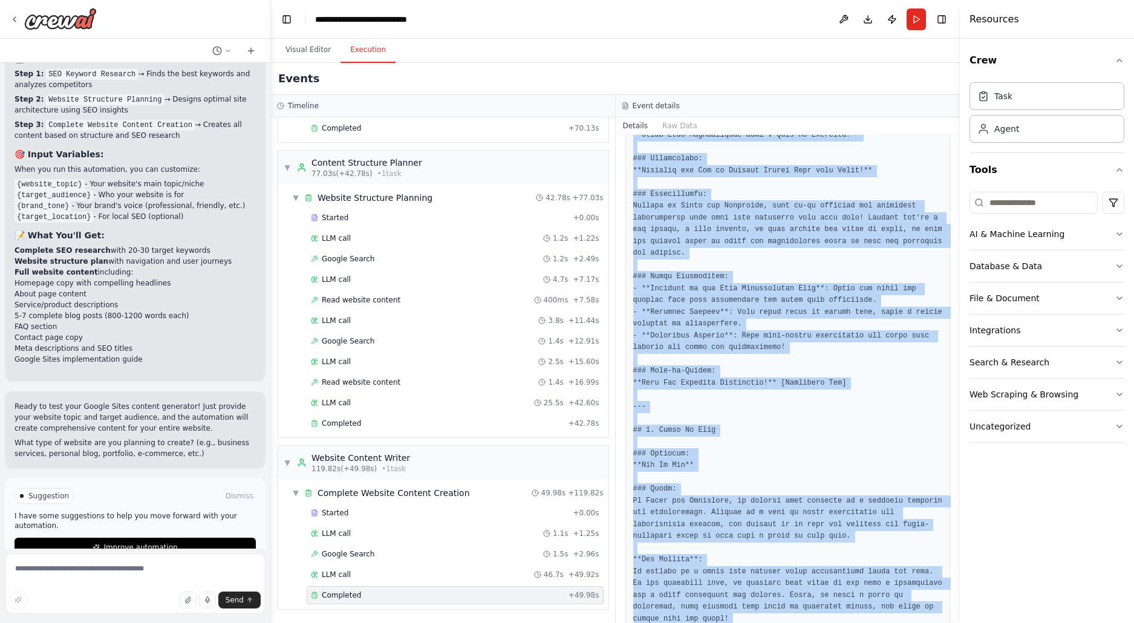
scroll to position [0, 0]
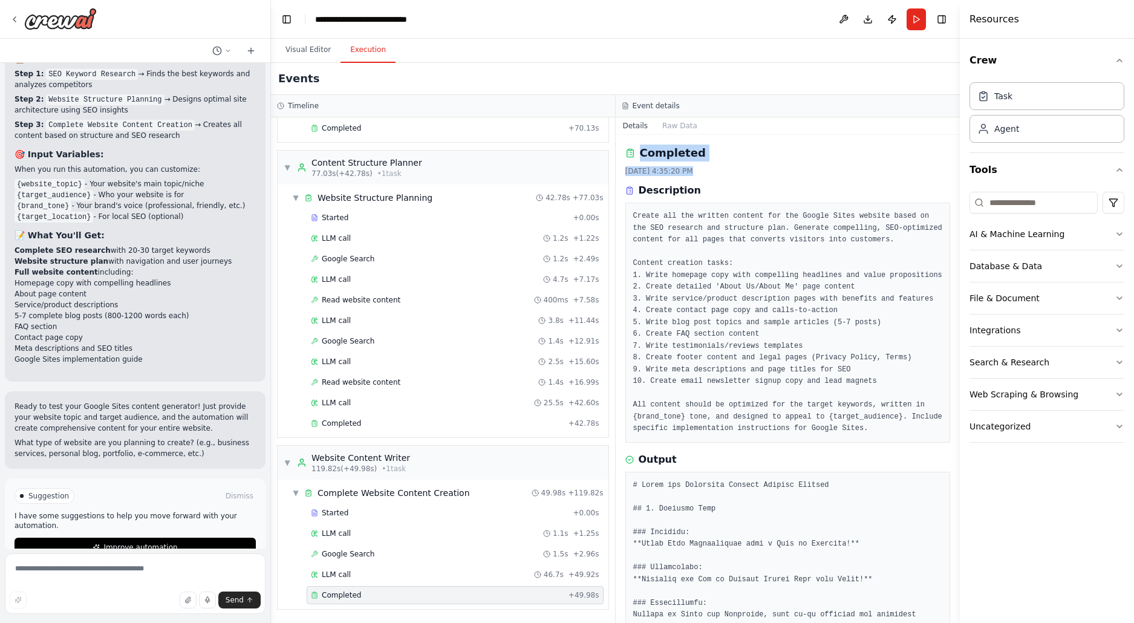
drag, startPoint x: 894, startPoint y: 585, endPoint x: 631, endPoint y: 145, distance: 513.1
click at [629, 145] on div "Completed [DATE] 4:35:20 PM Description Create all the written content for the …" at bounding box center [788, 379] width 345 height 488
copy div "Completed [DATE] 4:35:20 PM"
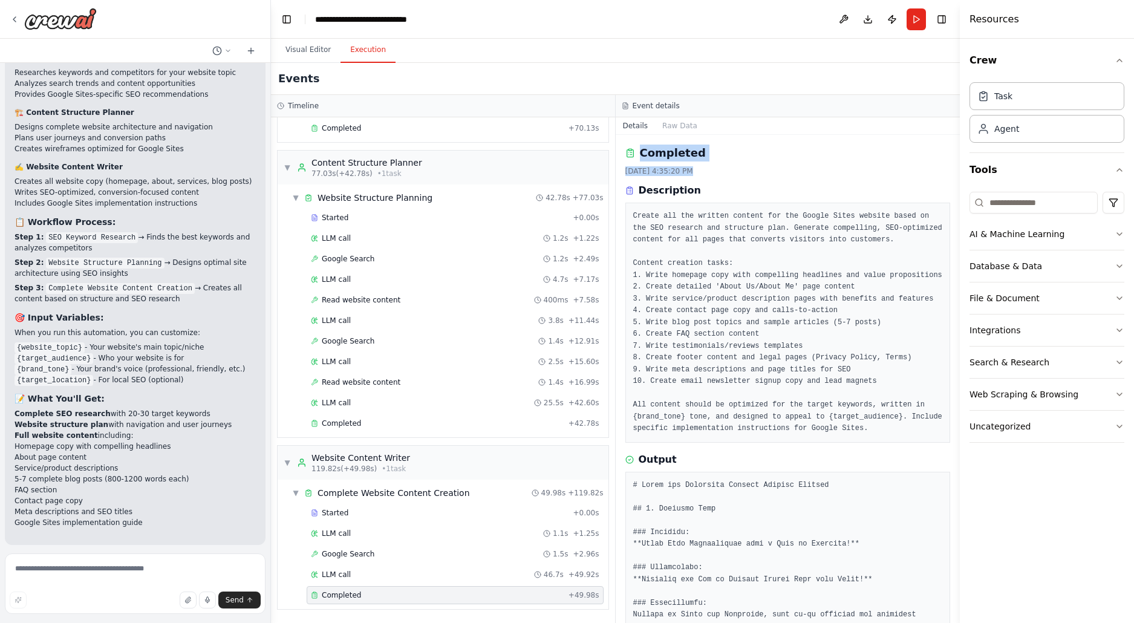
scroll to position [3976, 0]
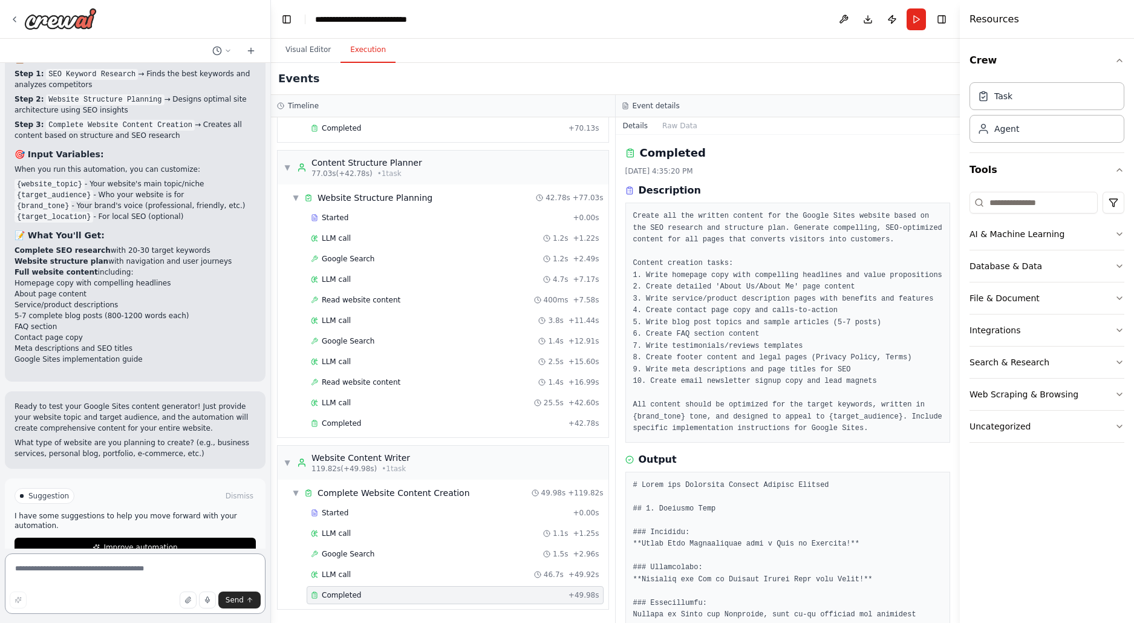
click at [80, 574] on textarea at bounding box center [135, 583] width 261 height 60
type textarea "**********"
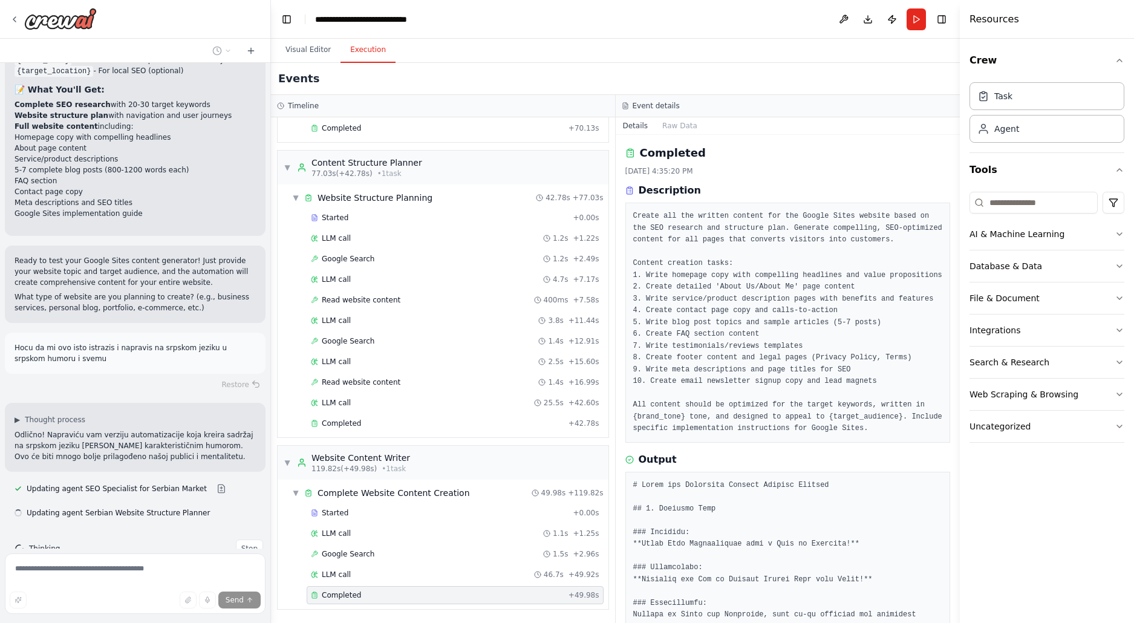
scroll to position [4122, 0]
click at [301, 54] on button "Visual Editor" at bounding box center [308, 49] width 65 height 25
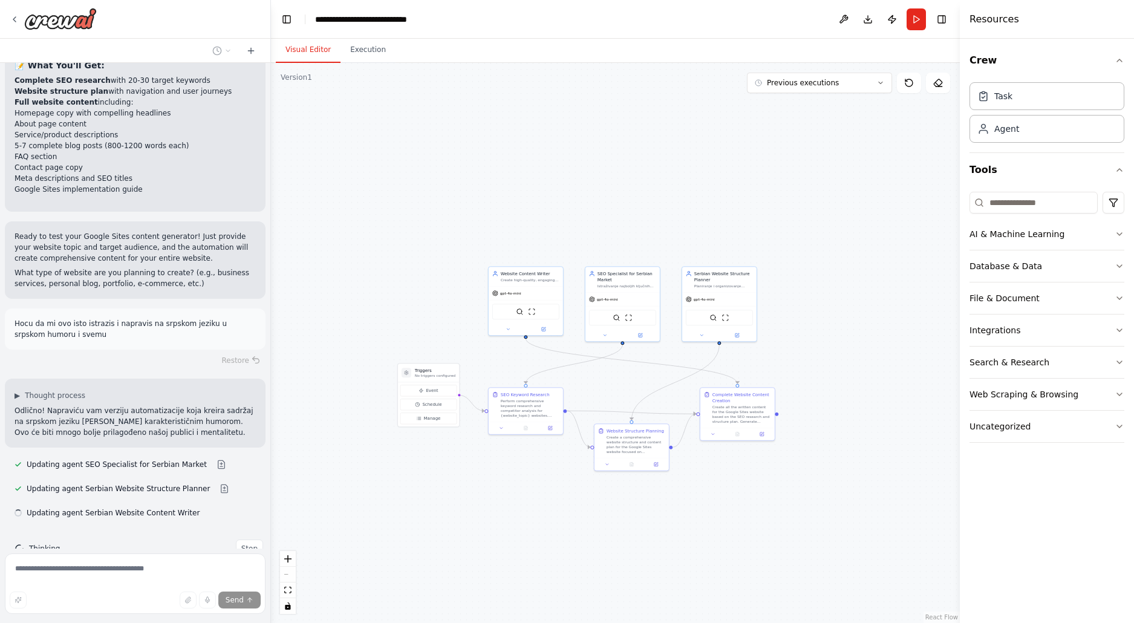
scroll to position [4146, 0]
drag, startPoint x: 565, startPoint y: 481, endPoint x: 531, endPoint y: 481, distance: 33.9
click at [531, 481] on div ".deletable-edge-delete-btn { width: 20px; height: 20px; border: 0px solid #ffff…" at bounding box center [615, 343] width 689 height 560
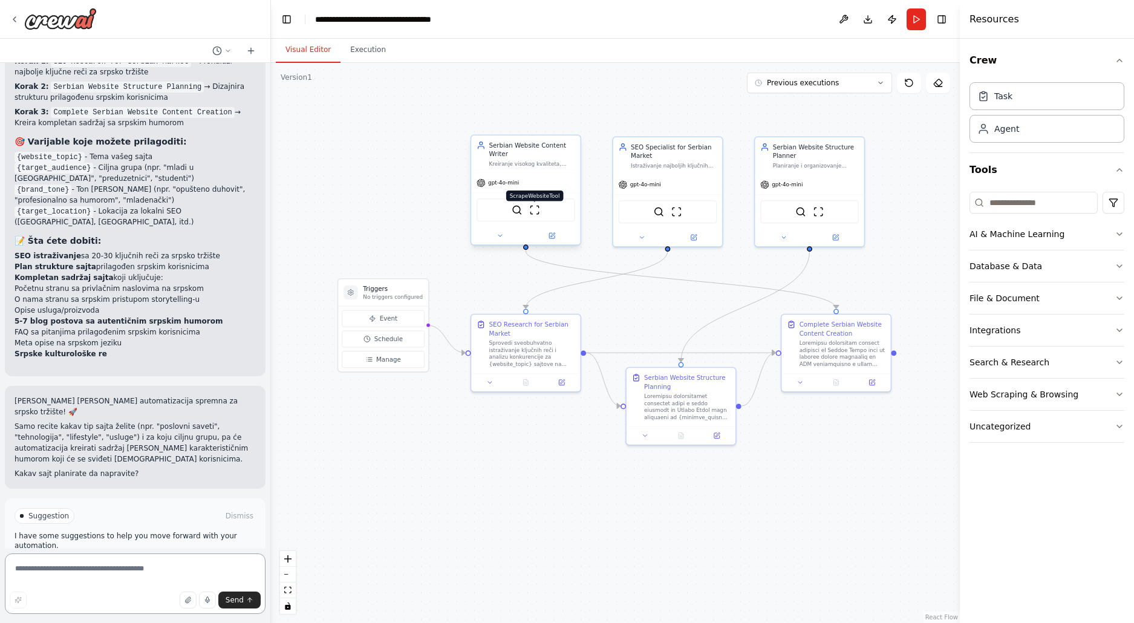
scroll to position [5063, 0]
click at [160, 559] on span "Run Automation" at bounding box center [140, 564] width 59 height 10
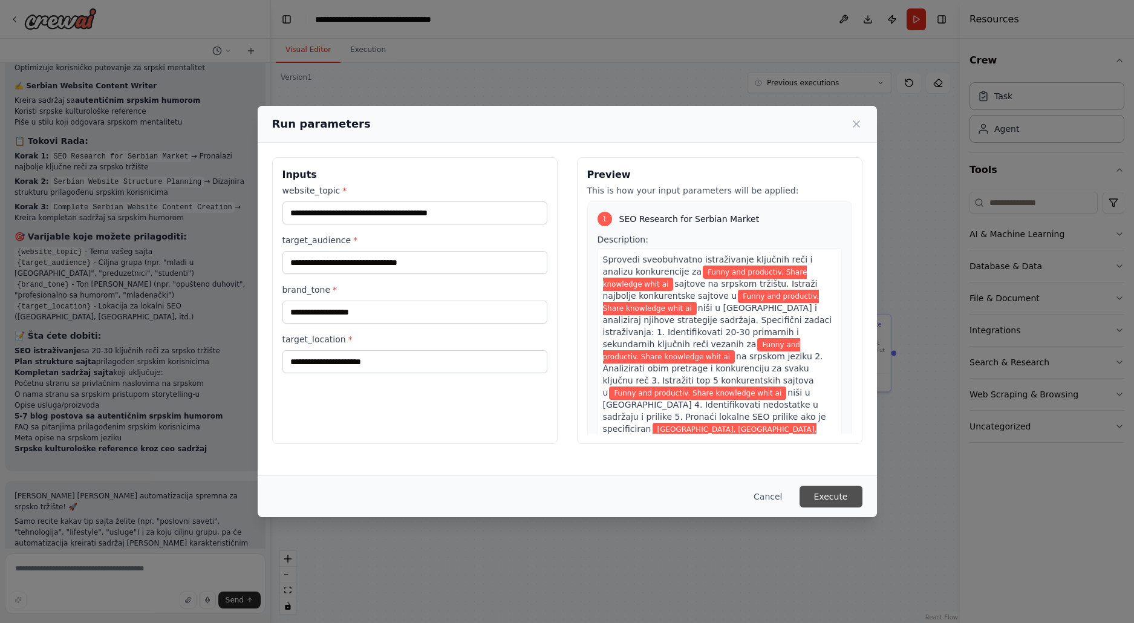
click at [841, 505] on button "Execute" at bounding box center [830, 497] width 63 height 22
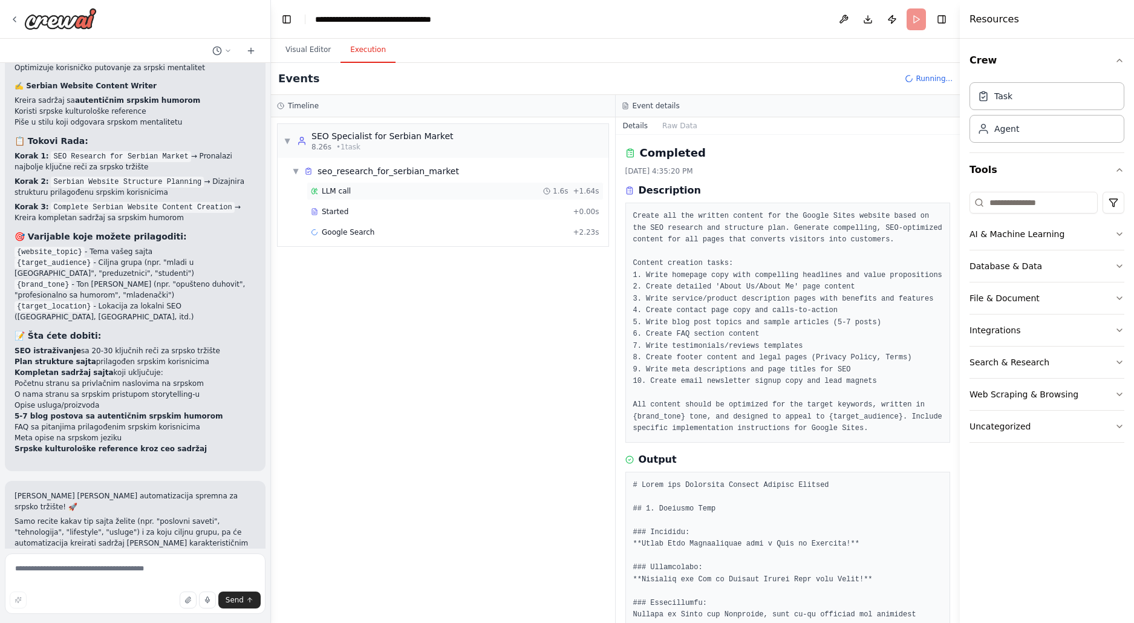
click at [350, 194] on div "LLM call 1.6s + 1.64s" at bounding box center [455, 191] width 288 height 10
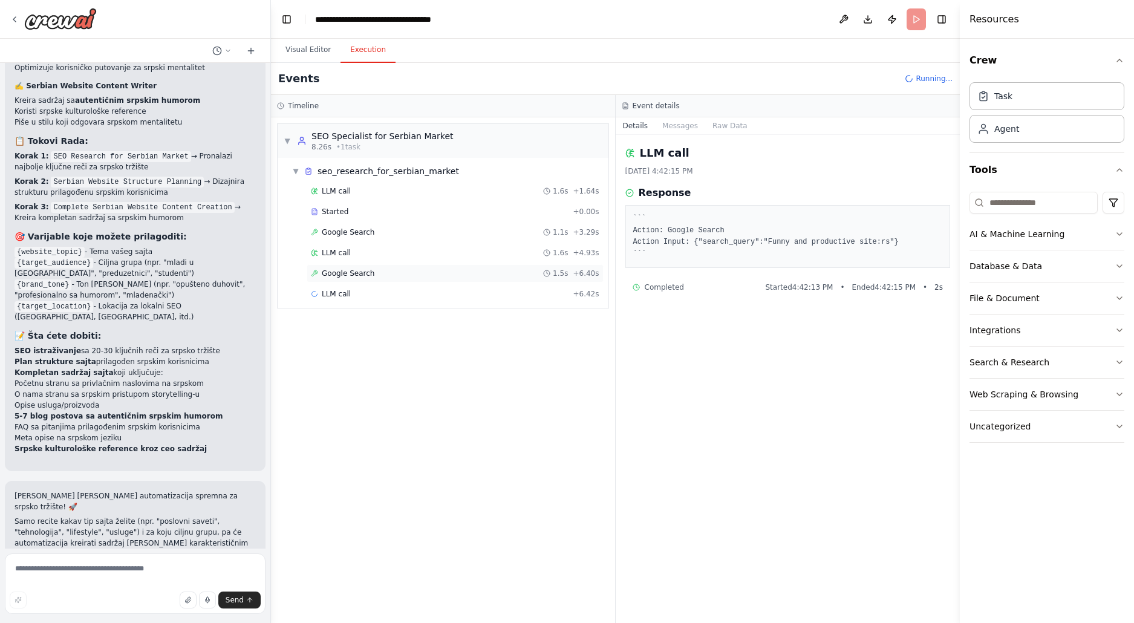
click at [392, 278] on div "Google Search 1.5s + 6.40s" at bounding box center [455, 273] width 288 height 10
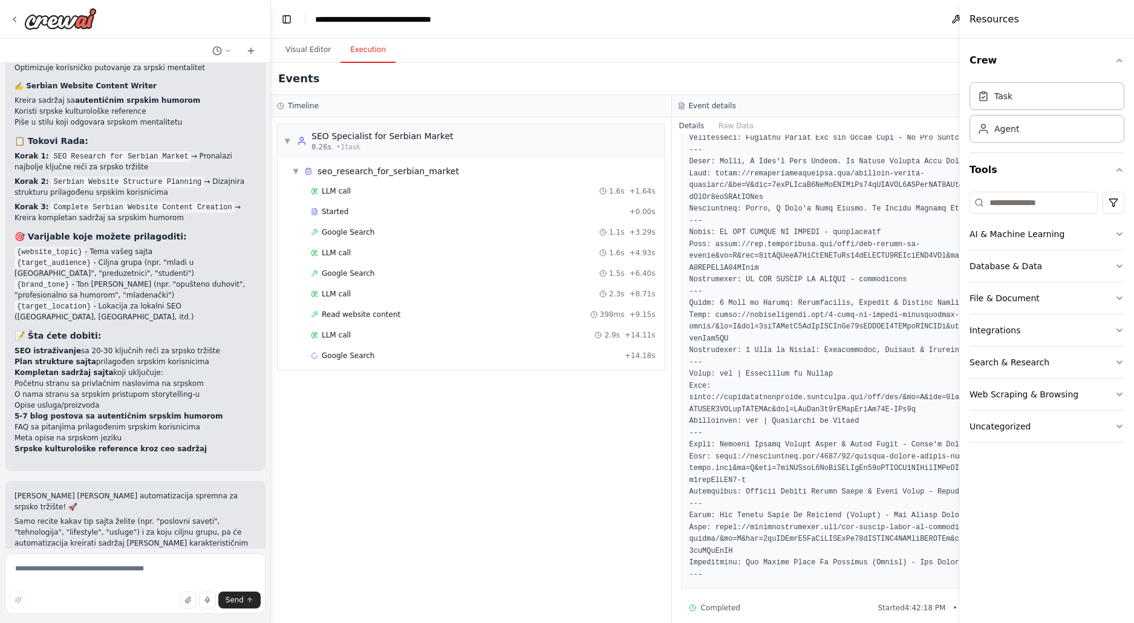
scroll to position [527, 0]
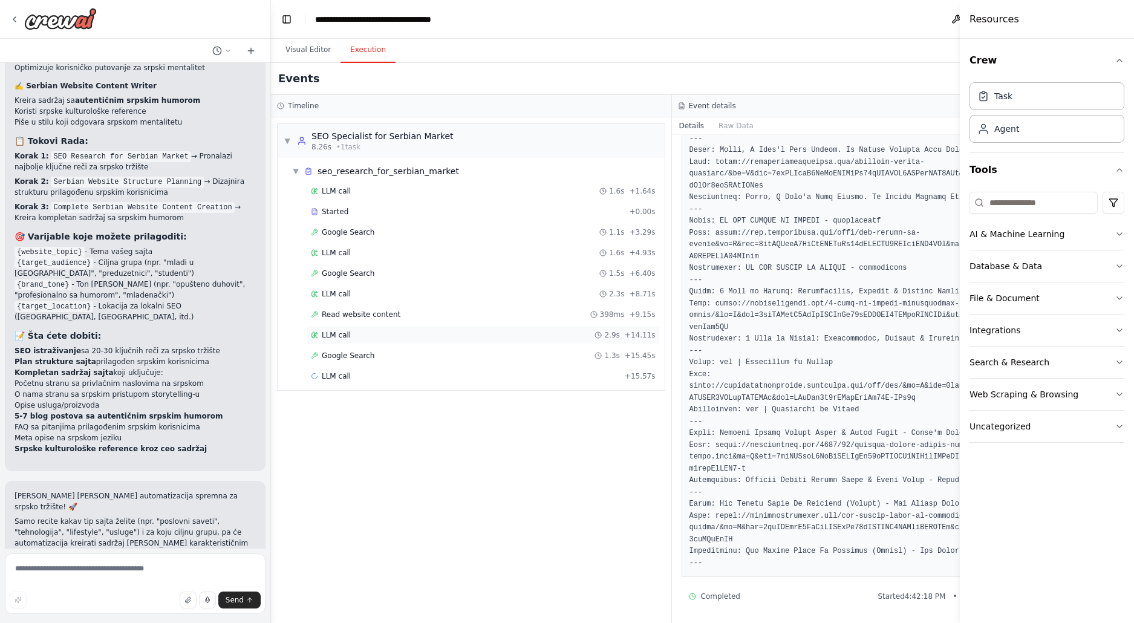
click at [413, 344] on div "LLM call 2.9s + 14.11s" at bounding box center [483, 335] width 353 height 18
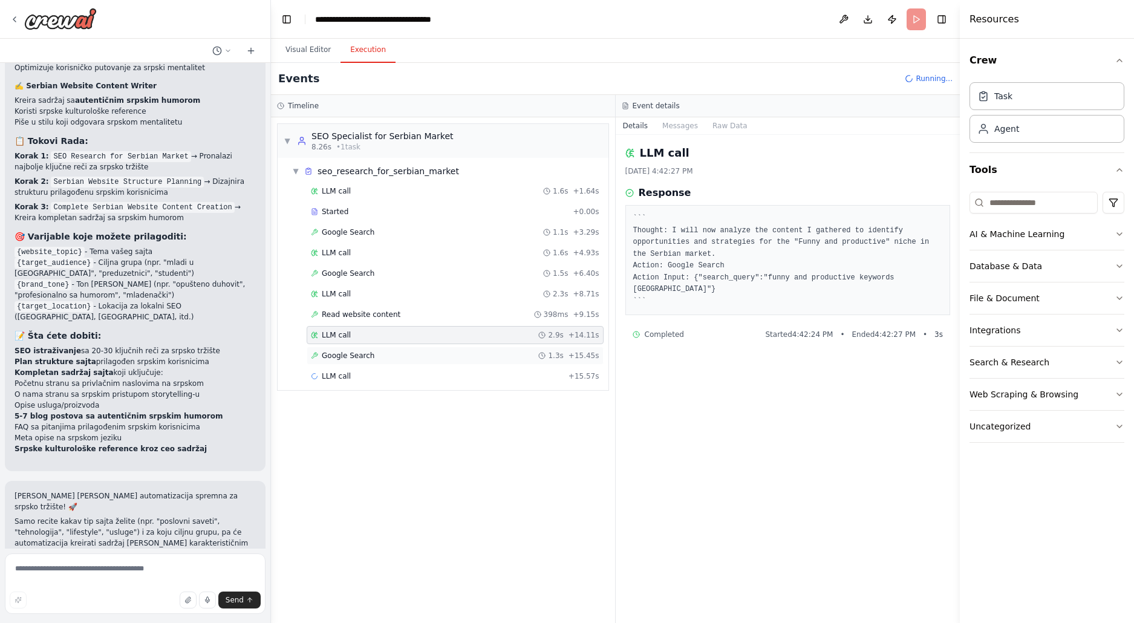
click at [398, 365] on div "Google Search 1.3s + 15.45s" at bounding box center [455, 355] width 297 height 18
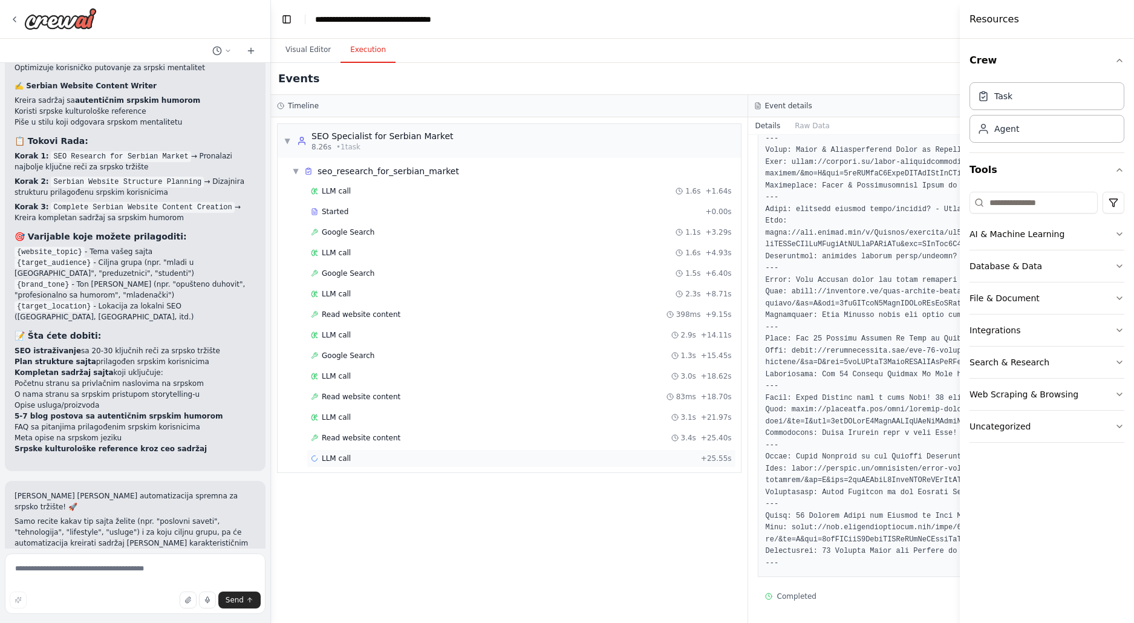
drag, startPoint x: 377, startPoint y: 447, endPoint x: 519, endPoint y: 468, distance: 143.1
click at [378, 443] on span "Read website content" at bounding box center [361, 438] width 79 height 10
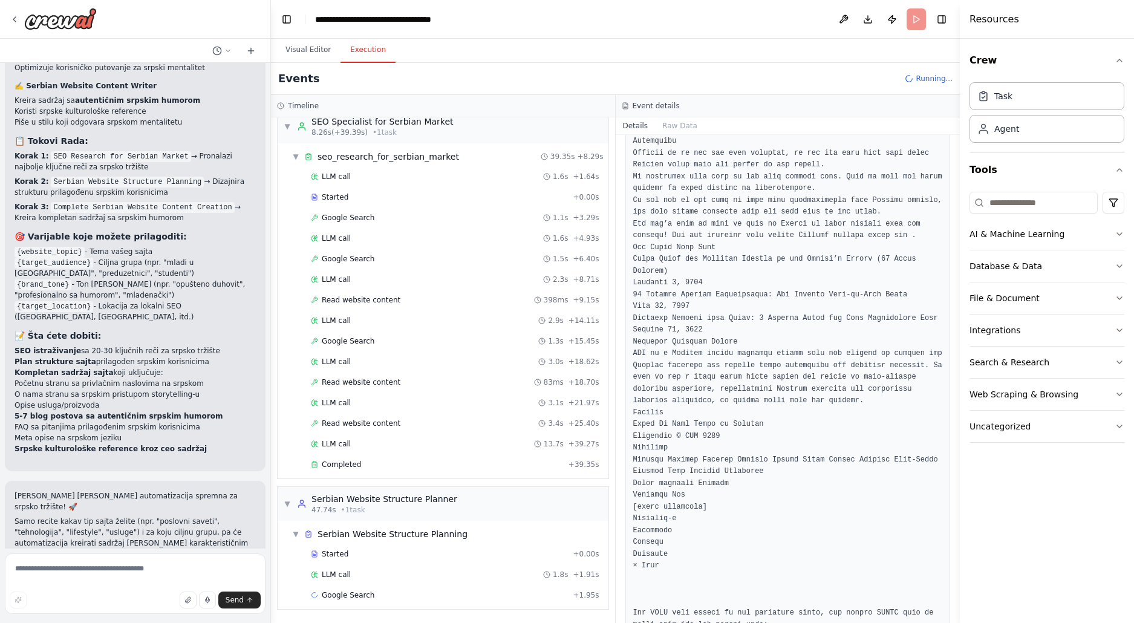
scroll to position [2331, 0]
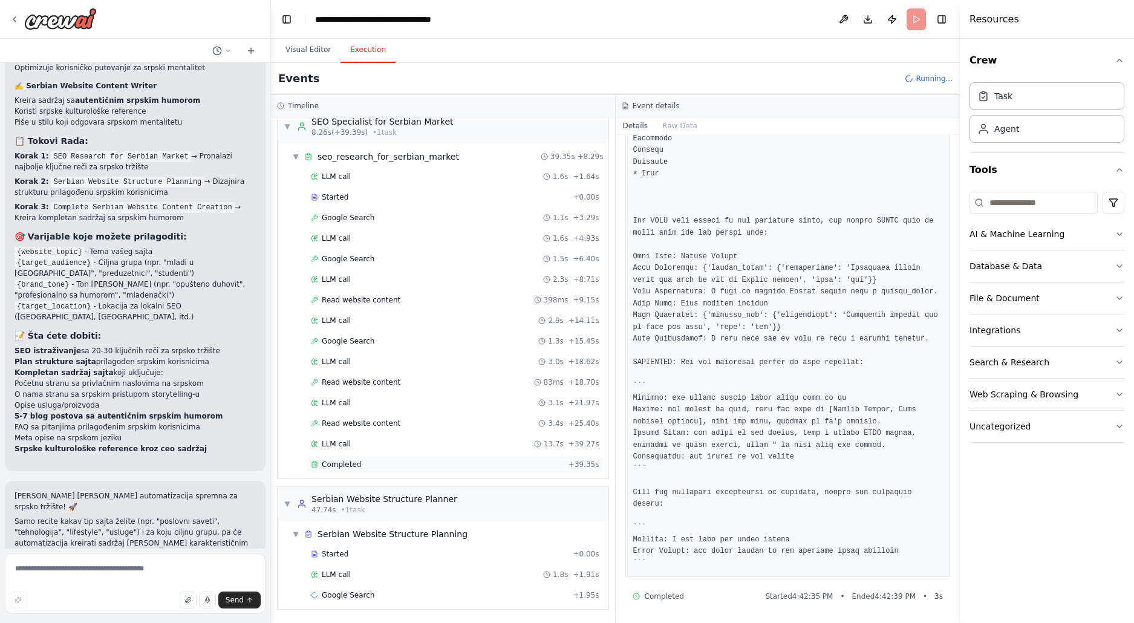
click at [425, 469] on div "Completed" at bounding box center [437, 465] width 253 height 10
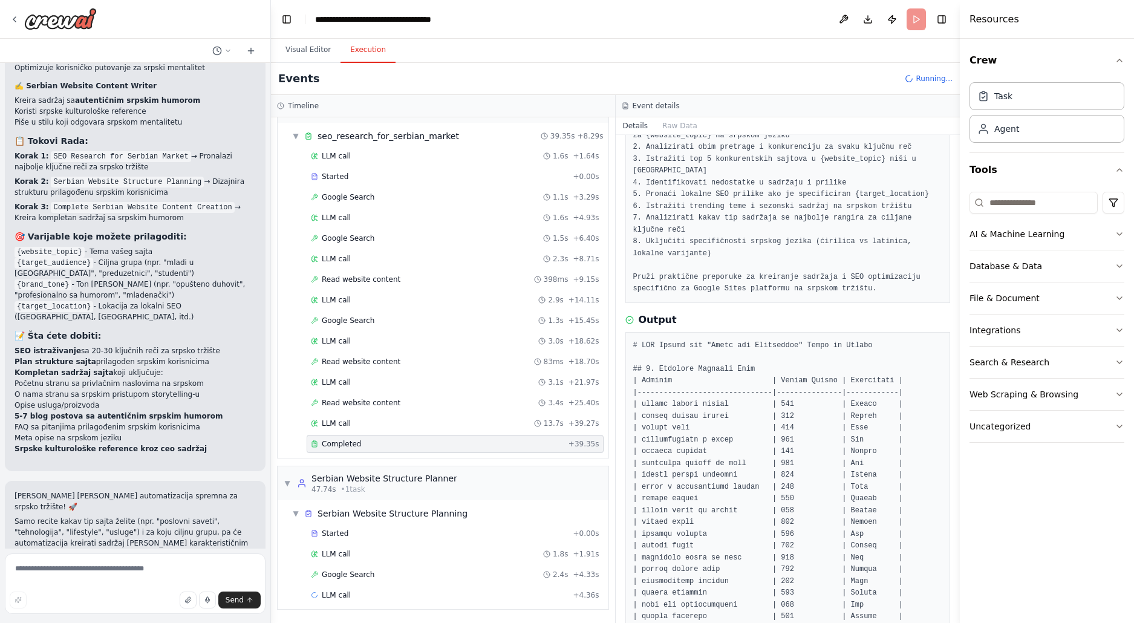
scroll to position [245, 0]
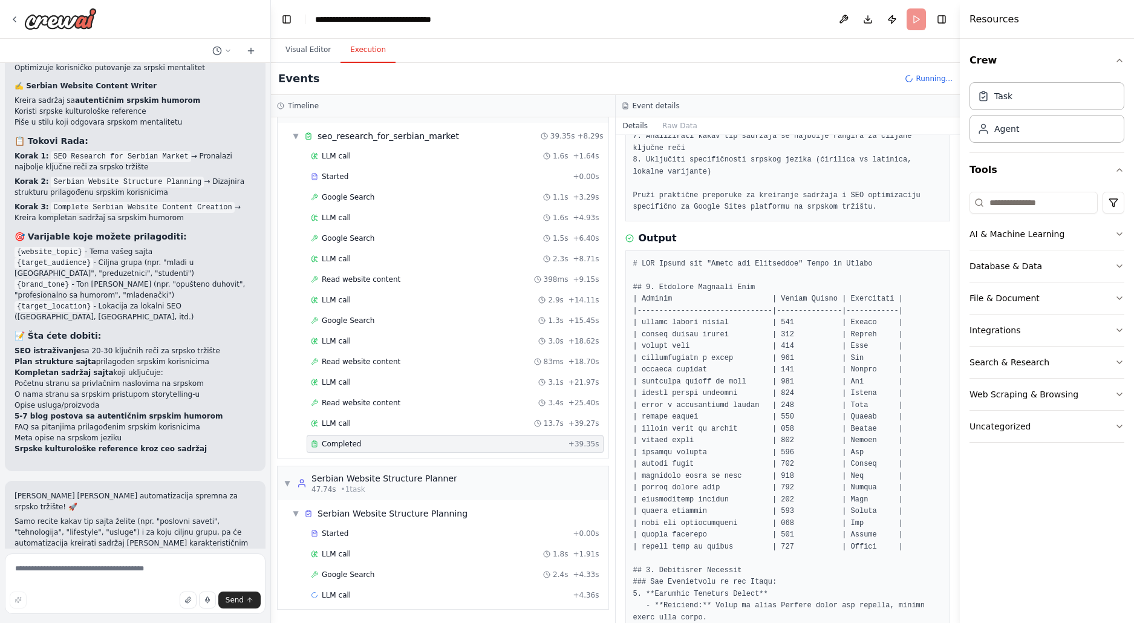
drag, startPoint x: 822, startPoint y: 530, endPoint x: 815, endPoint y: 443, distance: 86.8
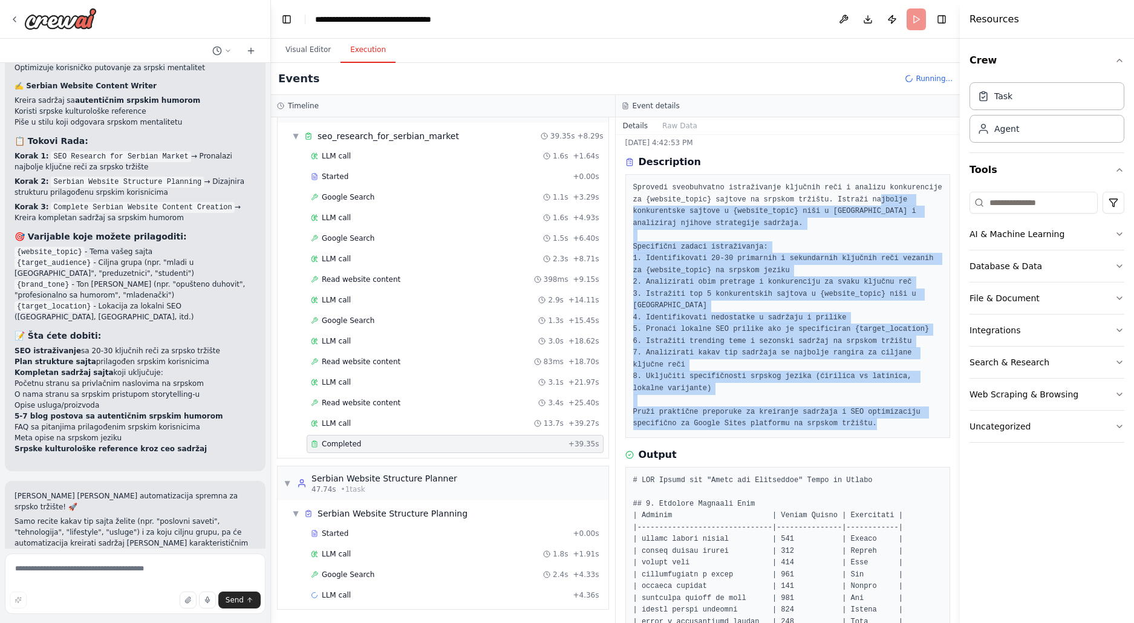
scroll to position [0, 0]
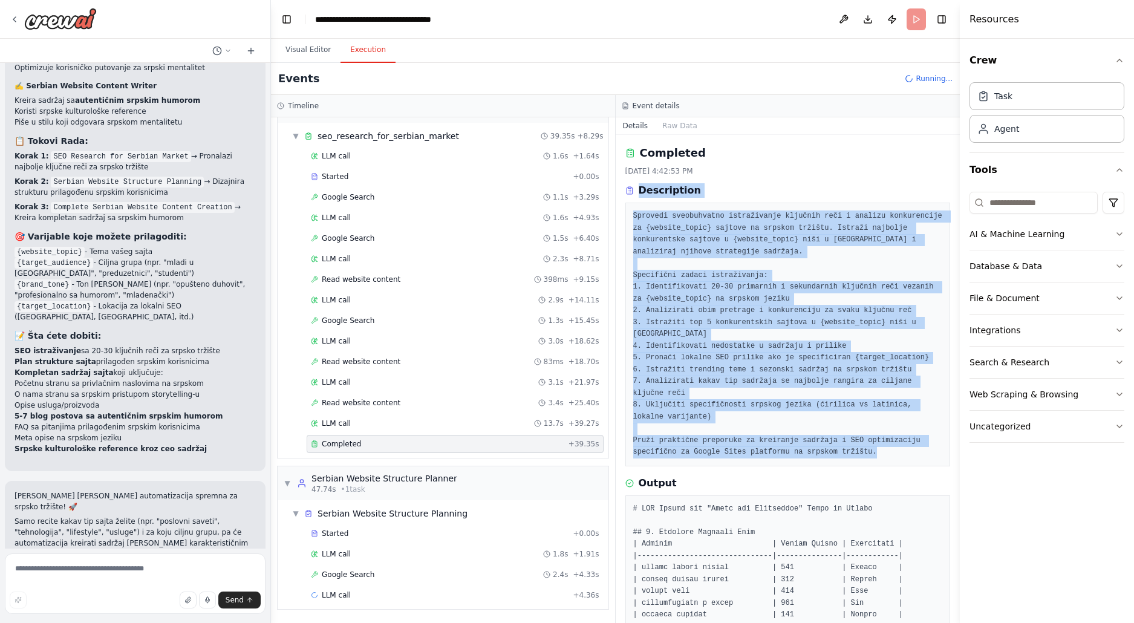
drag, startPoint x: 806, startPoint y: 590, endPoint x: 637, endPoint y: 192, distance: 431.8
click at [637, 192] on div "Completed [DATE] 4:42:53 PM Description Output" at bounding box center [788, 379] width 345 height 488
copy div "Description Sprovedi sveobuhvatno istraživanje ključnih reči i analizu konkuren…"
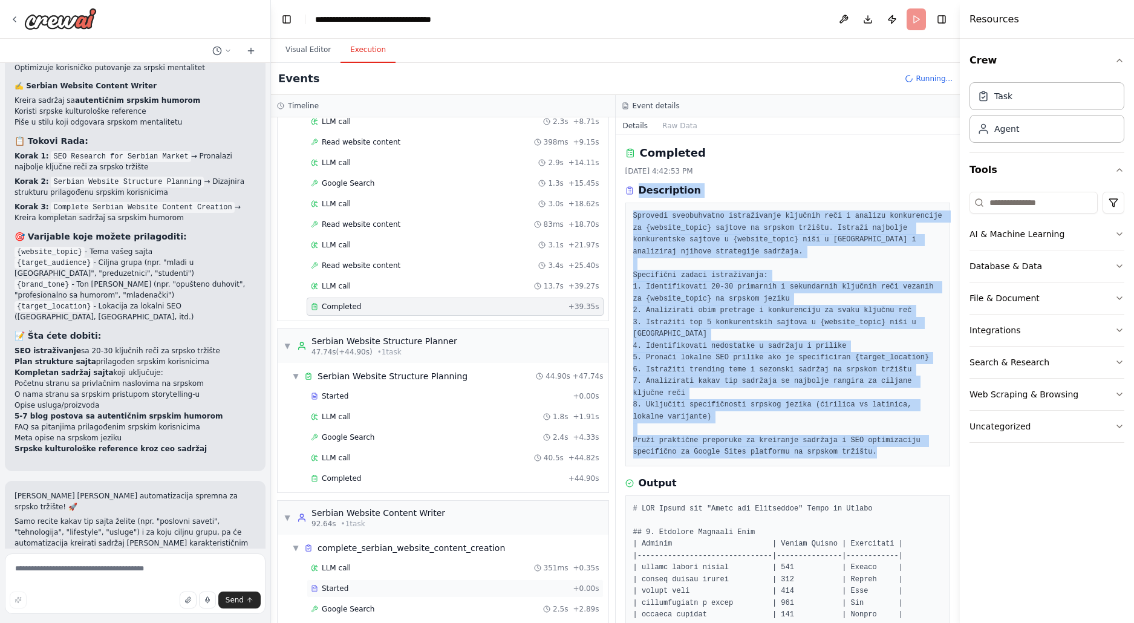
scroll to position [204, 0]
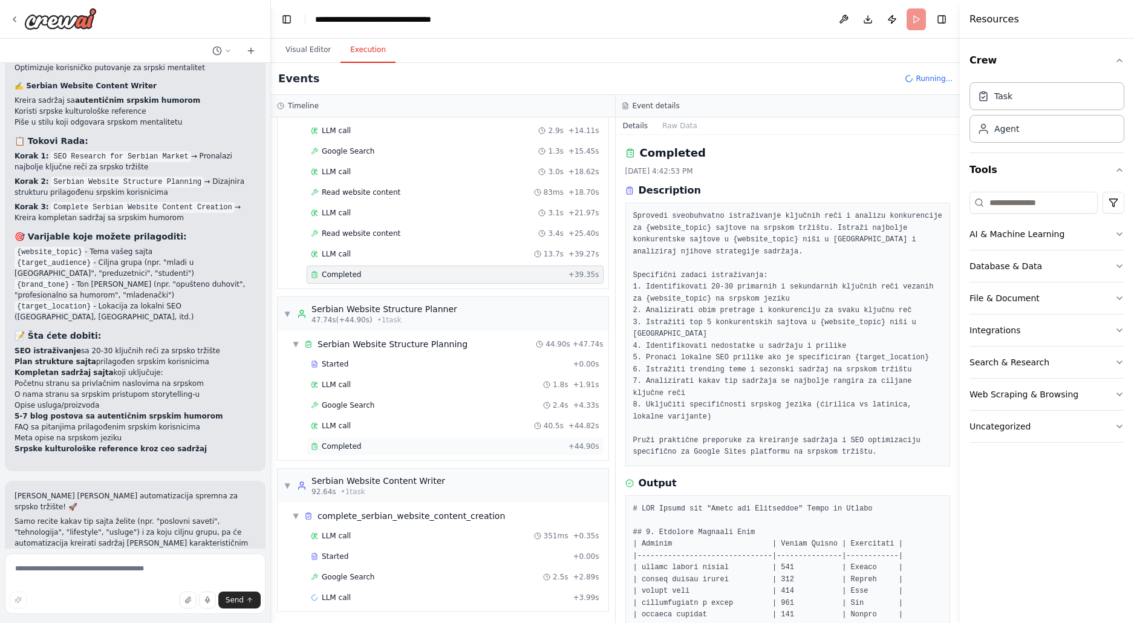
click at [374, 451] on div "Completed" at bounding box center [437, 446] width 253 height 10
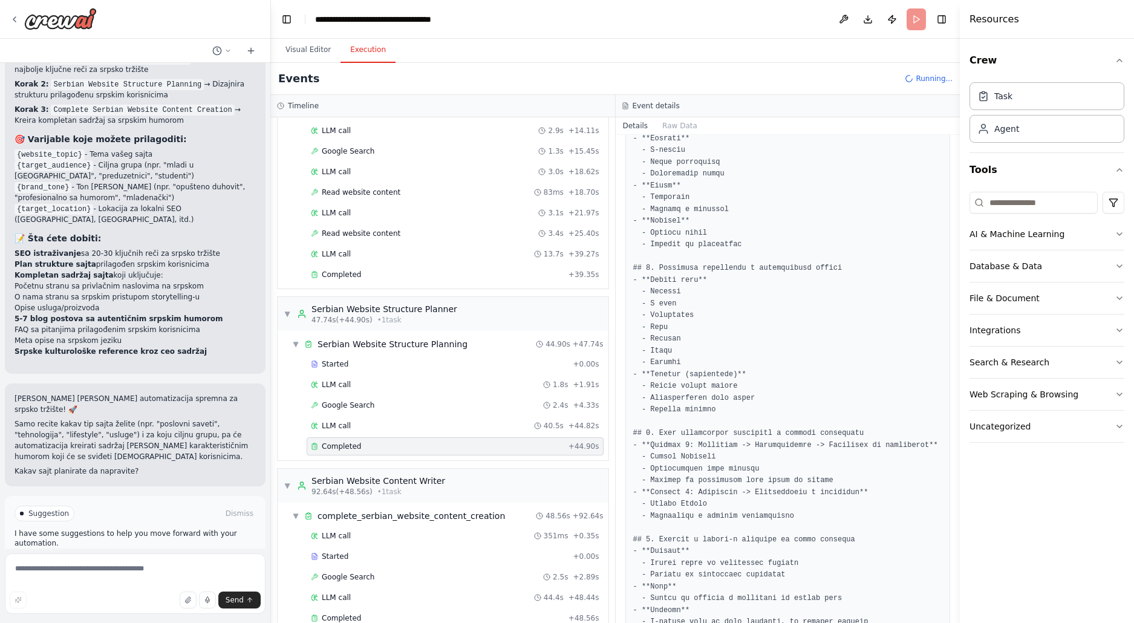
scroll to position [5063, 0]
click at [226, 554] on button "Improve automation" at bounding box center [135, 563] width 241 height 19
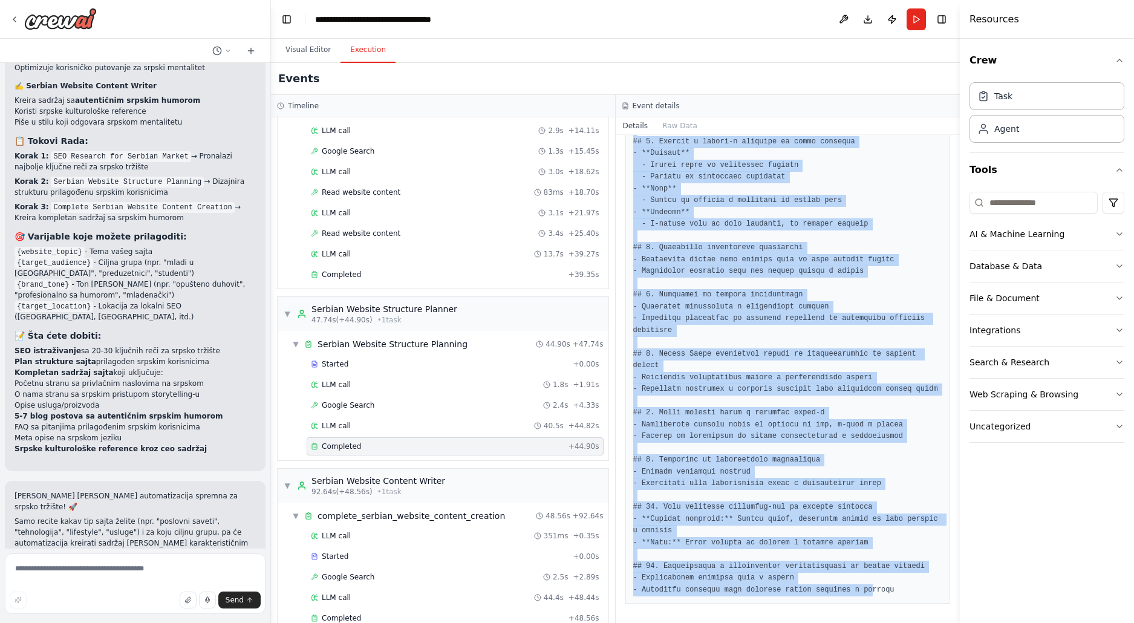
scroll to position [0, 0]
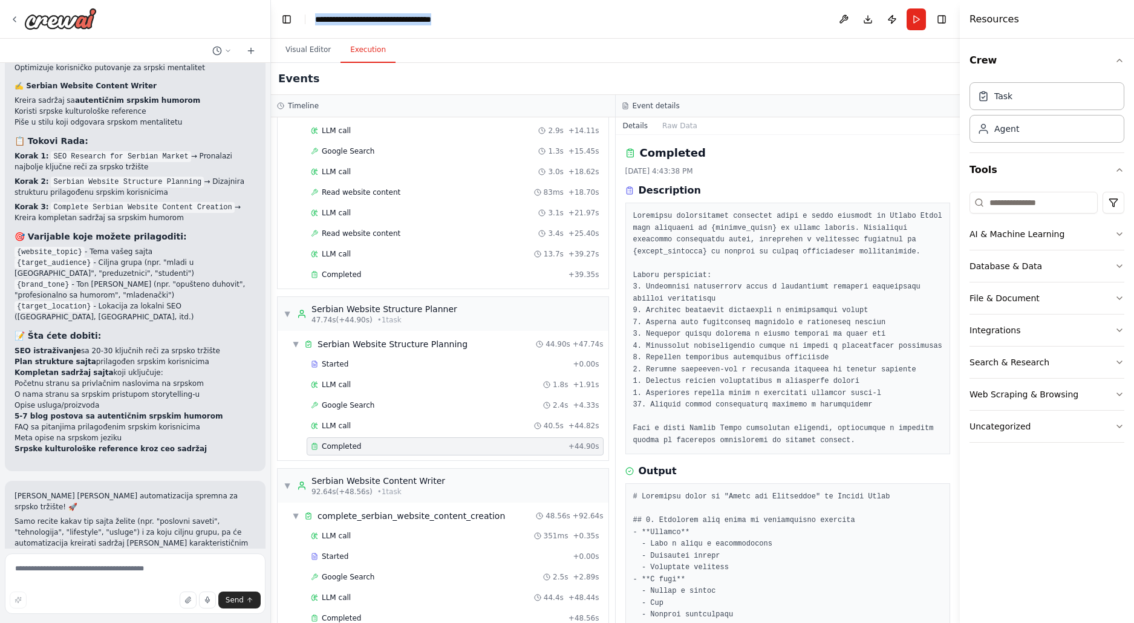
drag, startPoint x: 873, startPoint y: 592, endPoint x: 688, endPoint y: -65, distance: 682.1
click at [688, 135] on div "Completed [DATE] 4:43:38 PM Description Output" at bounding box center [788, 379] width 345 height 488
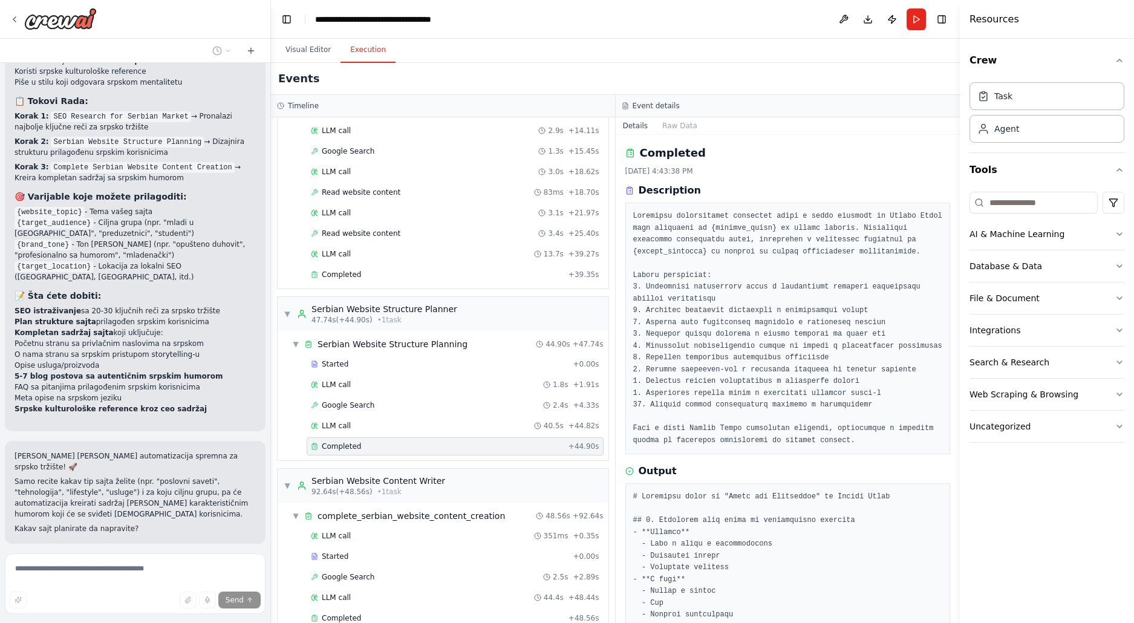
click at [688, 135] on div "Completed [DATE] 4:43:38 PM Description Output" at bounding box center [788, 379] width 345 height 488
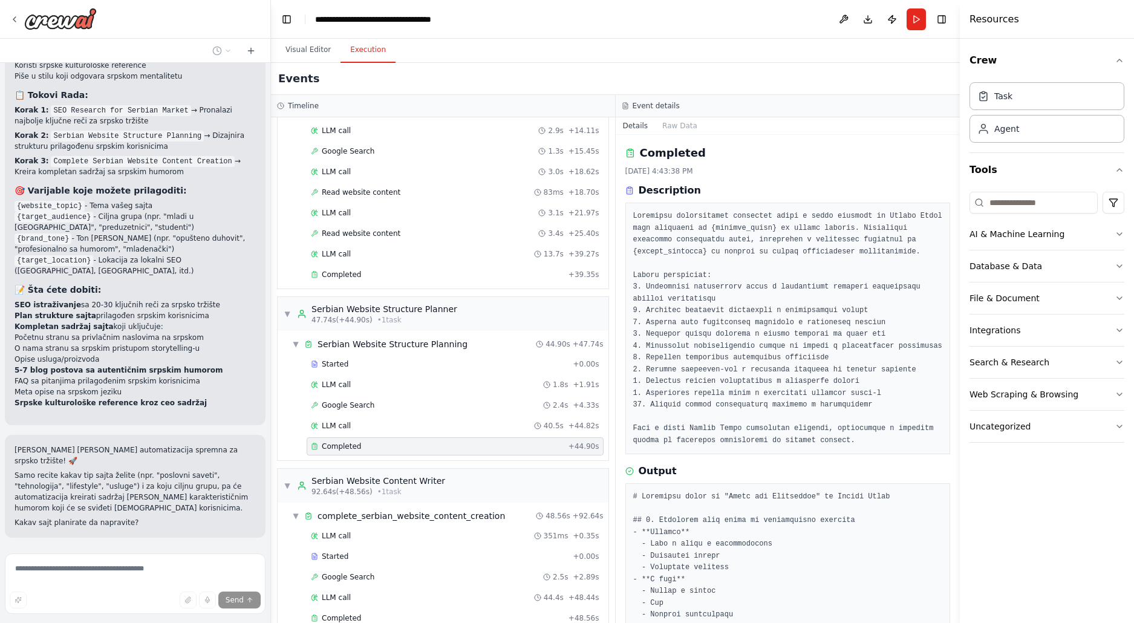
scroll to position [5011, 0]
drag, startPoint x: 634, startPoint y: 162, endPoint x: 688, endPoint y: 290, distance: 138.5
click at [719, 422] on div "Completed [DATE] 4:43:38 PM Description Output" at bounding box center [788, 379] width 345 height 488
click at [652, 163] on div "Completed [DATE] 4:43:38 PM Description Output" at bounding box center [788, 379] width 345 height 488
click at [726, 163] on div "Completed [DATE] 4:43:38 PM Description" at bounding box center [787, 300] width 325 height 310
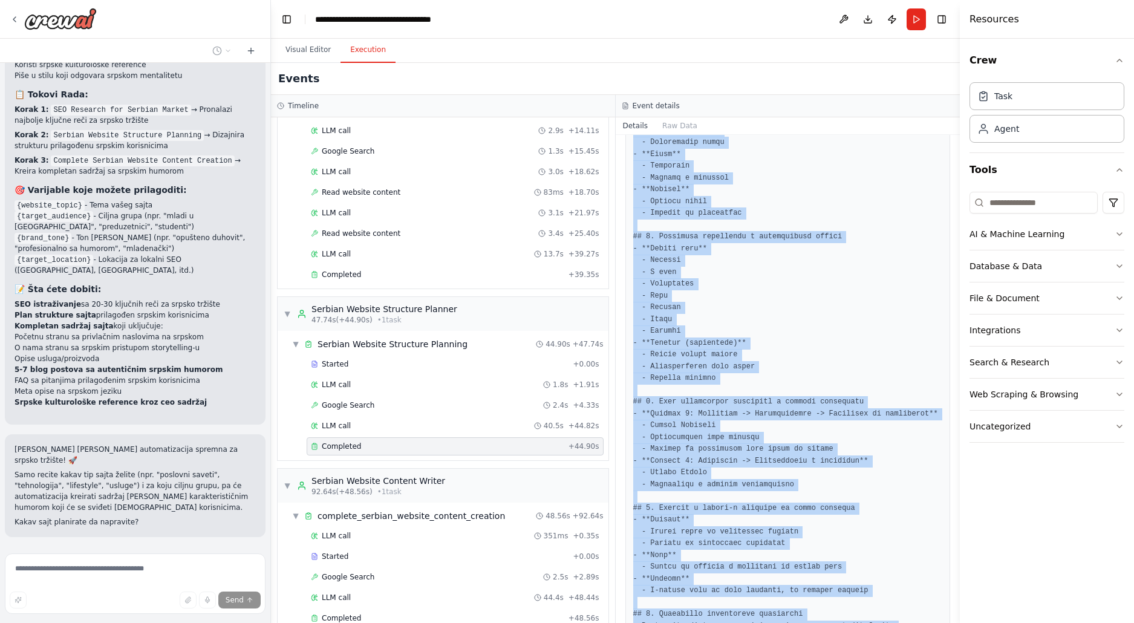
scroll to position [1063, 0]
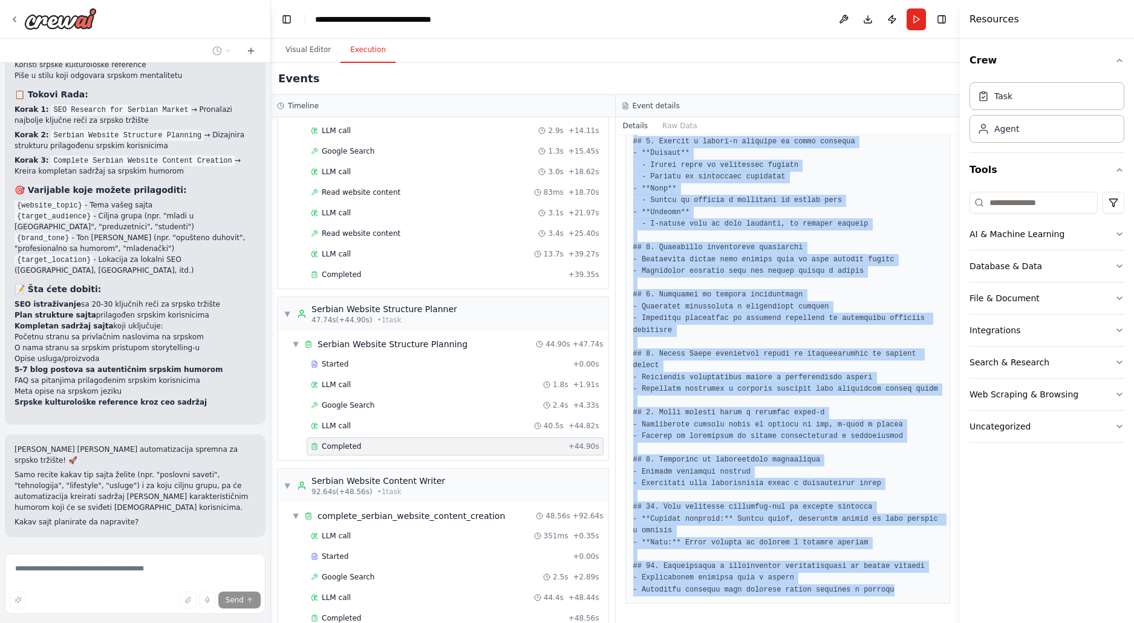
drag, startPoint x: 635, startPoint y: 141, endPoint x: 813, endPoint y: 701, distance: 586.7
click at [813, 622] on div "Completed [DATE] 4:43:38 PM Description Output" at bounding box center [788, 379] width 345 height 488
copy div "Loremi # Dolorsita conse ad "Elits doe Temporinci" ut Labore Etdol ## 4. Magnaa…"
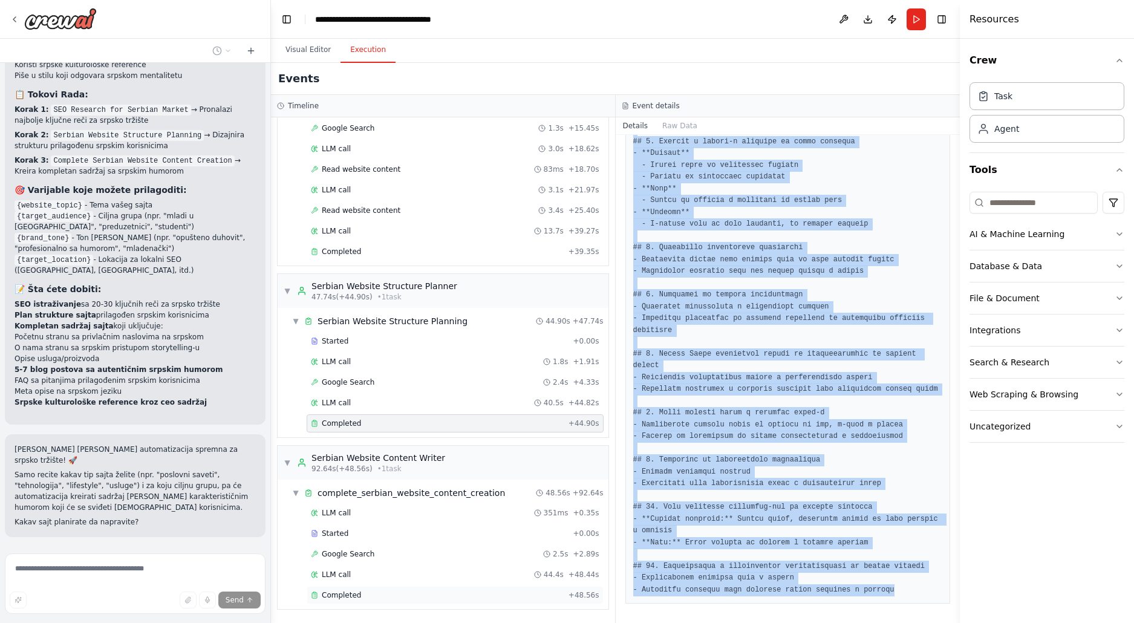
scroll to position [236, 0]
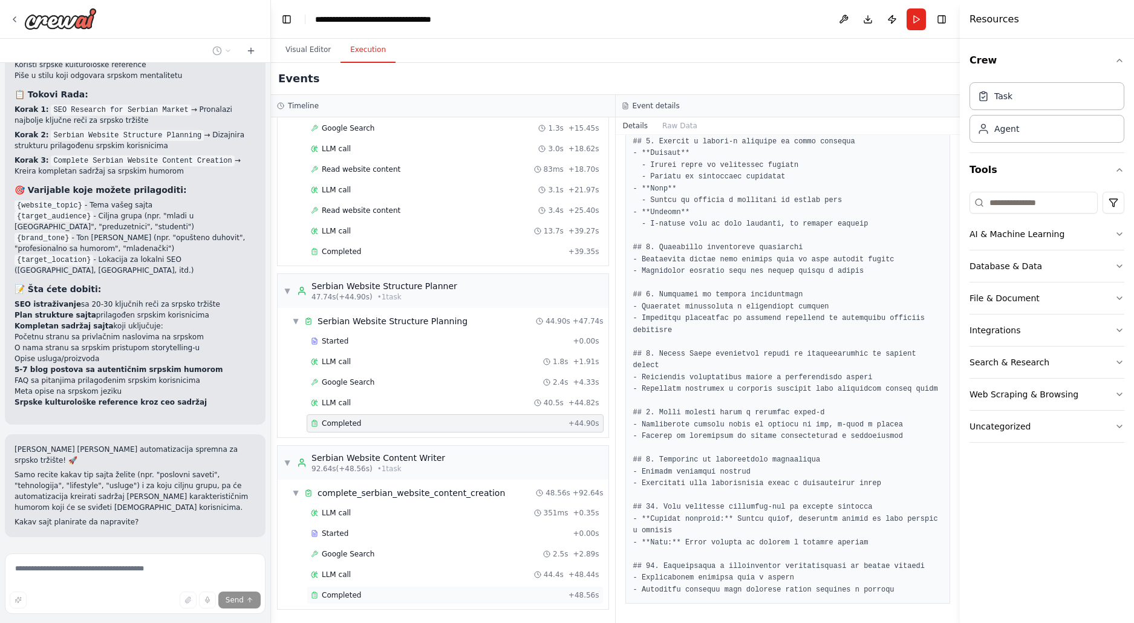
click at [390, 595] on div "Completed" at bounding box center [437, 595] width 253 height 10
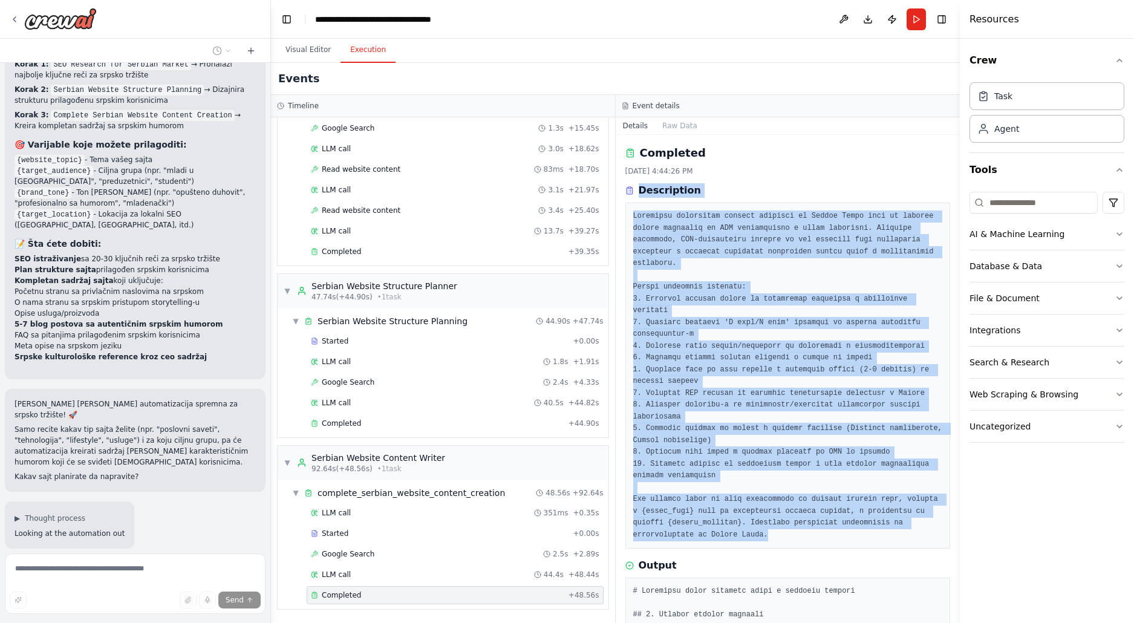
scroll to position [5058, 0]
drag, startPoint x: 840, startPoint y: 593, endPoint x: 643, endPoint y: 178, distance: 459.8
click at [643, 178] on div "Completed [DATE] 4:44:26 PM Description Output" at bounding box center [788, 379] width 345 height 488
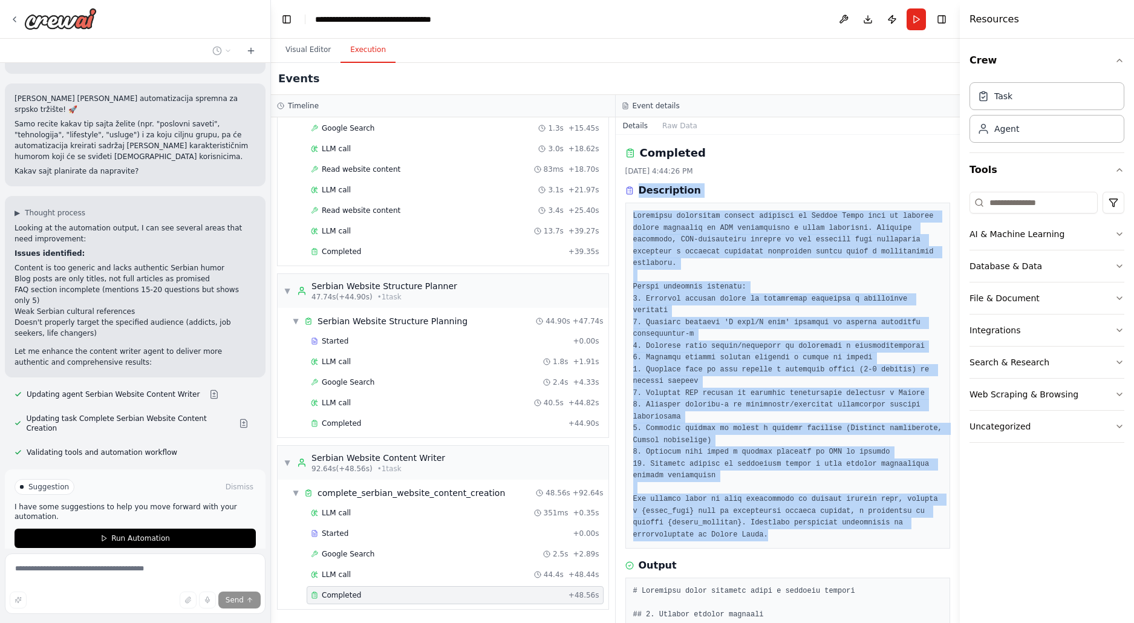
scroll to position [5363, 0]
click at [190, 527] on button "Run Automation" at bounding box center [135, 536] width 241 height 19
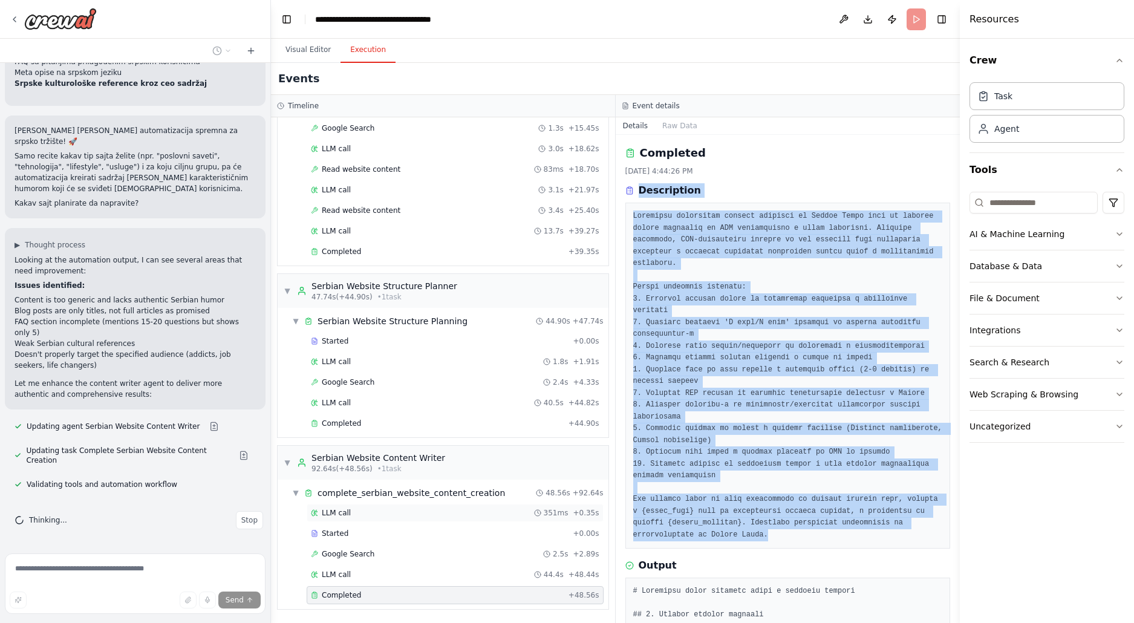
scroll to position [5265, 0]
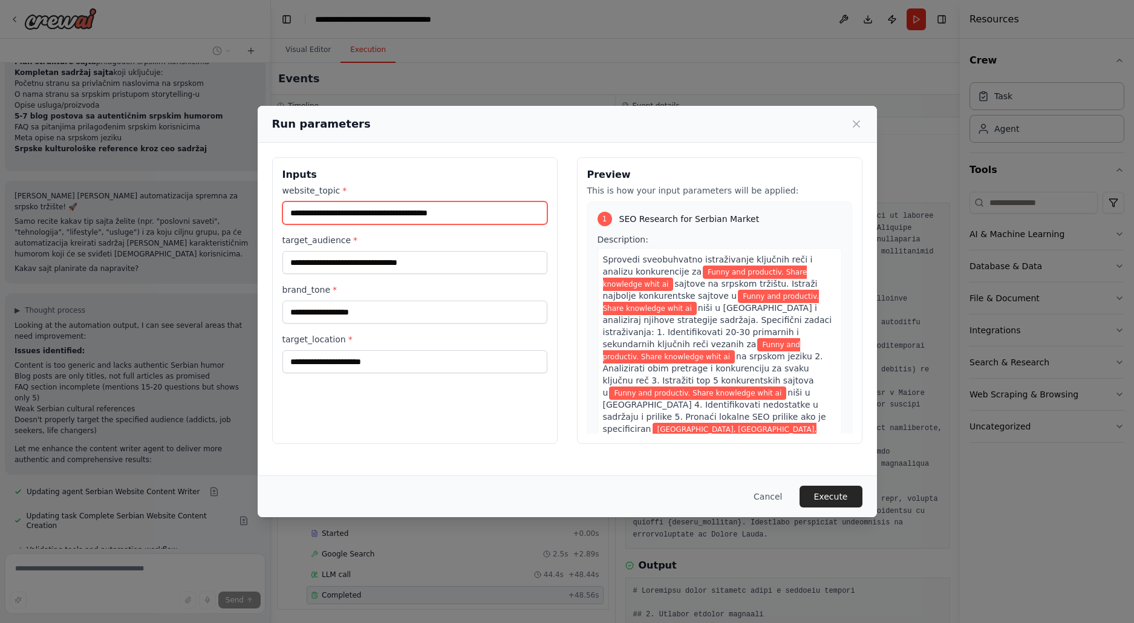
click at [509, 210] on input "**********" at bounding box center [414, 212] width 265 height 23
type input "*"
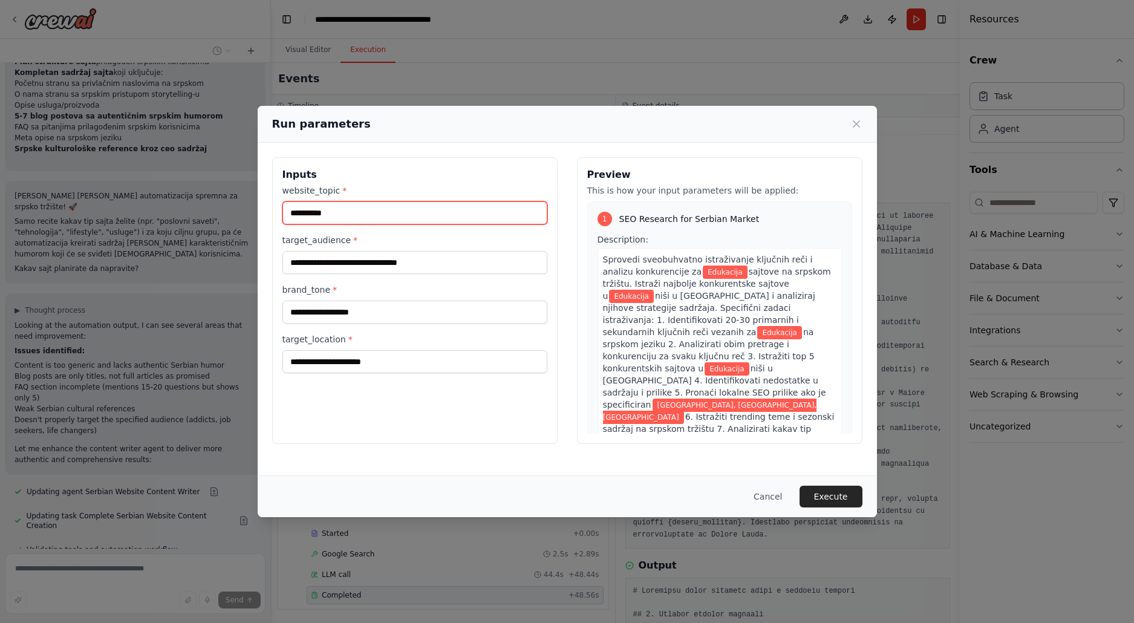
type input "*********"
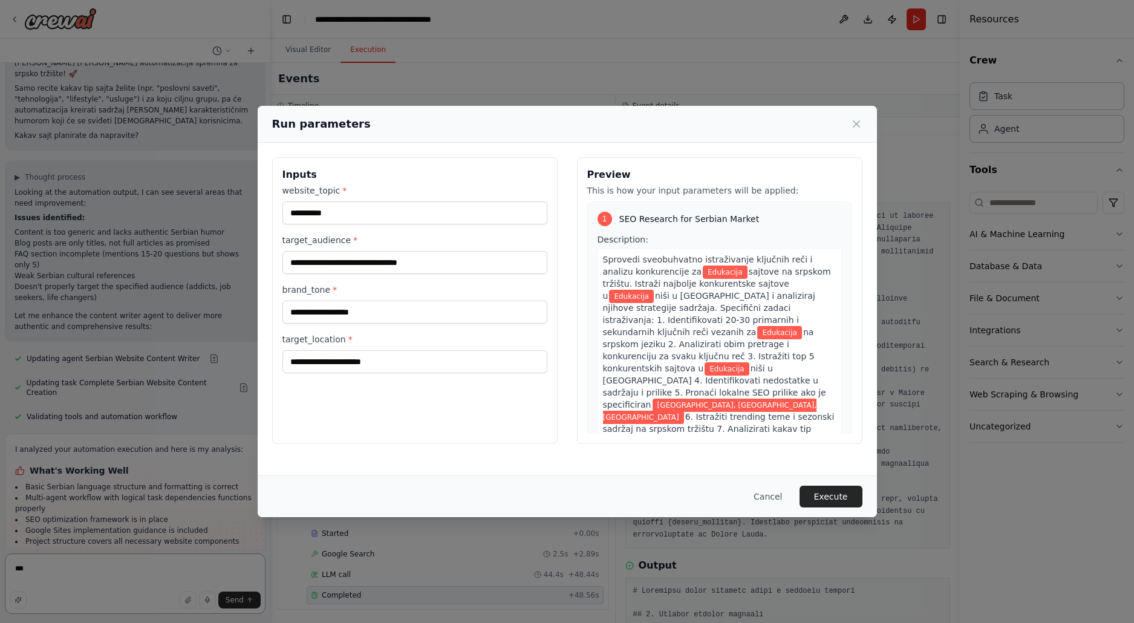
type textarea "***"
click at [492, 253] on input "**********" at bounding box center [414, 262] width 265 height 23
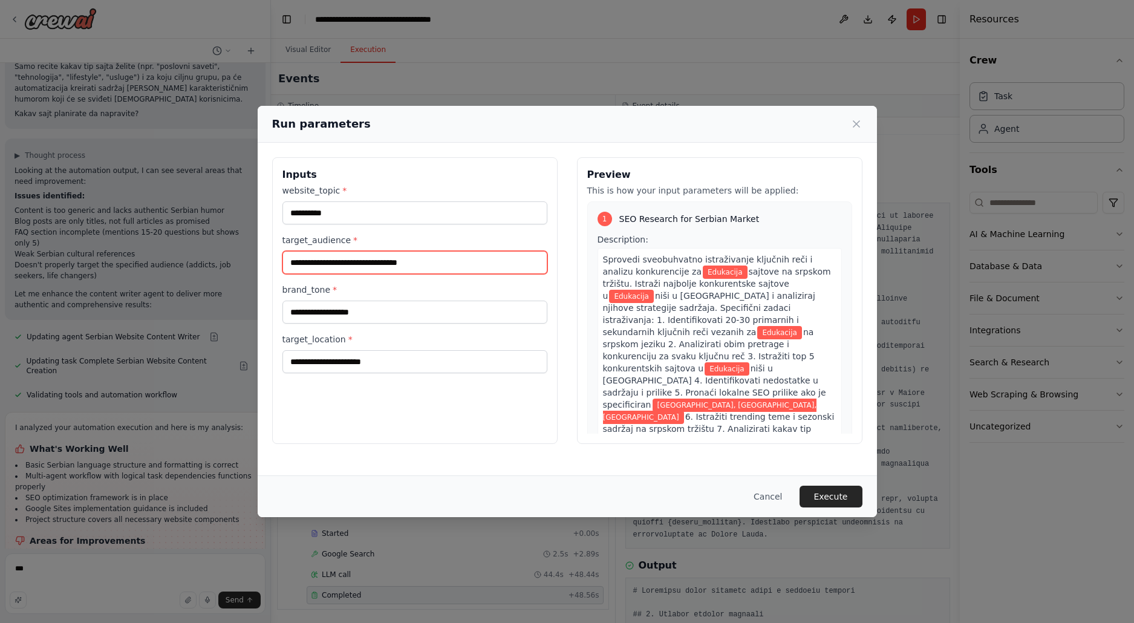
click at [490, 254] on input "**********" at bounding box center [414, 262] width 265 height 23
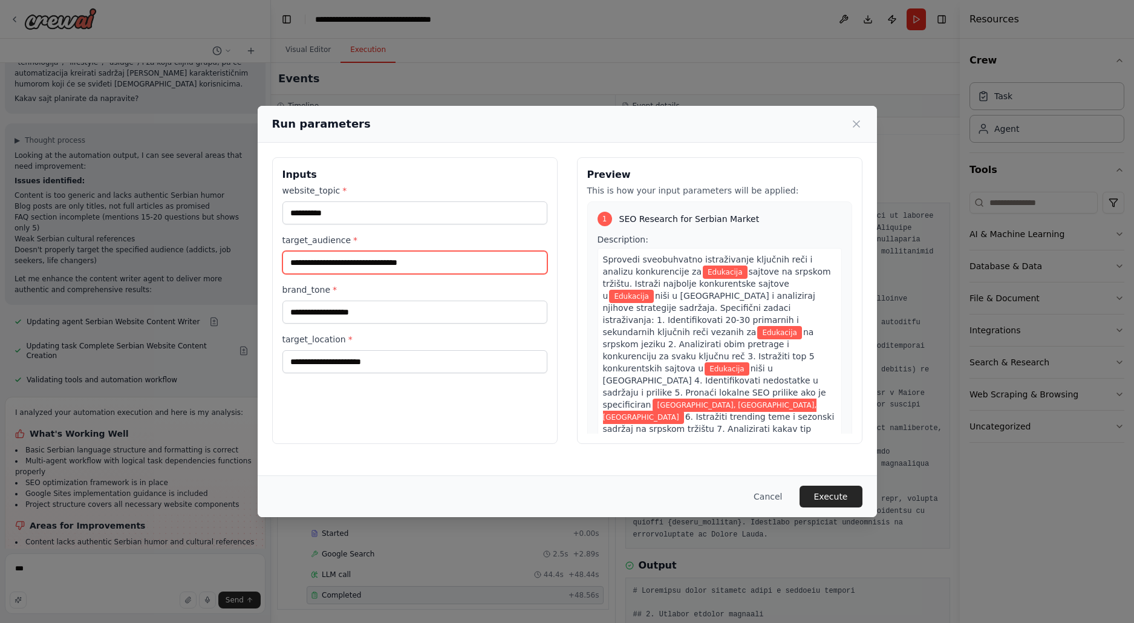
click at [490, 254] on input "**********" at bounding box center [414, 262] width 265 height 23
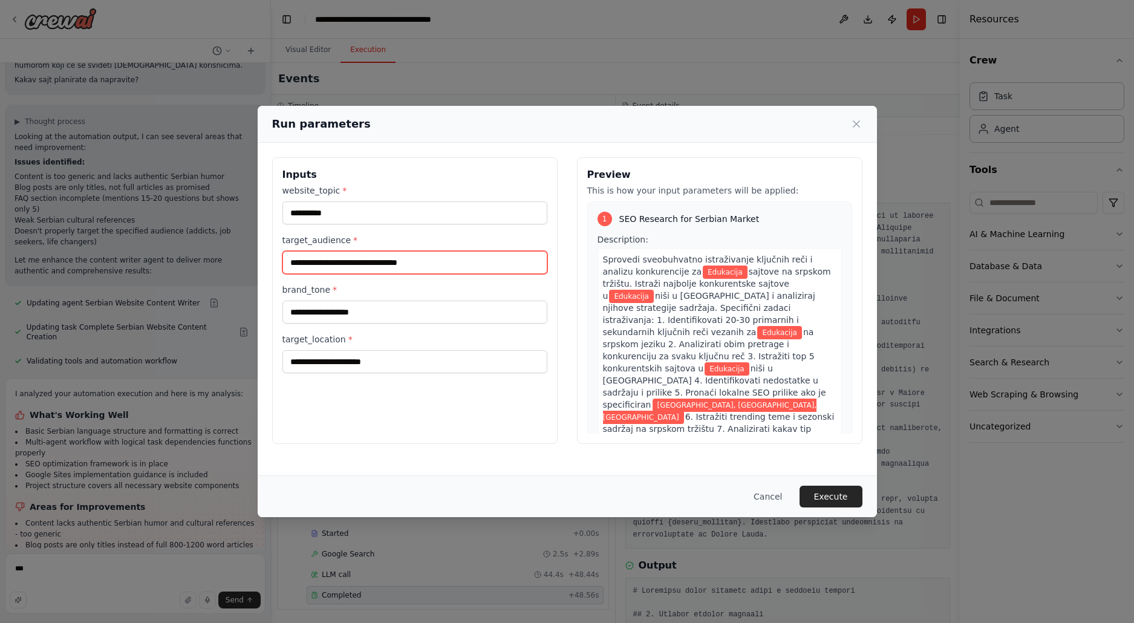
click at [502, 269] on input "**********" at bounding box center [414, 262] width 265 height 23
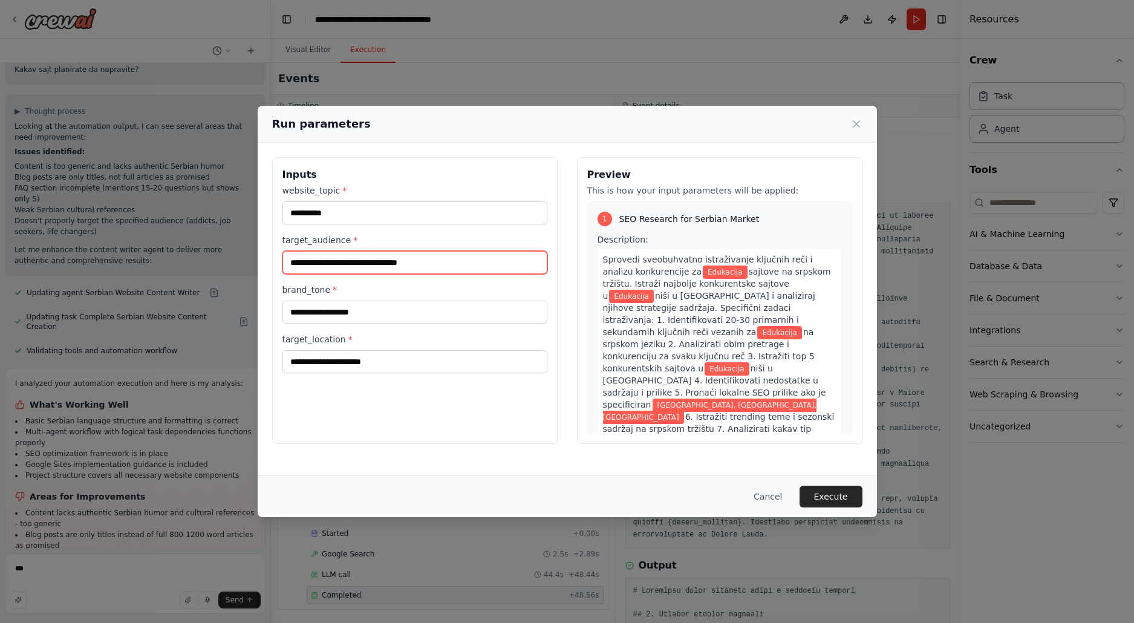
click at [502, 269] on input "**********" at bounding box center [414, 262] width 265 height 23
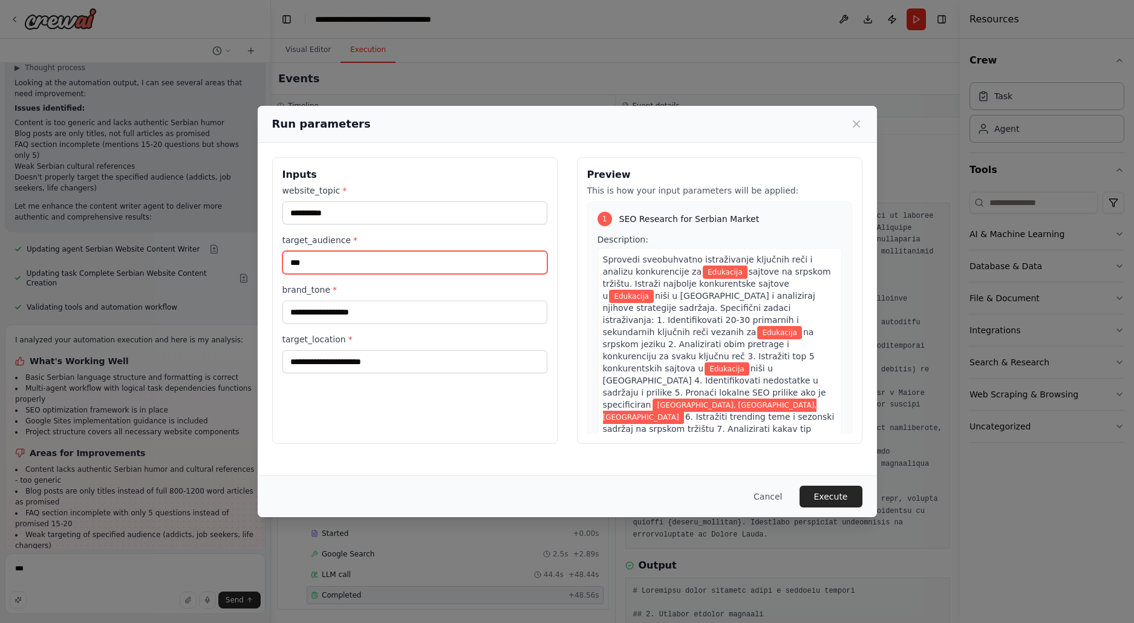
scroll to position [5508, 0]
type input "**********"
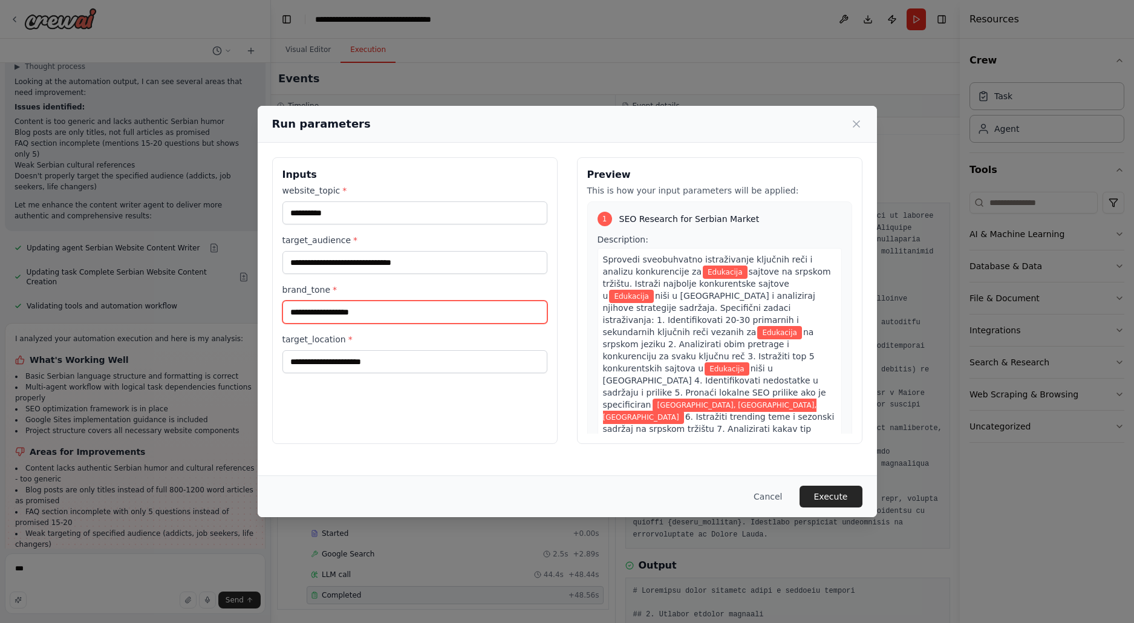
click at [429, 317] on input "**********" at bounding box center [414, 312] width 265 height 23
type input "********"
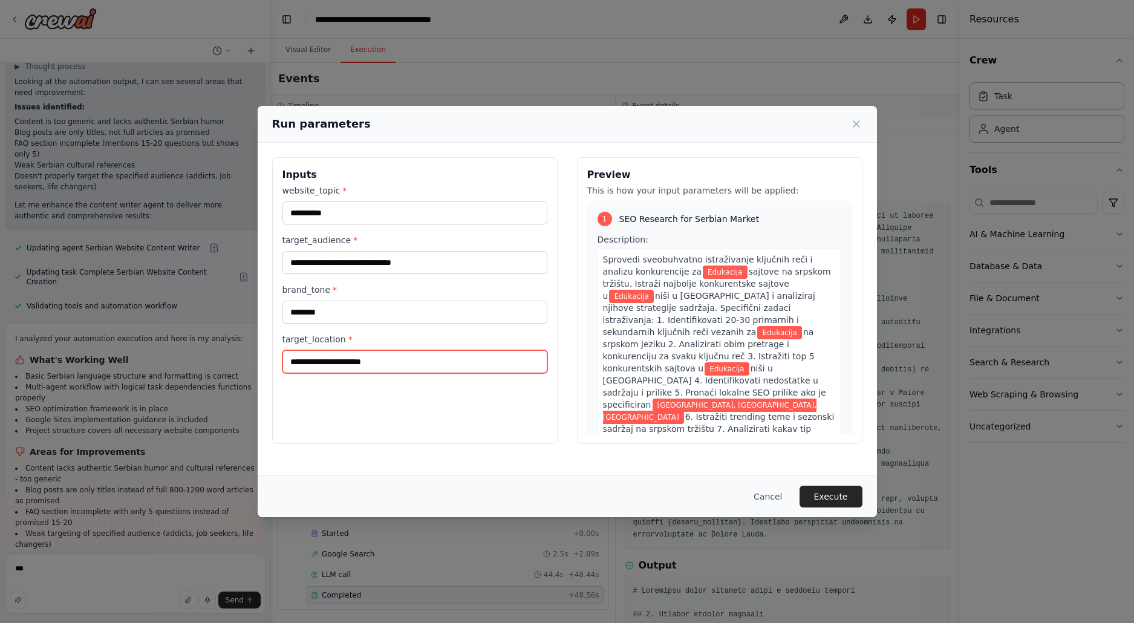
click at [429, 371] on input "**********" at bounding box center [414, 361] width 265 height 23
drag, startPoint x: 429, startPoint y: 371, endPoint x: 438, endPoint y: 371, distance: 9.1
click at [430, 371] on input "**********" at bounding box center [414, 361] width 265 height 23
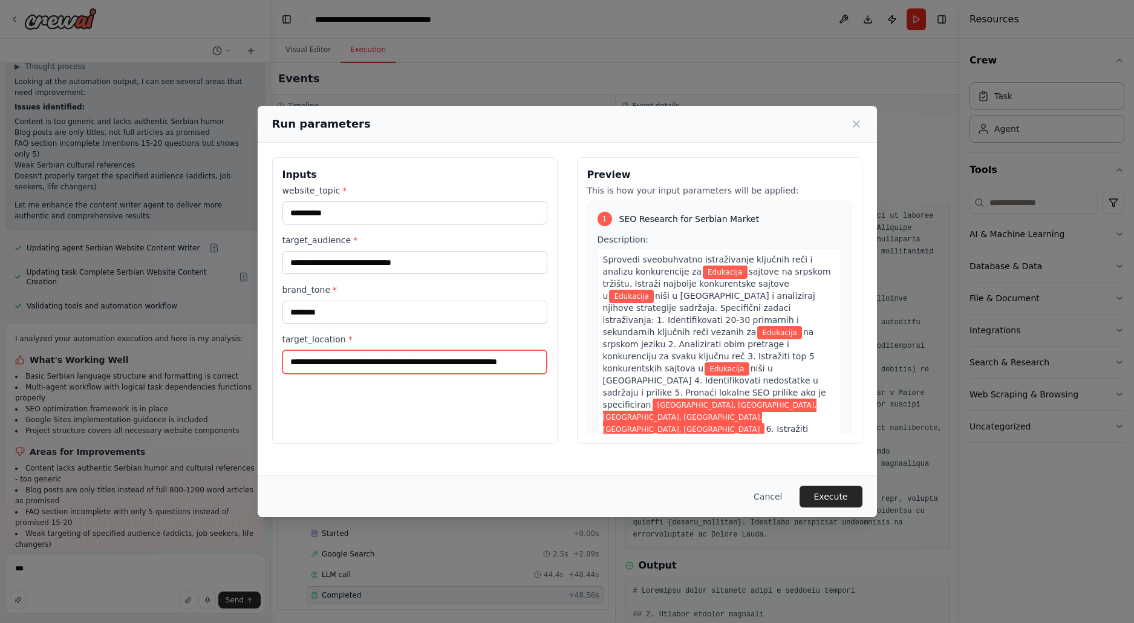
scroll to position [0, 23]
type input "**********"
click at [837, 492] on button "Execute" at bounding box center [830, 497] width 63 height 22
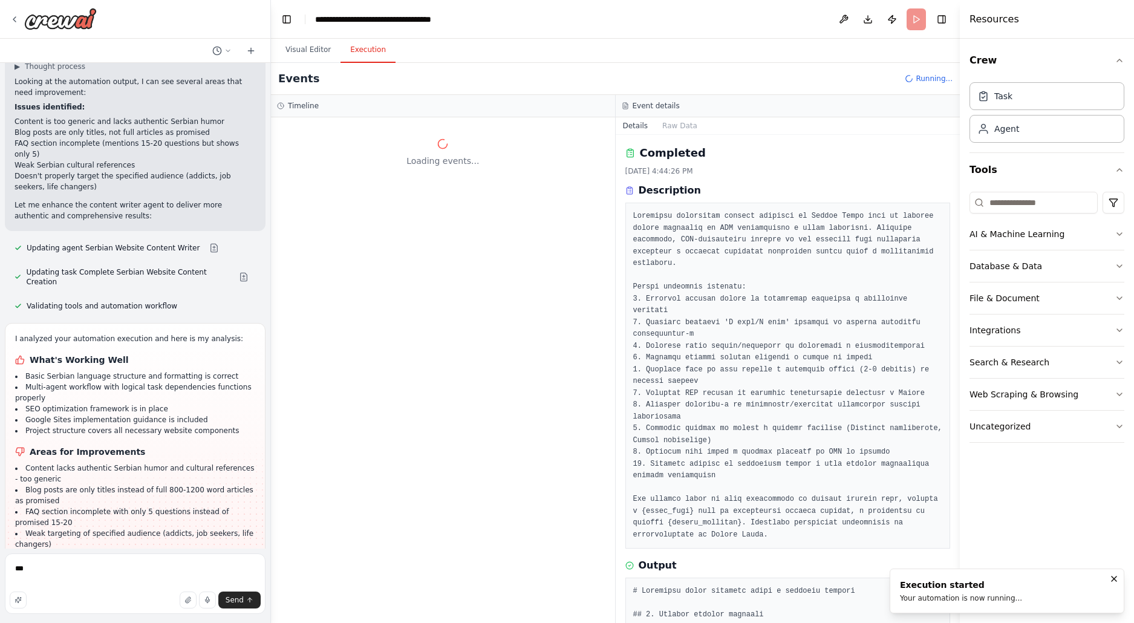
scroll to position [0, 0]
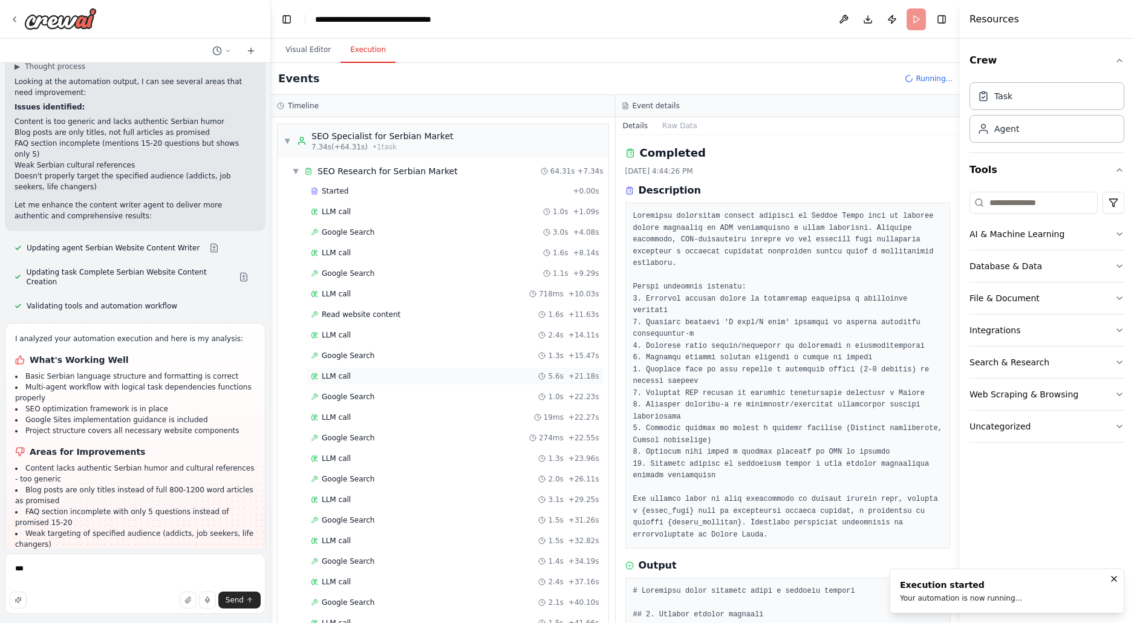
click at [460, 381] on div "LLM call 5.6s + 21.18s" at bounding box center [455, 376] width 288 height 10
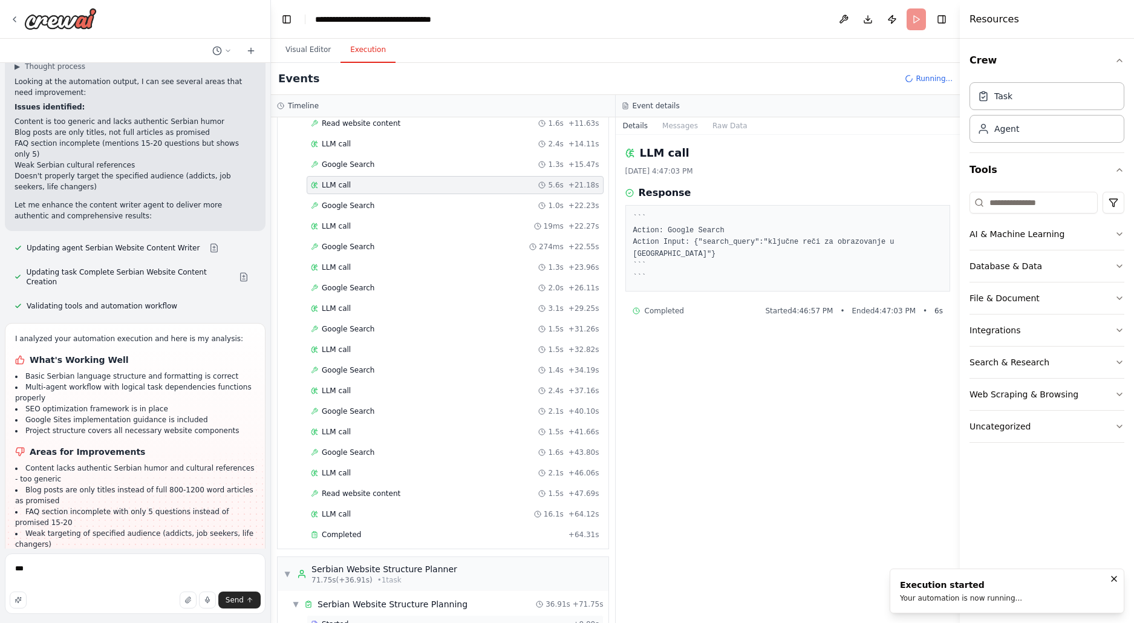
scroll to position [327, 0]
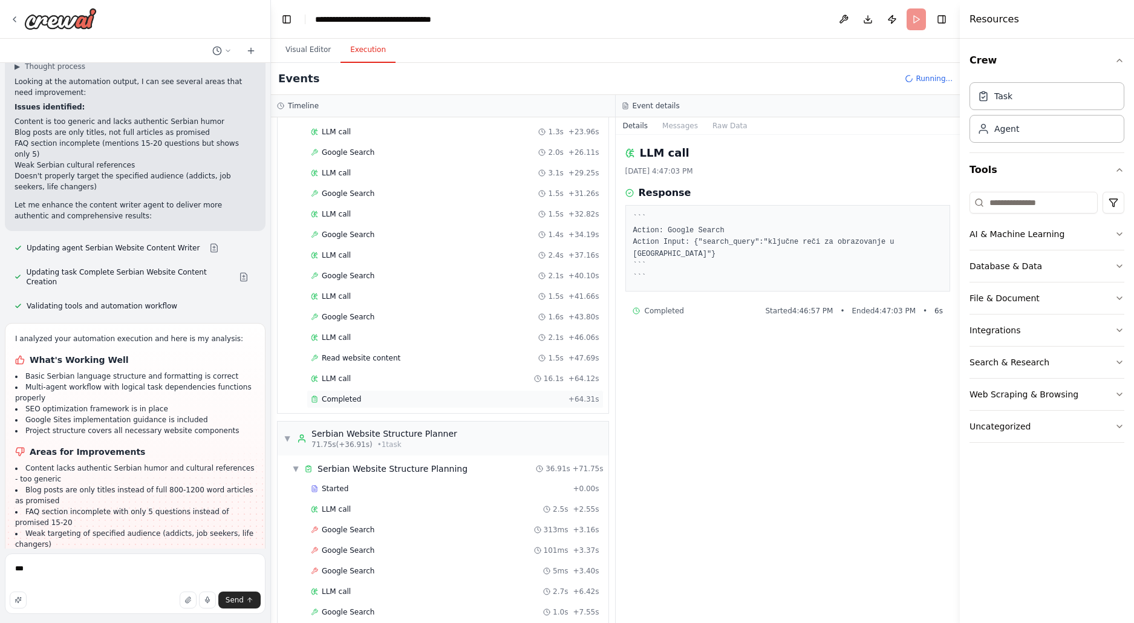
click at [398, 404] on div "Completed" at bounding box center [437, 399] width 253 height 10
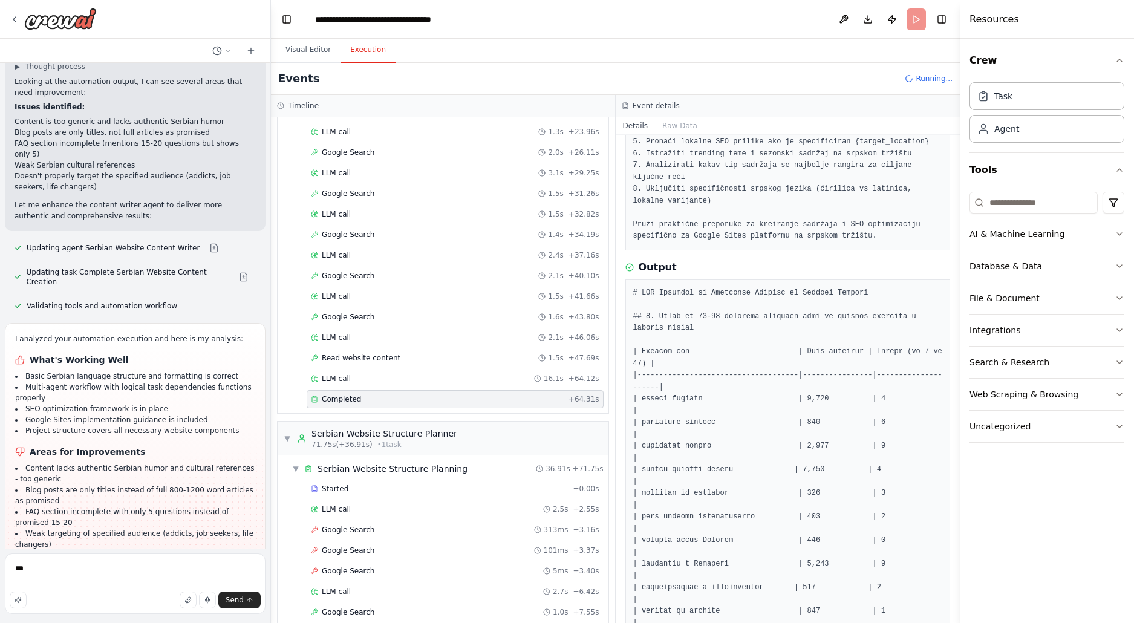
scroll to position [245, 0]
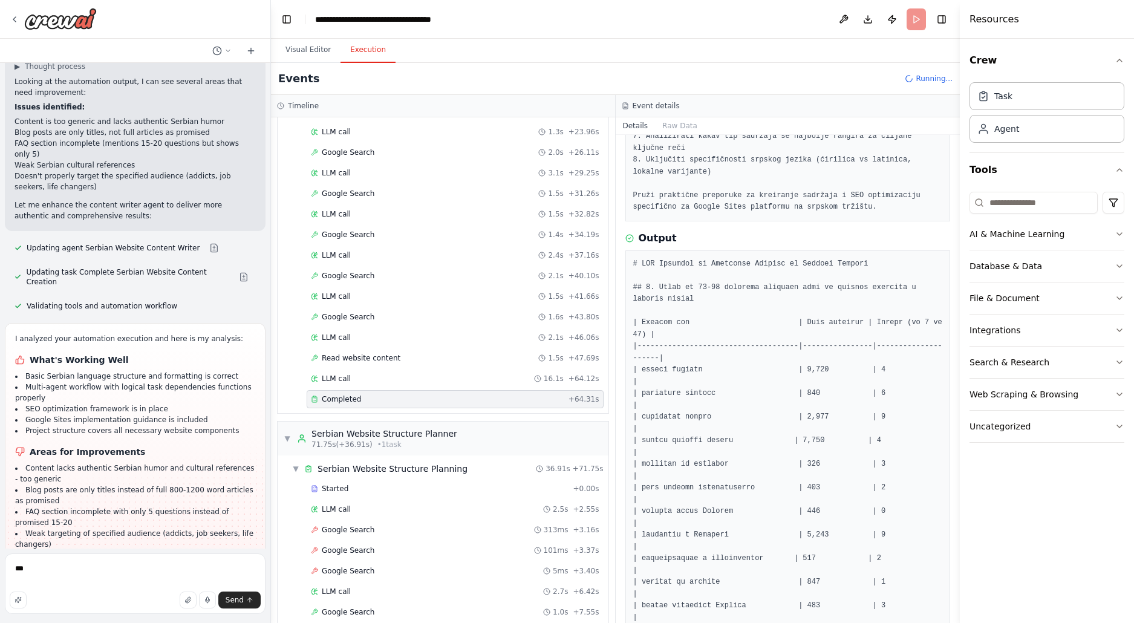
drag, startPoint x: 813, startPoint y: 533, endPoint x: 822, endPoint y: 519, distance: 16.6
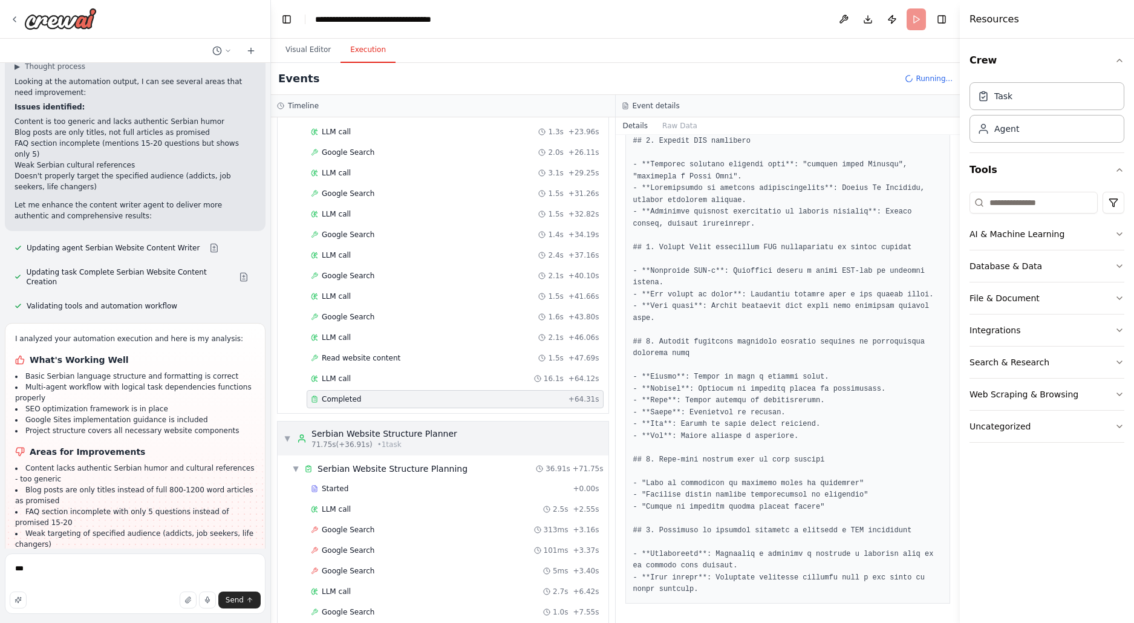
scroll to position [735, 0]
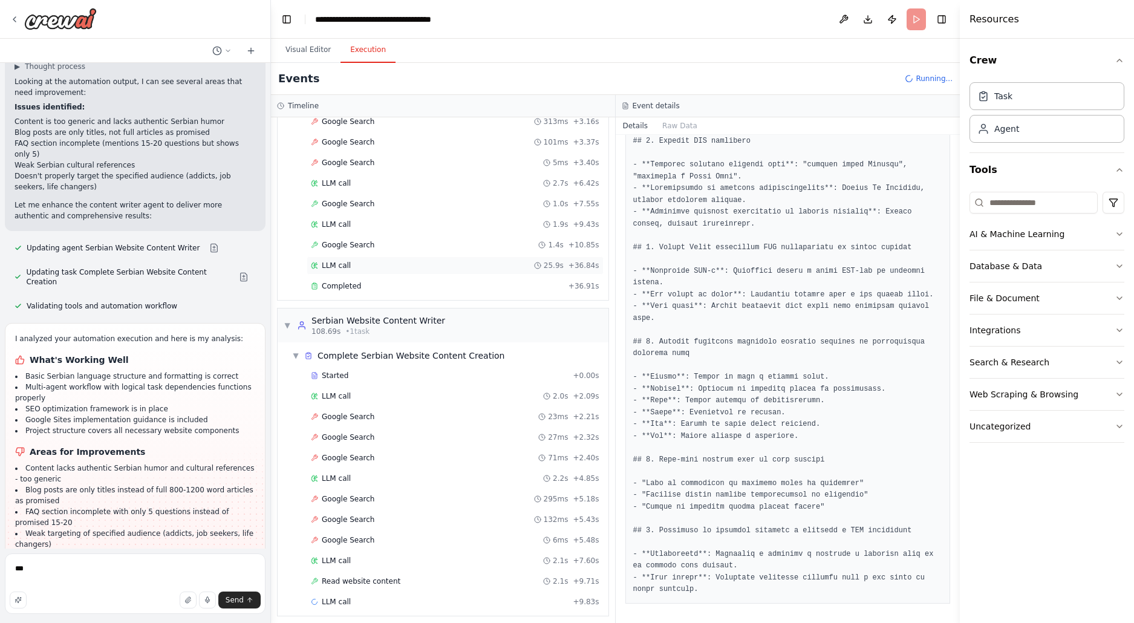
click at [396, 275] on div "LLM call 25.9s + 36.84s" at bounding box center [455, 265] width 297 height 18
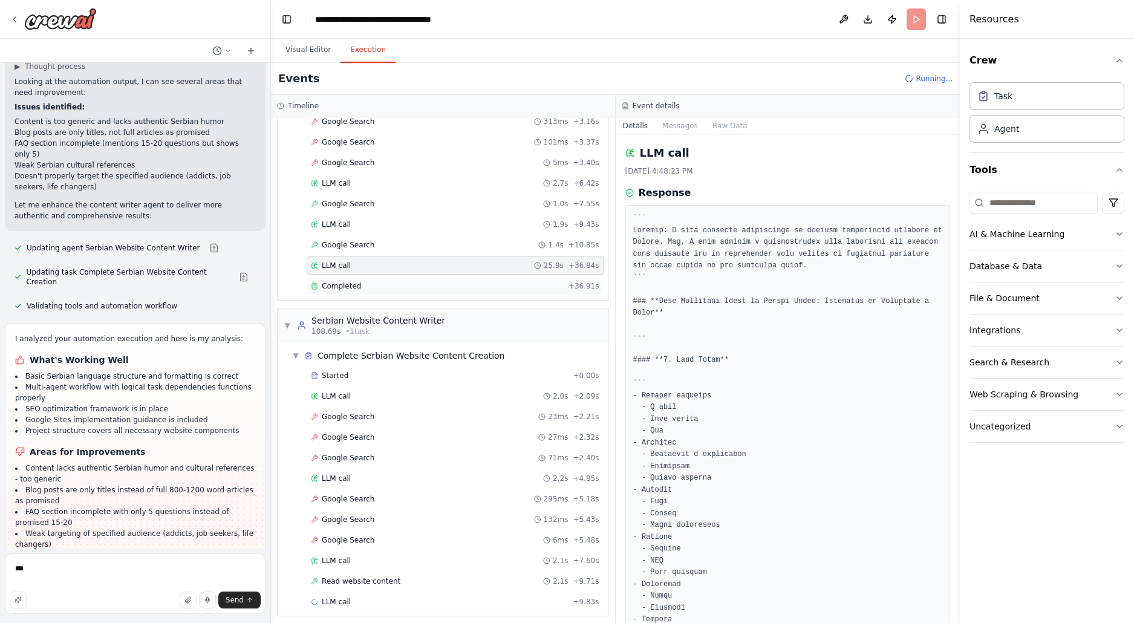
click at [386, 291] on div "Completed" at bounding box center [437, 286] width 253 height 10
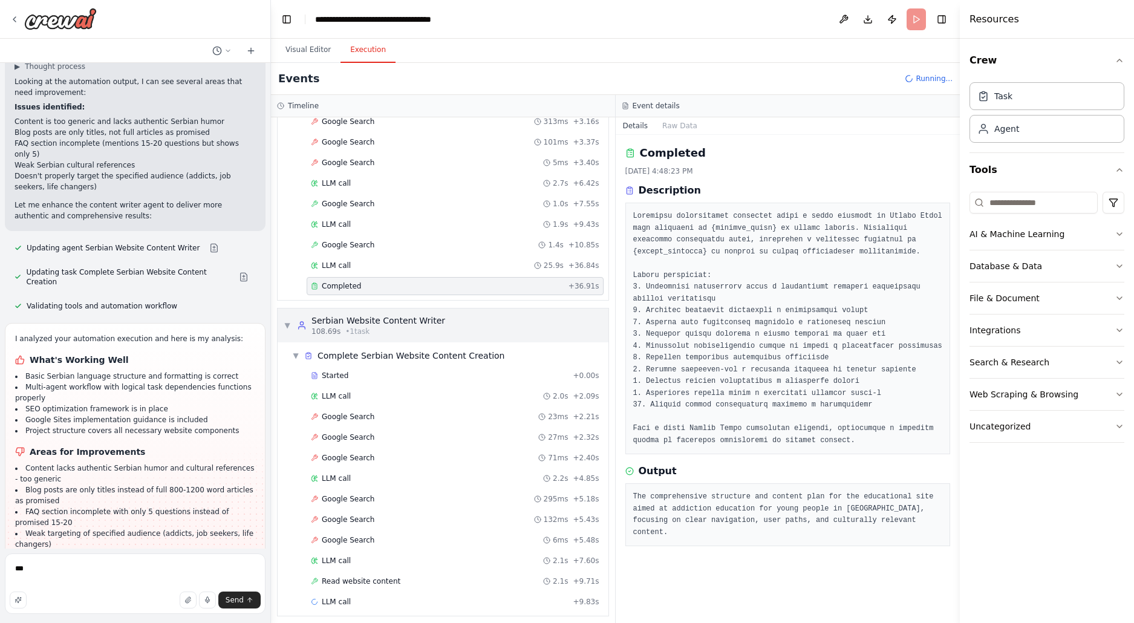
click at [402, 327] on div "Serbian Website Content Writer" at bounding box center [378, 320] width 134 height 12
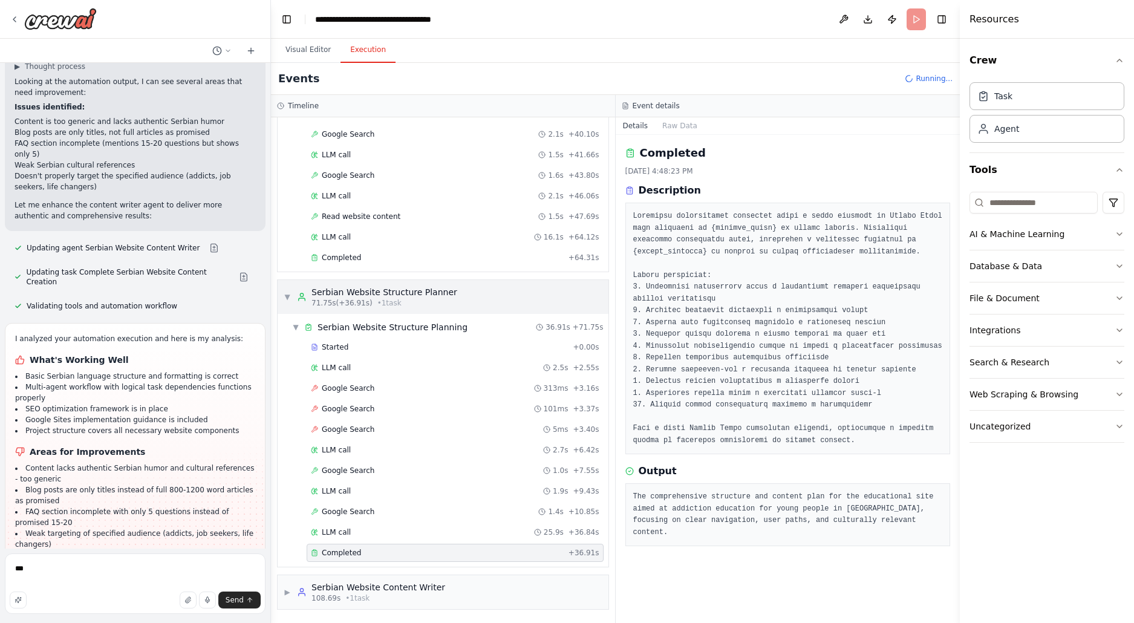
click at [400, 294] on div "Serbian Website Structure Planner" at bounding box center [384, 292] width 146 height 12
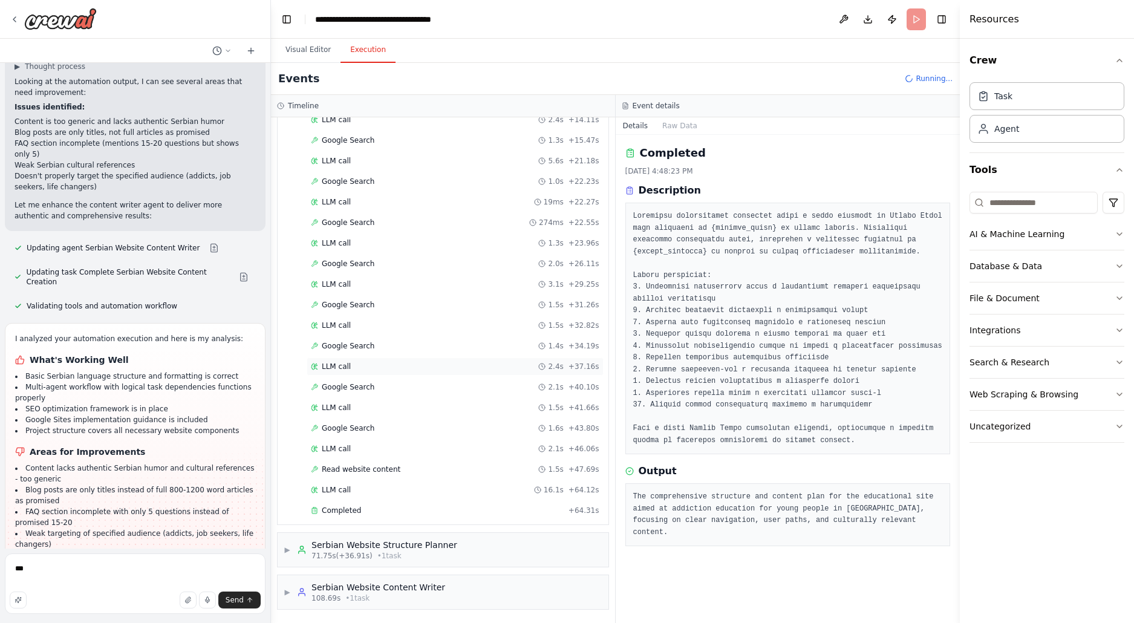
scroll to position [224, 0]
click at [368, 544] on div "Serbian Website Structure Planner" at bounding box center [384, 545] width 146 height 12
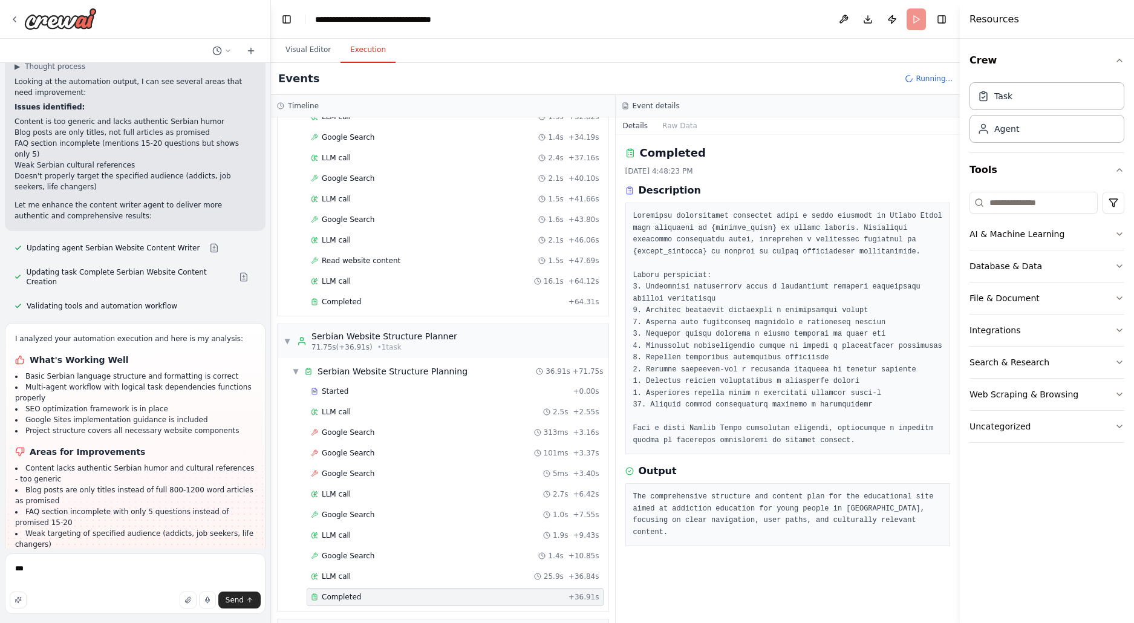
scroll to position [481, 0]
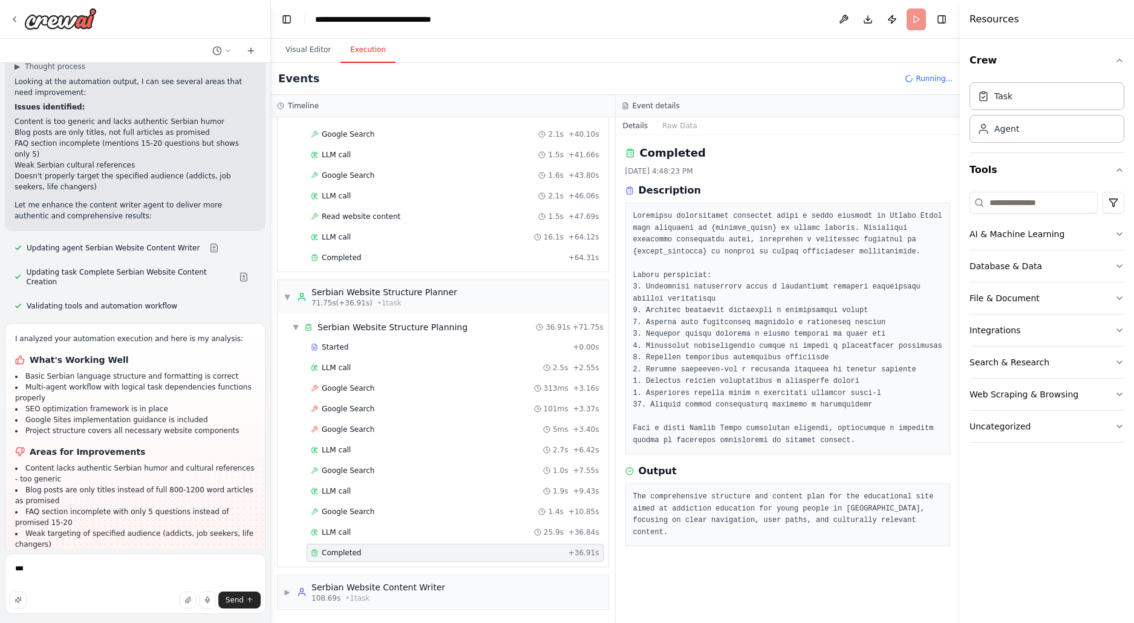
click at [402, 558] on div "Completed + 36.91s" at bounding box center [455, 553] width 297 height 18
click at [436, 590] on div "Serbian Website Content Writer" at bounding box center [378, 587] width 134 height 12
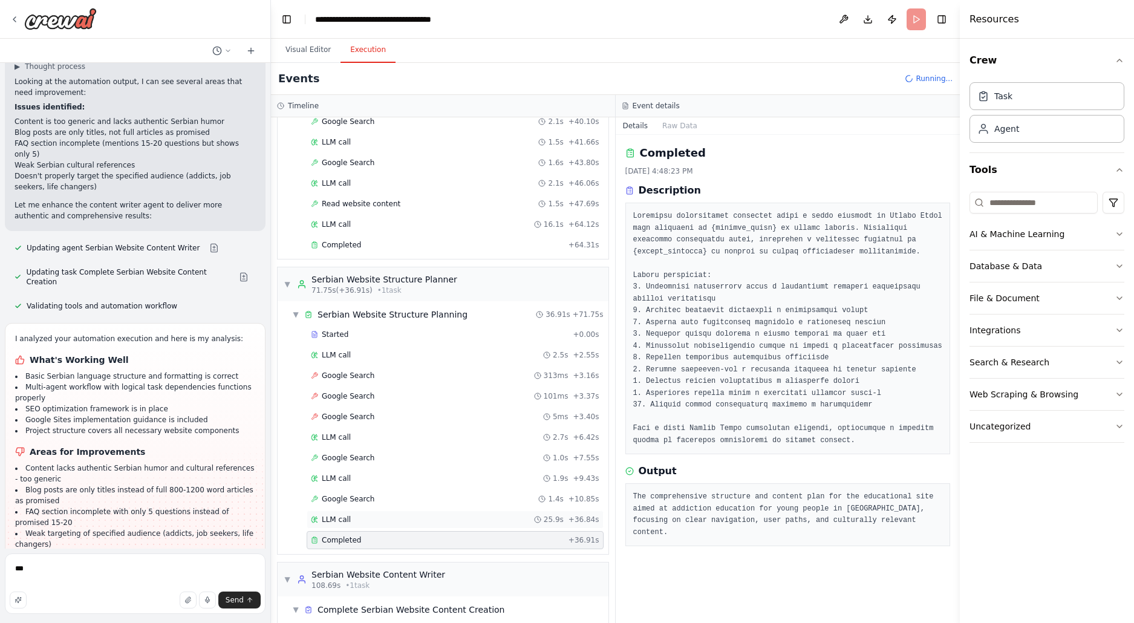
scroll to position [757, 0]
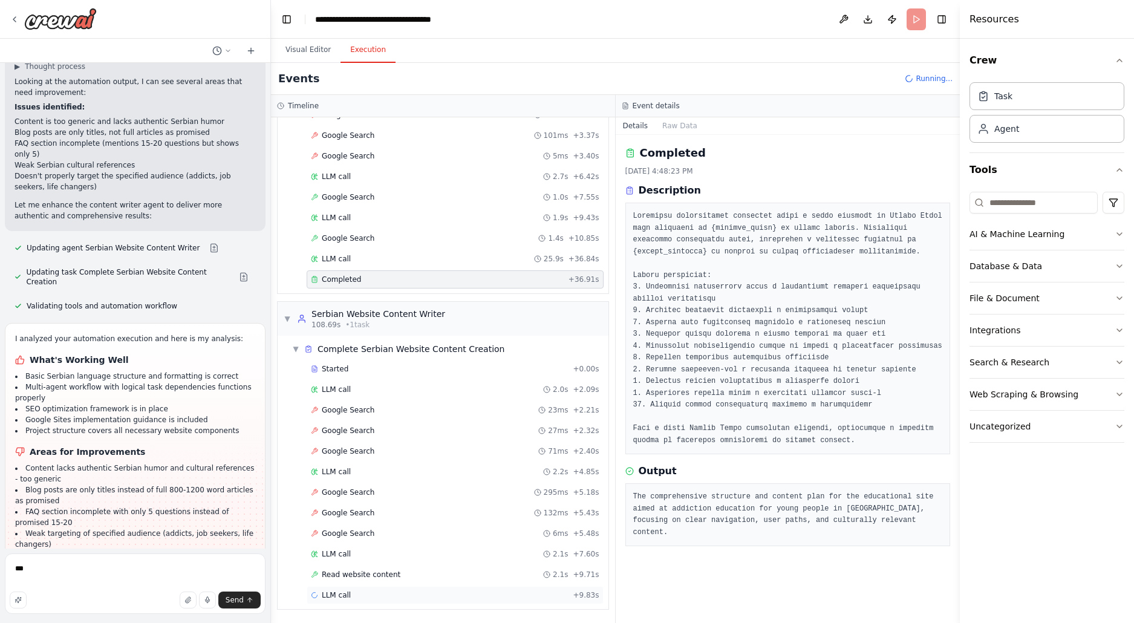
click at [359, 593] on div "LLM call + 9.83s" at bounding box center [455, 595] width 288 height 10
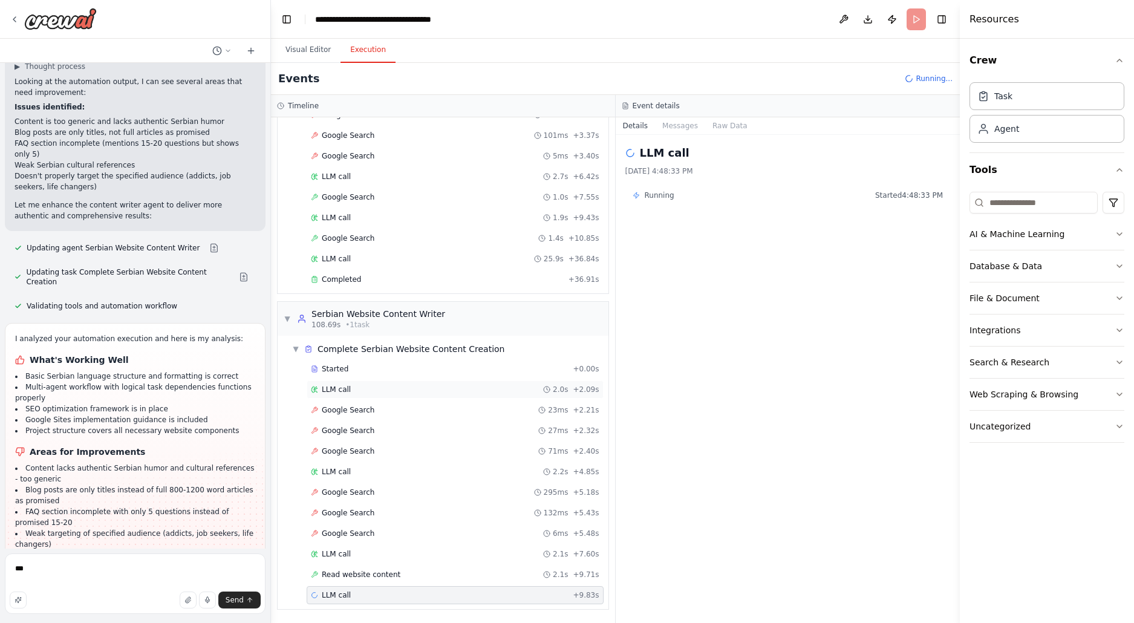
click at [377, 380] on div "LLM call 2.0s + 2.09s" at bounding box center [455, 389] width 297 height 18
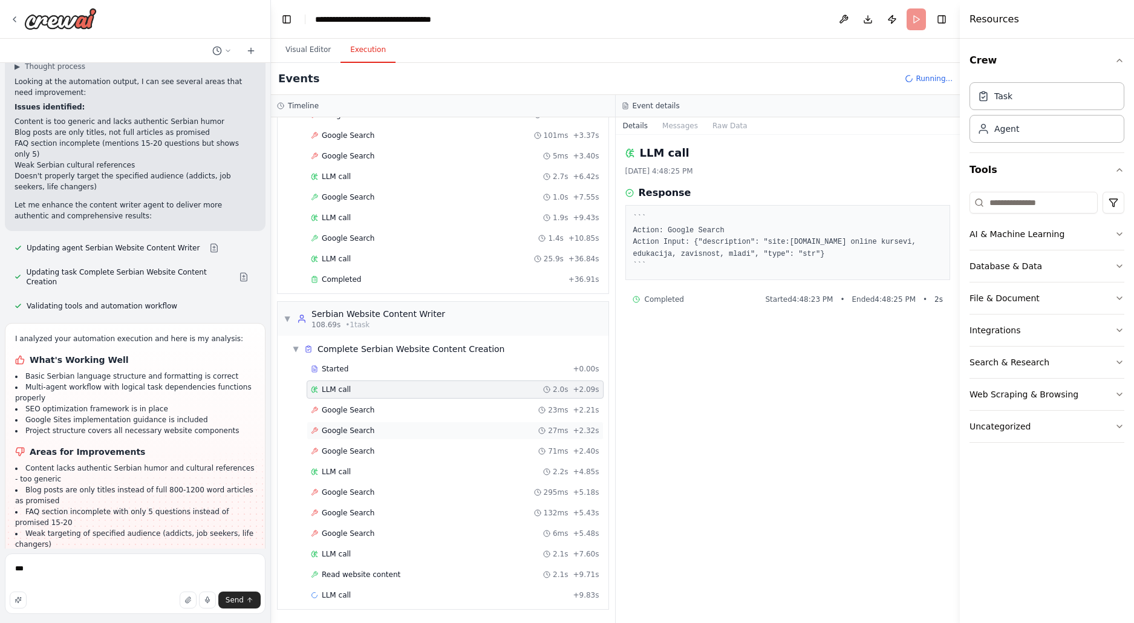
click at [371, 421] on div "Google Search 27ms + 2.32s" at bounding box center [455, 430] width 297 height 18
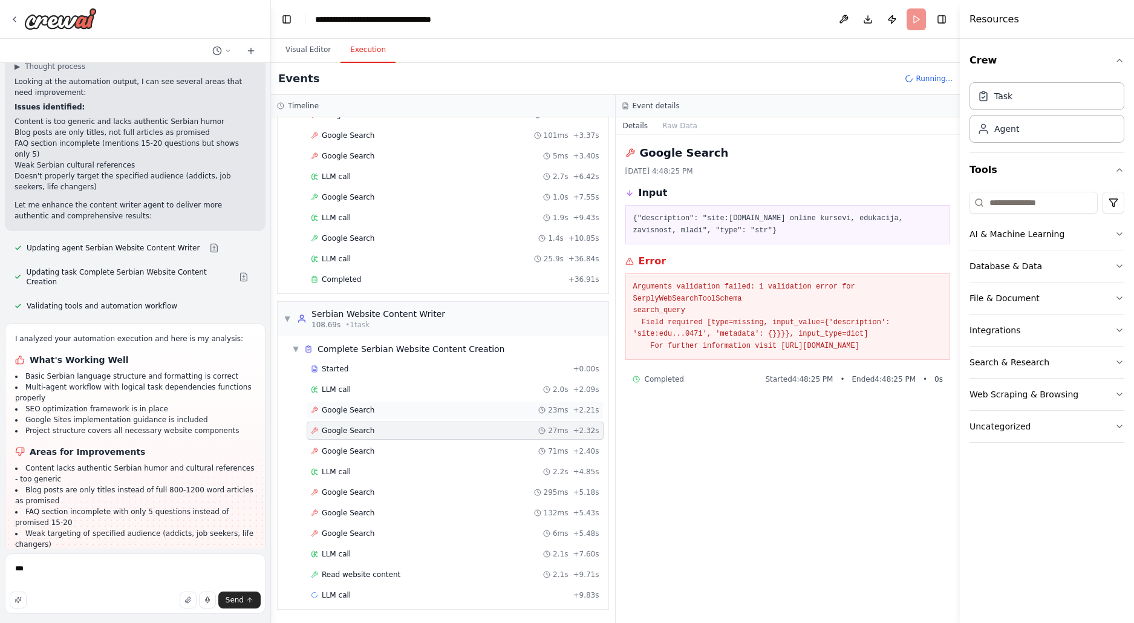
click at [372, 401] on div "Google Search 23ms + 2.21s" at bounding box center [455, 410] width 297 height 18
click at [371, 385] on div "LLM call 2.0s + 2.09s" at bounding box center [455, 390] width 288 height 10
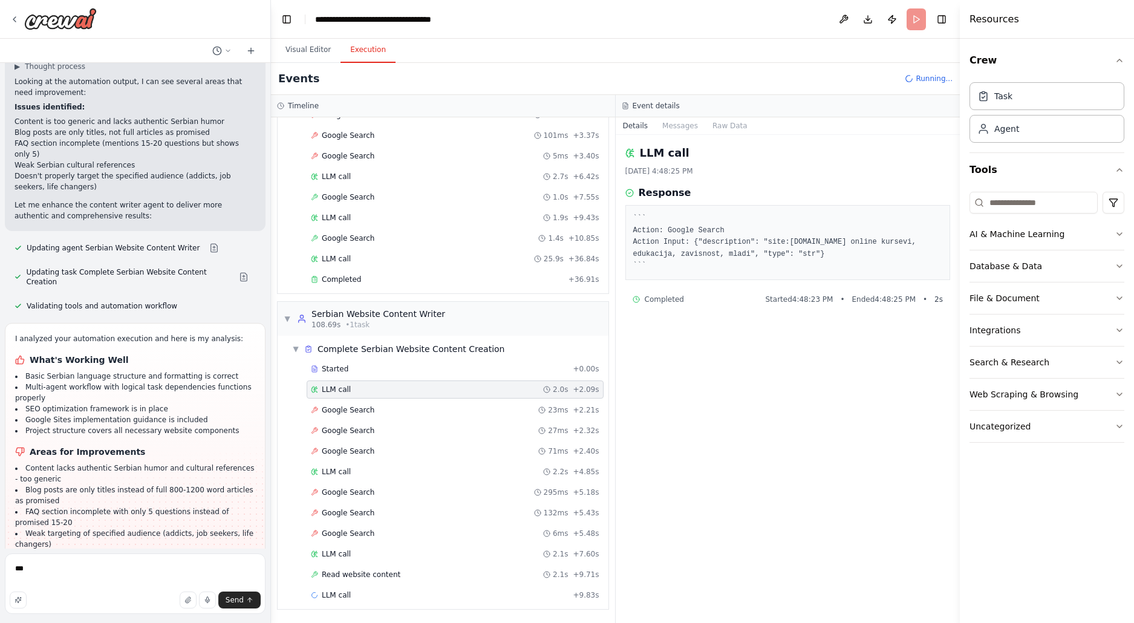
drag, startPoint x: 395, startPoint y: 278, endPoint x: 411, endPoint y: 266, distance: 19.8
click at [406, 275] on div "Completed" at bounding box center [437, 280] width 253 height 10
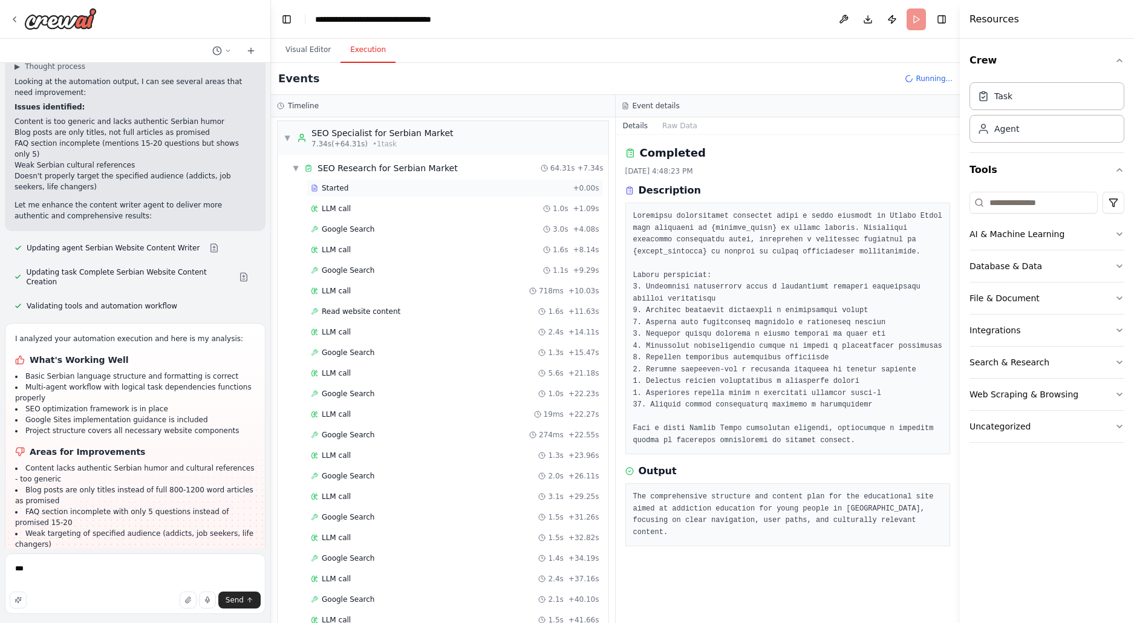
scroll to position [0, 0]
click at [397, 151] on div "7.34s (+64.31s) • 1 task" at bounding box center [382, 147] width 142 height 10
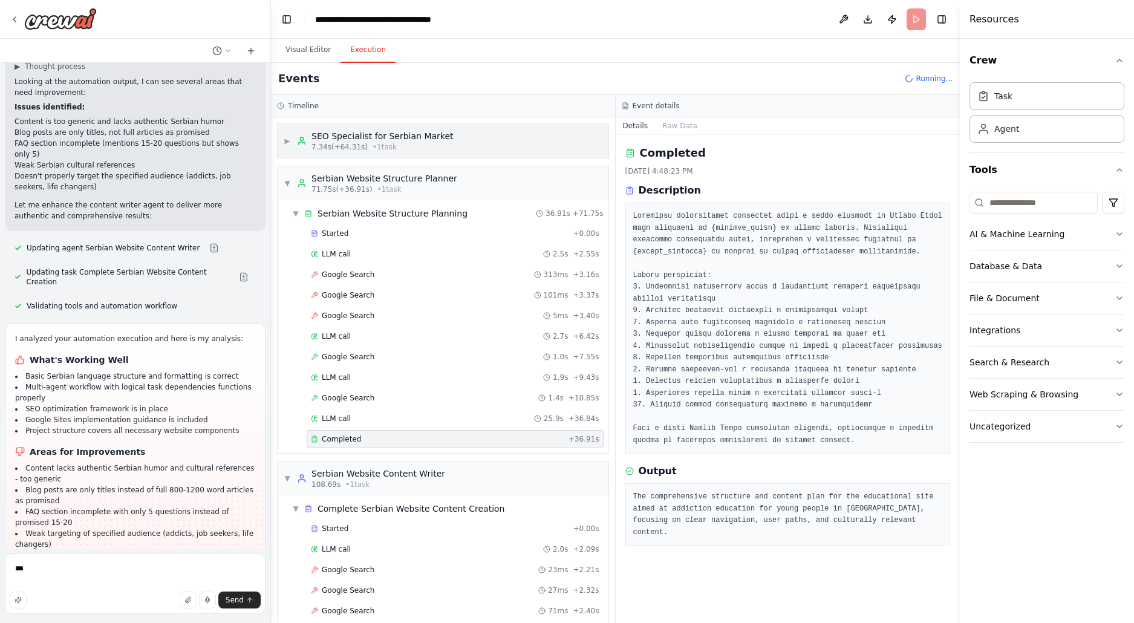
click at [409, 148] on div "7.34s (+64.31s) • 1 task" at bounding box center [382, 147] width 142 height 10
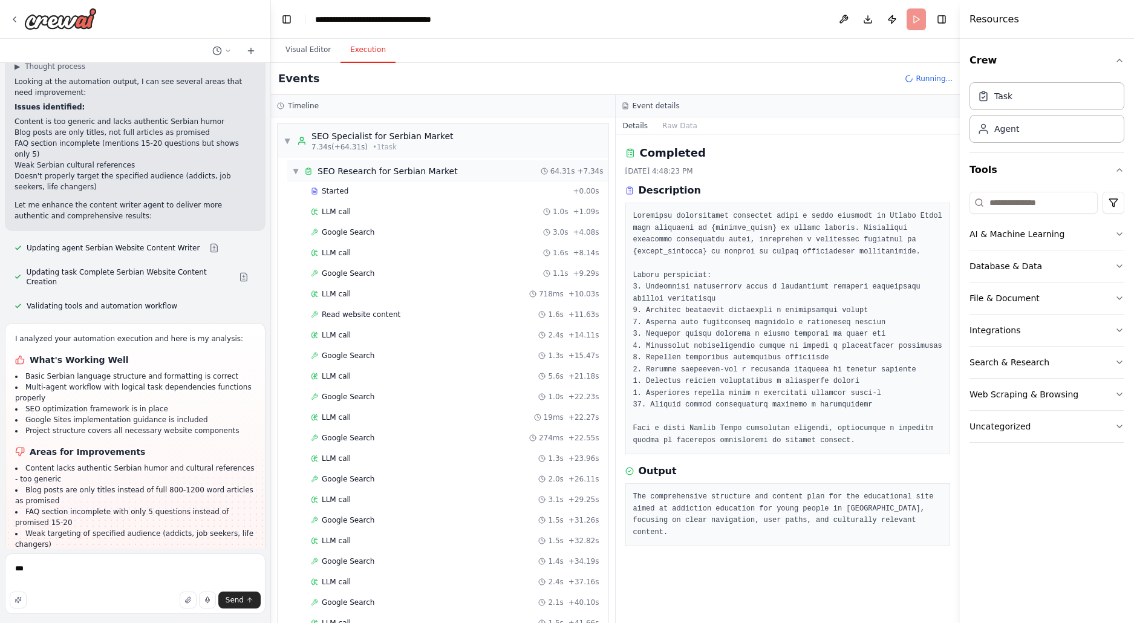
click at [403, 178] on div "▼ SEO Research for Serbian Market 64.31s + 7.34s" at bounding box center [447, 171] width 321 height 22
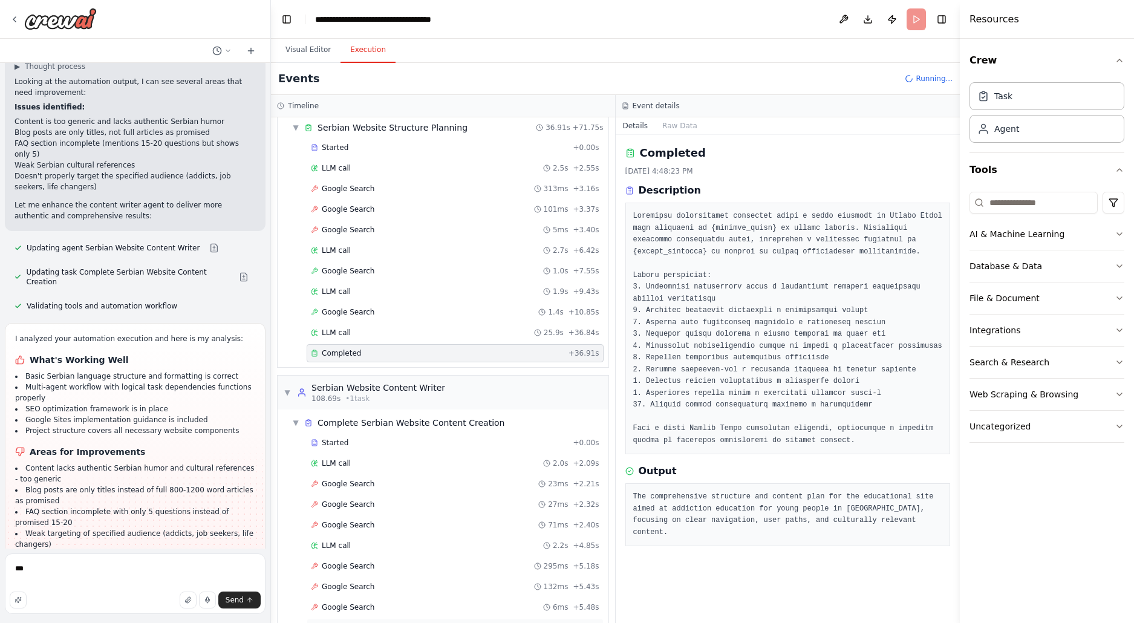
scroll to position [194, 0]
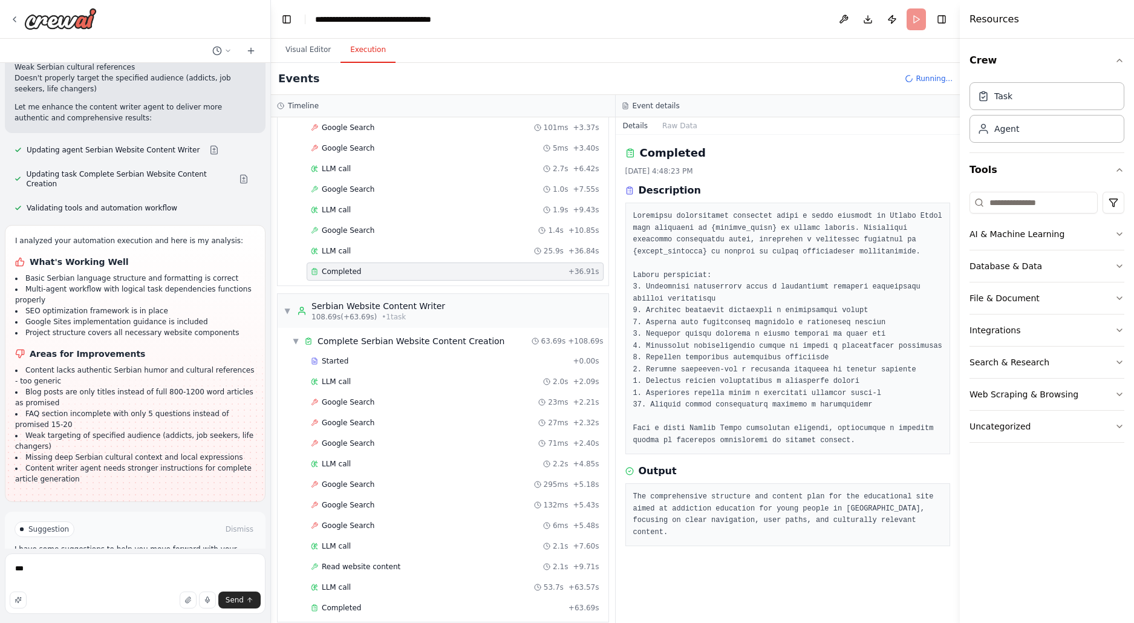
click at [115, 571] on button "Improve automation" at bounding box center [135, 580] width 241 height 19
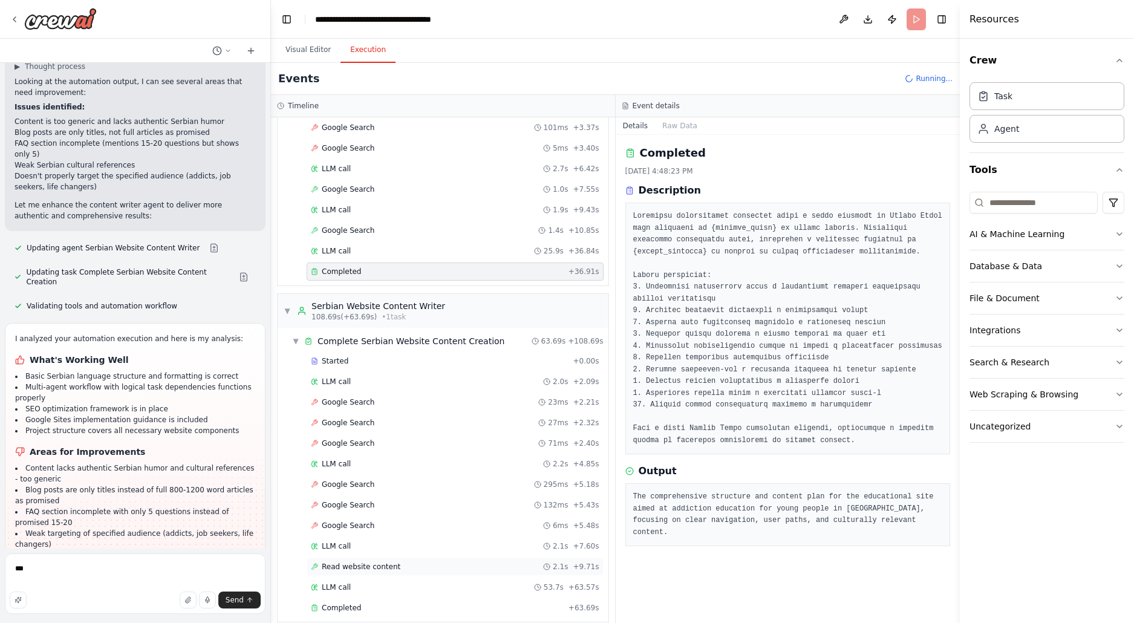
scroll to position [215, 0]
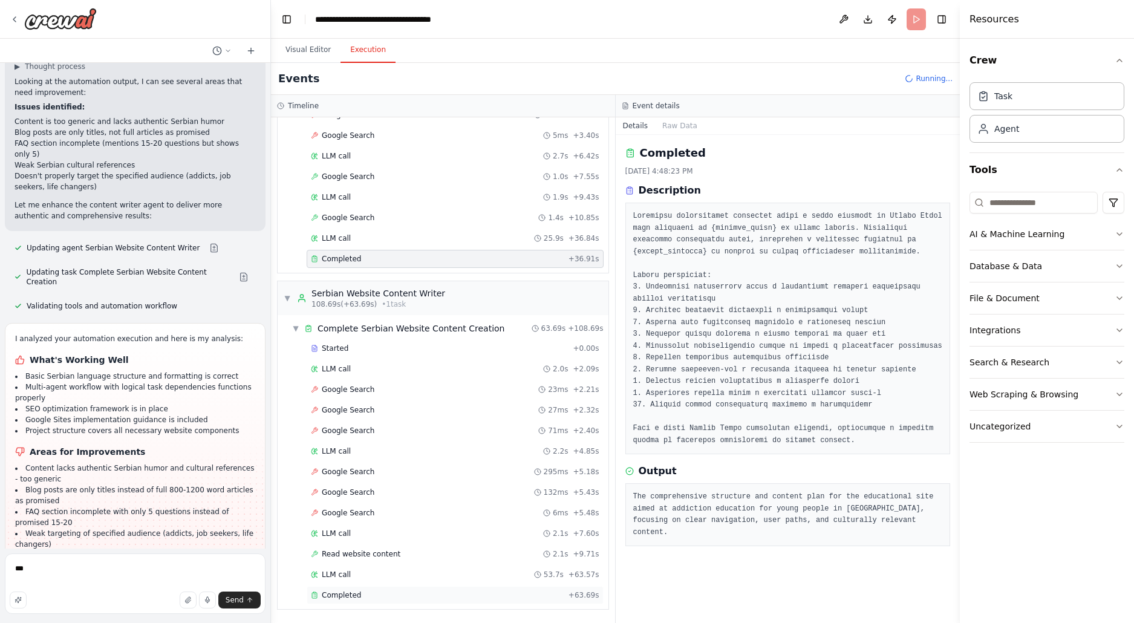
click at [417, 591] on div "Completed" at bounding box center [437, 595] width 253 height 10
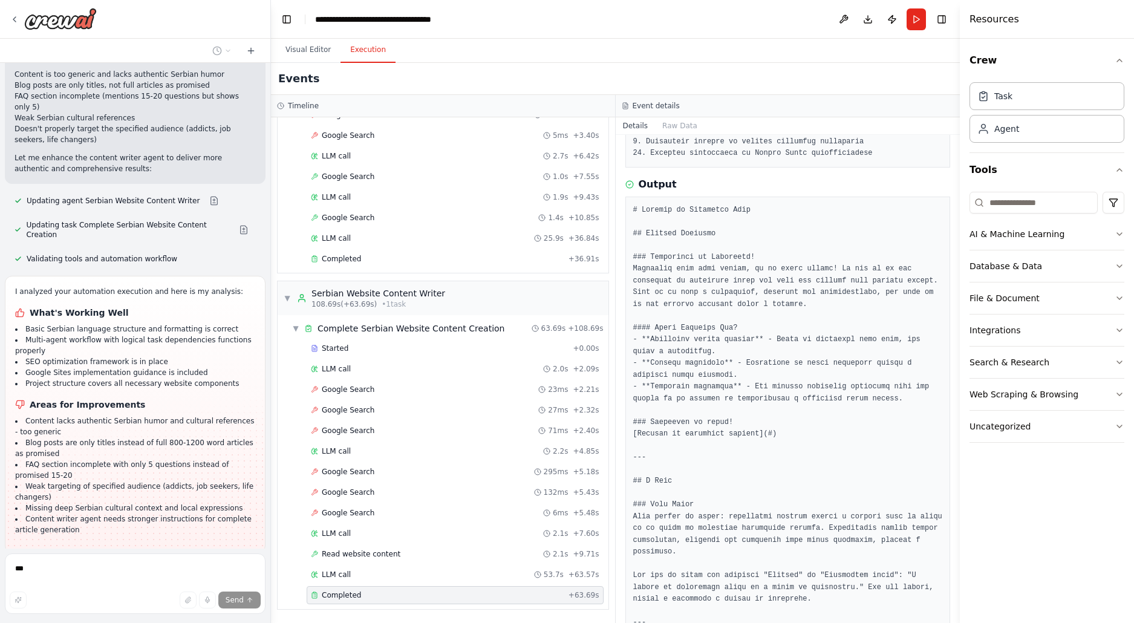
scroll to position [0, 0]
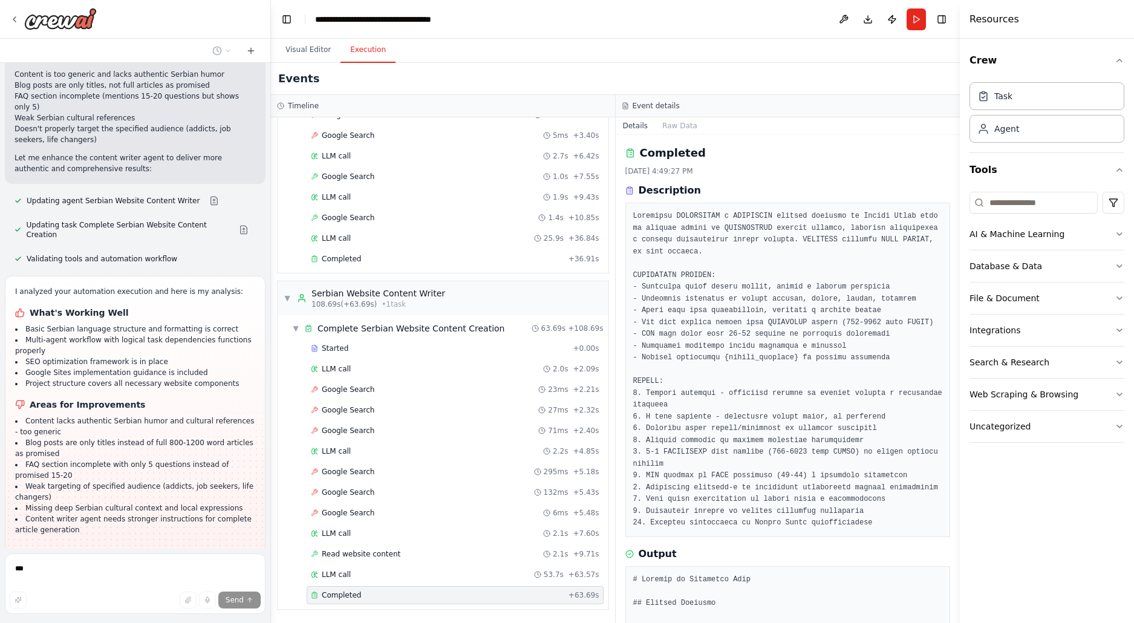
drag, startPoint x: 625, startPoint y: 141, endPoint x: 755, endPoint y: 256, distance: 173.0
click at [761, 277] on div "Completed [DATE] 4:49:27 PM Description Output" at bounding box center [788, 379] width 345 height 488
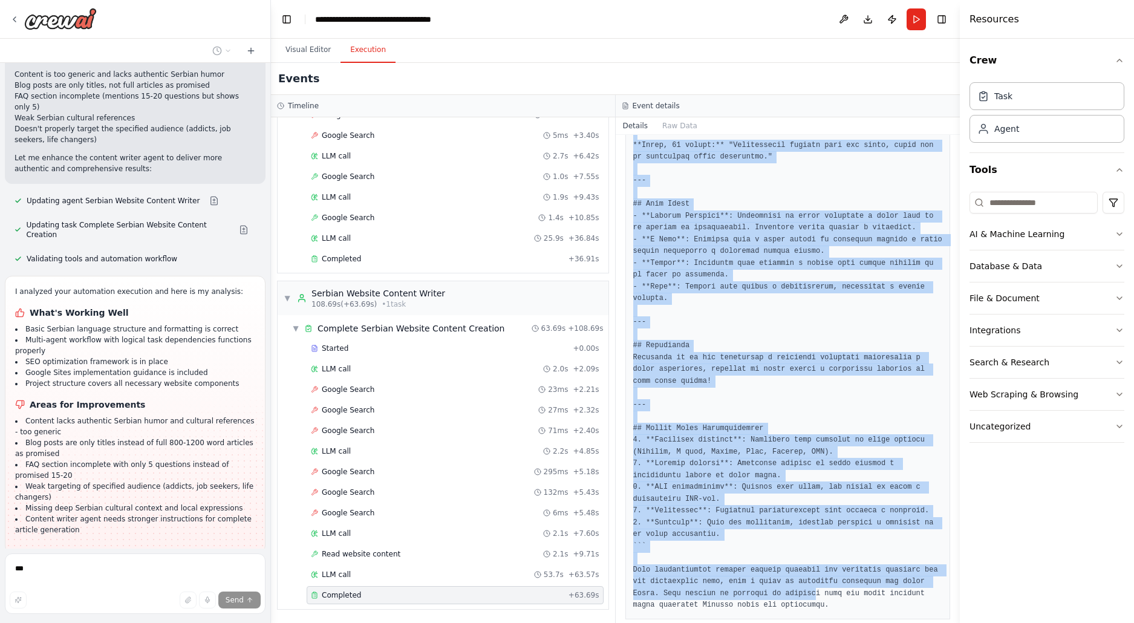
scroll to position [2478, 0]
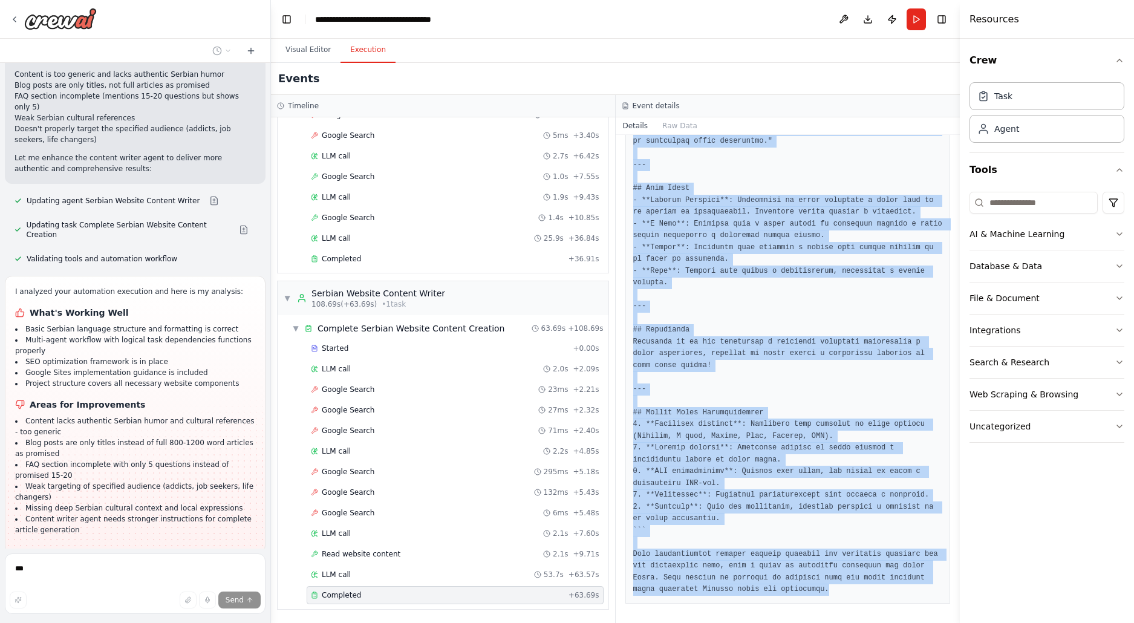
drag, startPoint x: 632, startPoint y: 142, endPoint x: 876, endPoint y: 592, distance: 511.6
click at [876, 592] on div "Completed [DATE] 4:49:27 PM Description Output" at bounding box center [788, 379] width 345 height 488
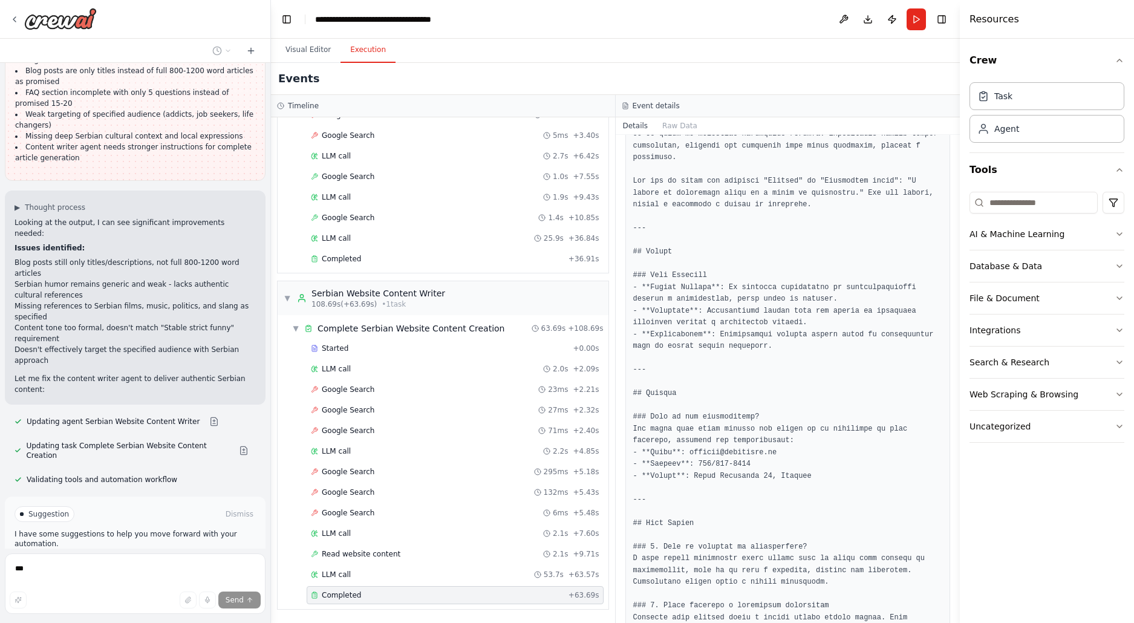
scroll to position [5929, 0]
click at [173, 554] on button "Run Automation" at bounding box center [135, 563] width 241 height 19
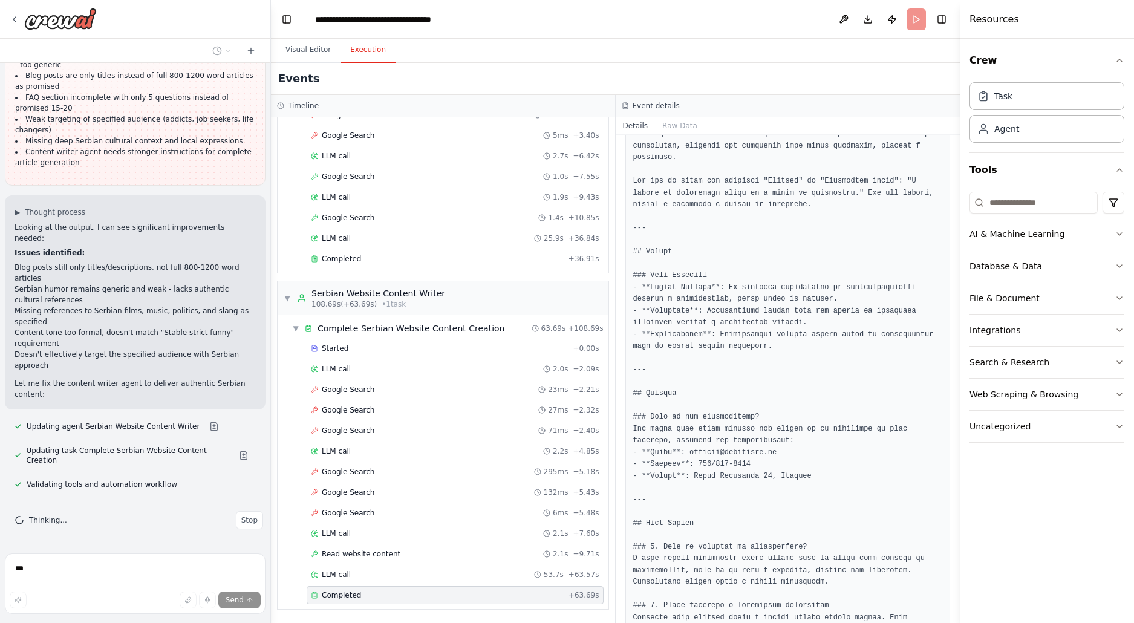
scroll to position [5830, 0]
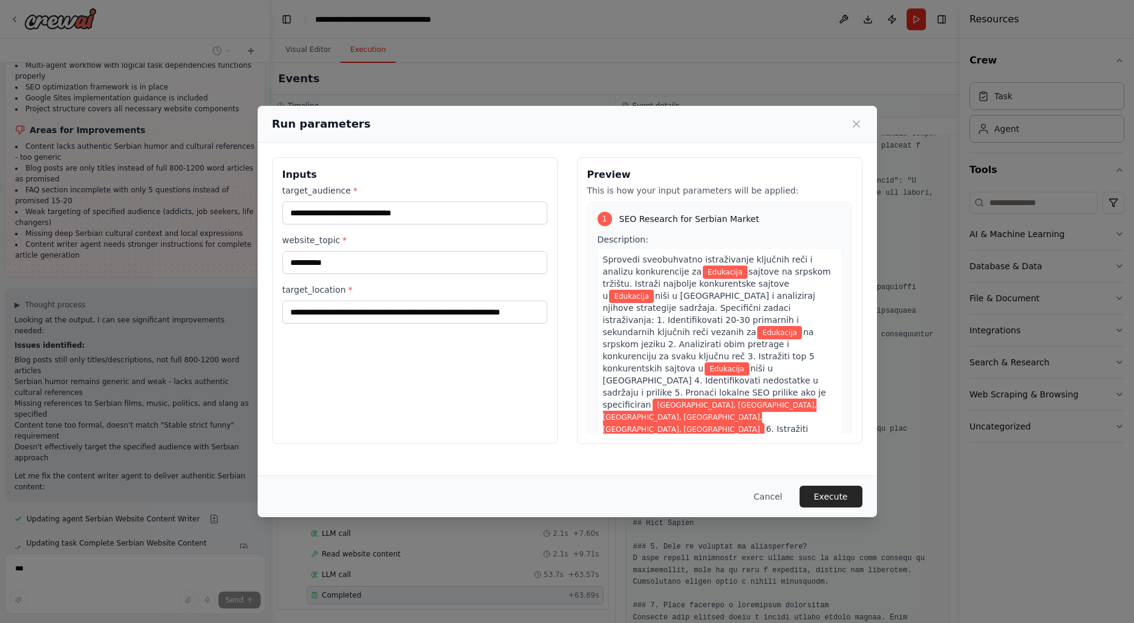
drag, startPoint x: 834, startPoint y: 501, endPoint x: 862, endPoint y: 510, distance: 28.5
click at [835, 501] on button "Execute" at bounding box center [830, 497] width 63 height 22
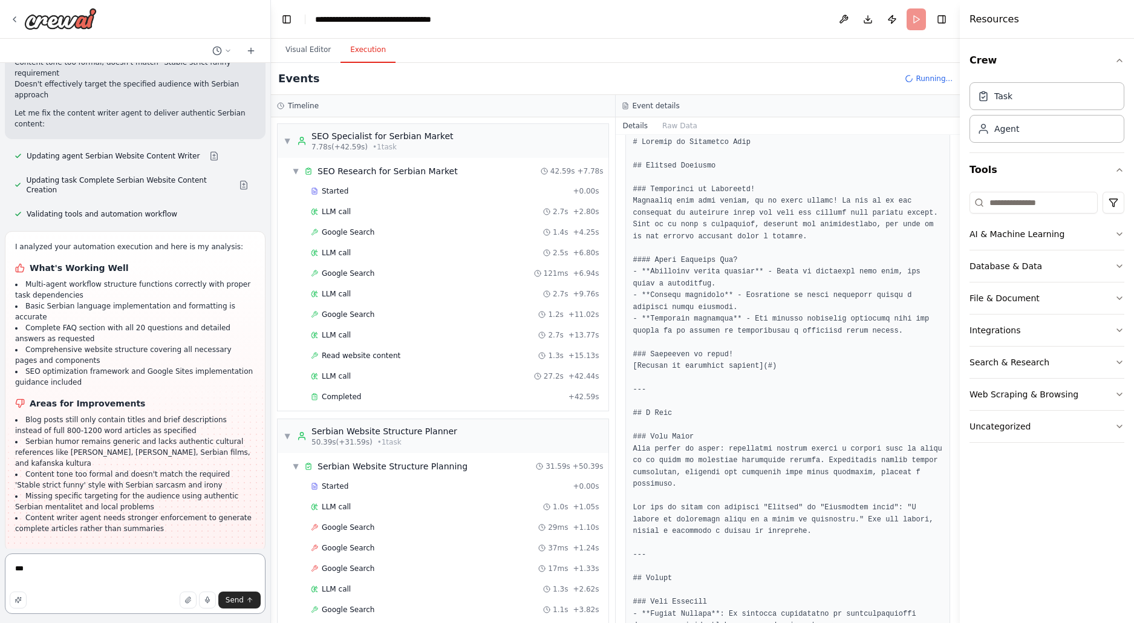
scroll to position [6193, 0]
